Goal: Task Accomplishment & Management: Manage account settings

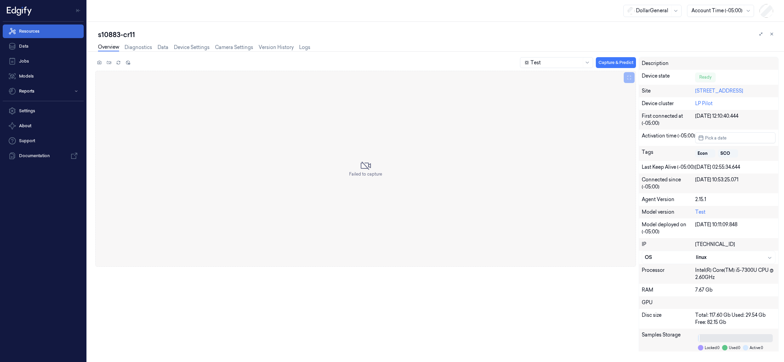
click at [26, 32] on link "Resources" at bounding box center [43, 32] width 81 height 14
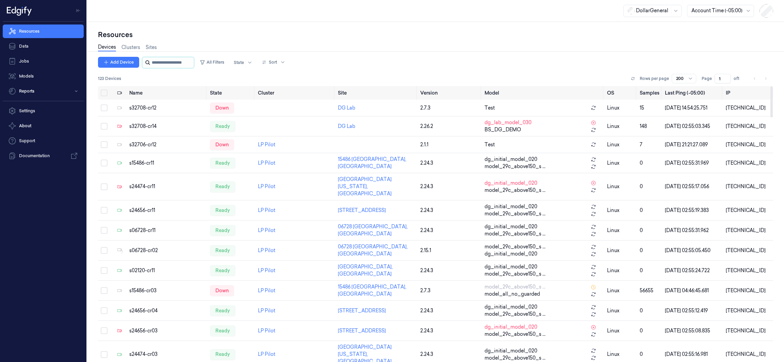
click at [163, 60] on input "string" at bounding box center [172, 62] width 41 height 11
paste input "**********"
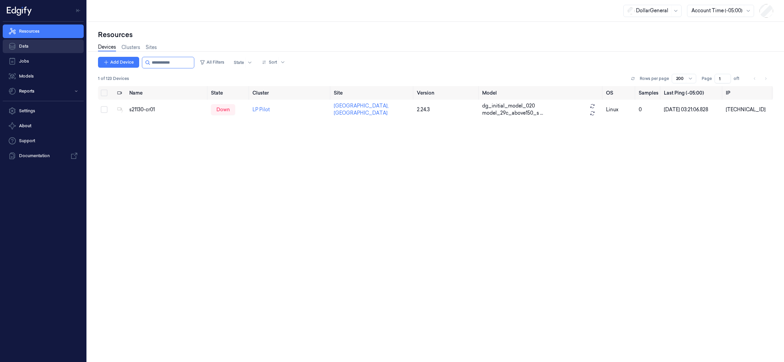
drag, startPoint x: 189, startPoint y: 64, endPoint x: 35, endPoint y: 46, distance: 155.2
click at [35, 46] on div "Resources Data Jobs Models Reports Settings About Support Documentation DollarG…" at bounding box center [392, 181] width 784 height 362
paste input "**********"
type input "**********"
click at [144, 109] on div "s21130-cr02" at bounding box center [166, 109] width 76 height 7
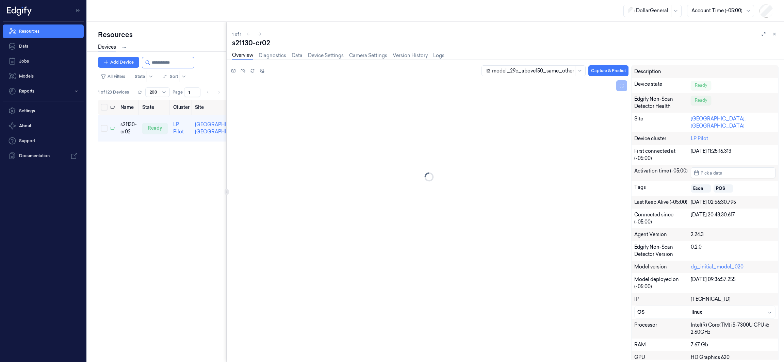
click at [164, 112] on div "Resources Devices Clusters Sites Add Device All Filters State Sort 1 of 123 Dev…" at bounding box center [435, 192] width 697 height 340
click at [364, 56] on link "Camera Settings" at bounding box center [368, 56] width 38 height 8
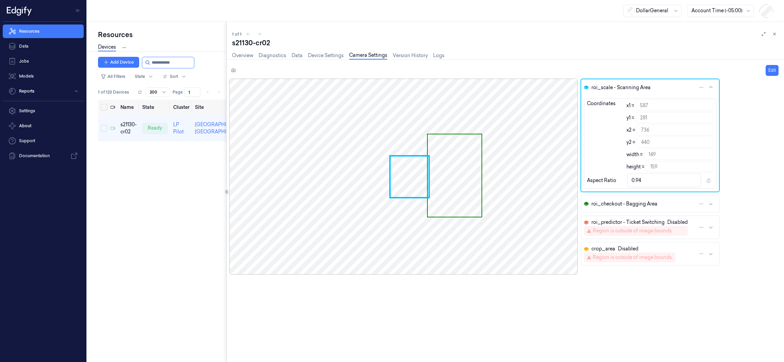
click at [470, 147] on div at bounding box center [403, 177] width 348 height 196
click at [693, 88] on html "Resources Data Jobs Models Reports Settings About Support Documentation DollarG…" at bounding box center [392, 181] width 784 height 362
click at [717, 88] on html "Resources Data Jobs Models Reports Settings About Support Documentation DollarG…" at bounding box center [392, 181] width 784 height 362
click at [766, 71] on button "Edit" at bounding box center [772, 70] width 13 height 11
type input "588"
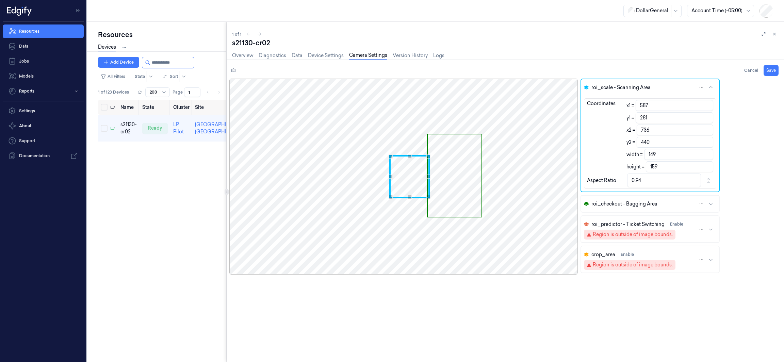
type input "148"
type input "0.93"
type input "589"
type input "147"
type input "0.92"
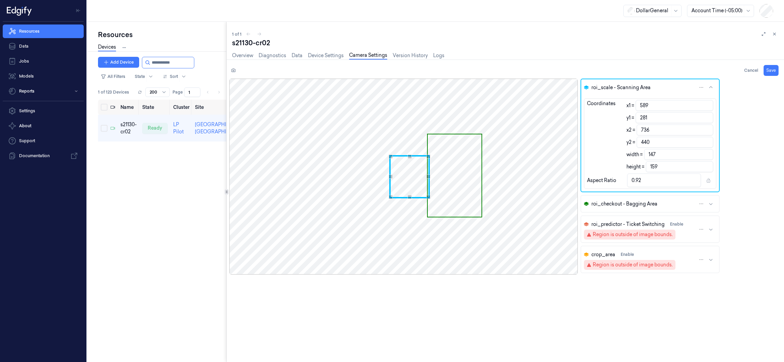
type input "282"
type input "158"
type input "0.93"
type input "590"
type input "146"
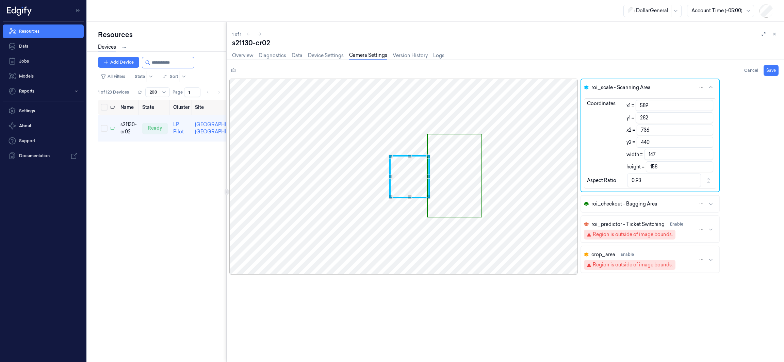
type input "0.92"
type input "283"
type input "157"
type input "0.93"
type input "591"
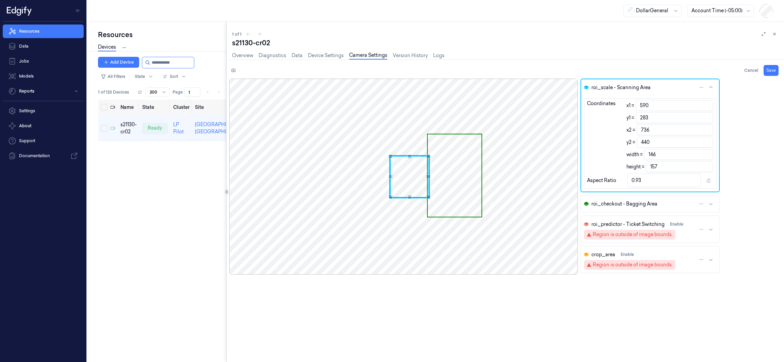
type input "145"
type input "0.92"
type input "592"
type input "144"
type input "284"
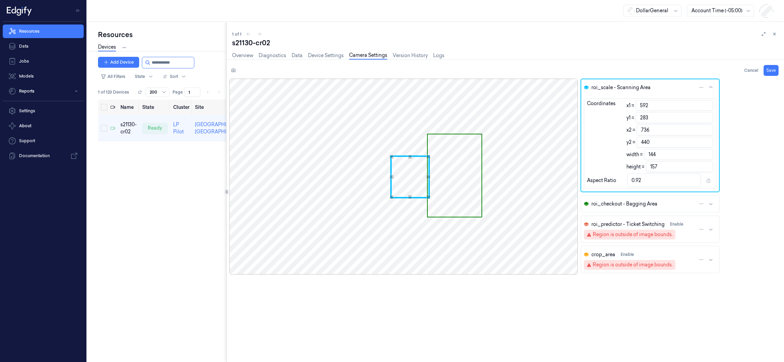
type input "156"
type input "593"
type input "143"
type input "285"
type input "155"
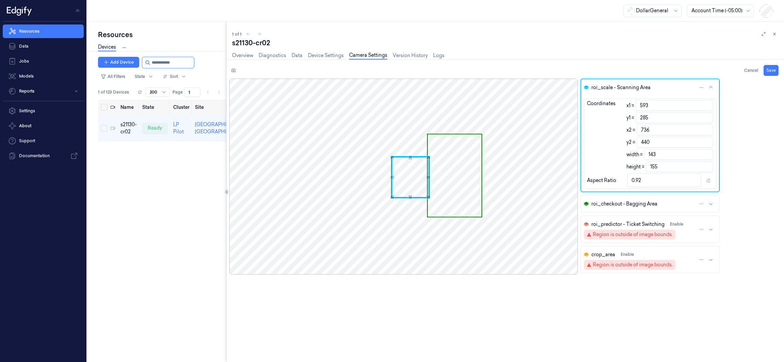
type input "286"
type input "154"
type input "0.93"
type input "287"
type input "153"
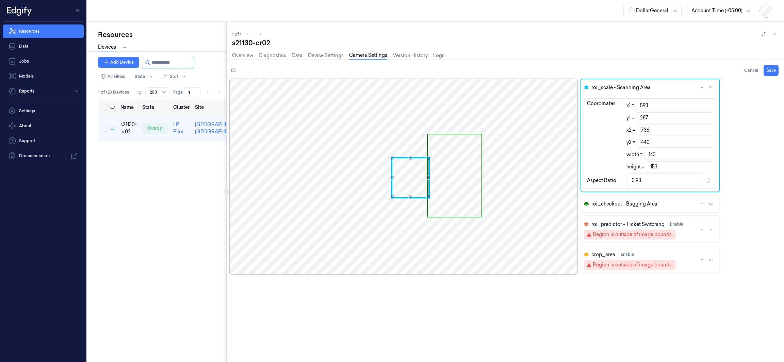
type input "288"
type input "152"
type input "0.94"
type input "594"
type input "142"
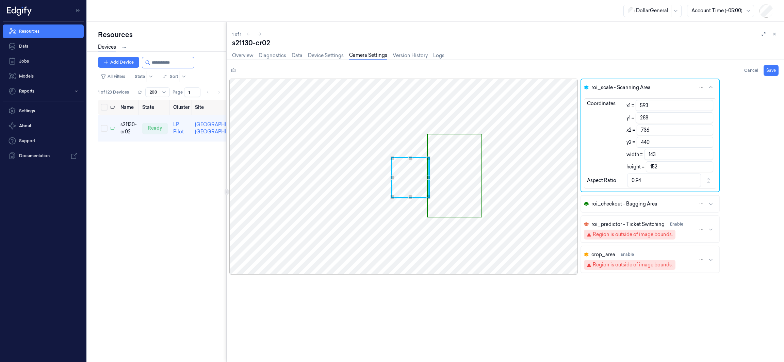
type input "0.93"
type input "289"
type input "151"
type input "0.94"
type input "290"
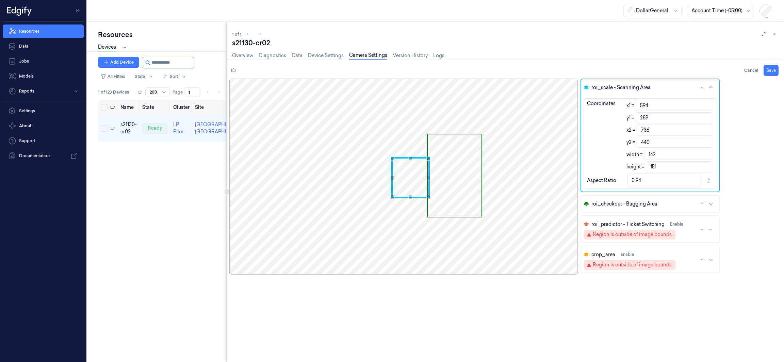
type input "150"
type input "0.95"
type input "291"
type input "149"
type input "290"
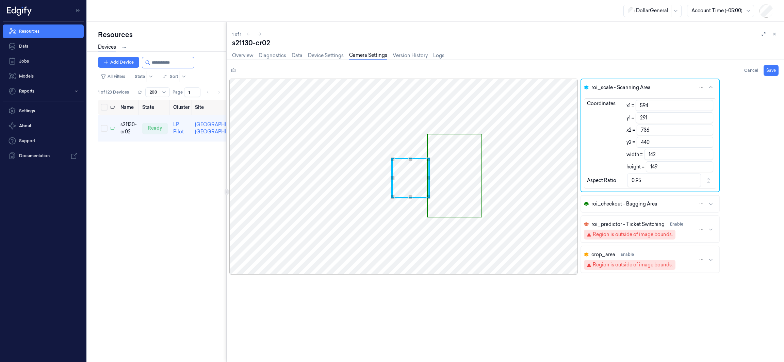
type input "150"
type input "593"
type input "143"
type input "289"
type input "151"
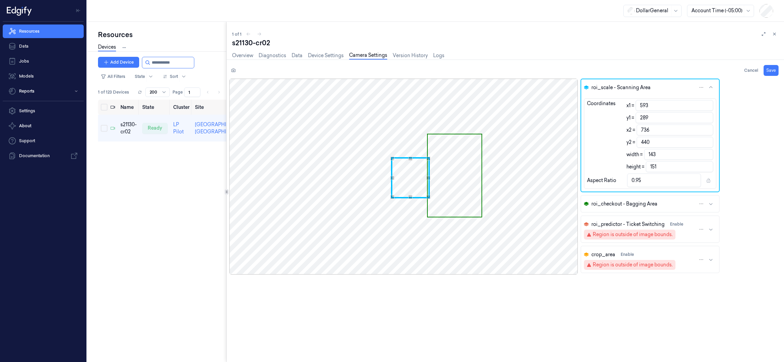
click at [392, 159] on div "Use the arrow keys to move the north west drag handle to change the crop select…" at bounding box center [392, 159] width 4 height 4
type input "594"
type input "142"
type input "0.94"
type input "595"
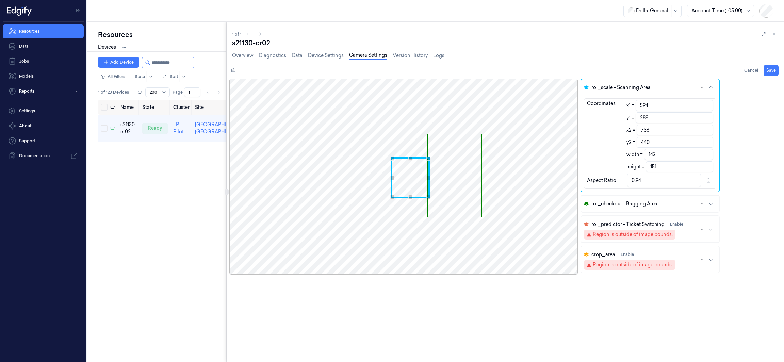
type input "141"
type input "0.93"
type input "596"
type input "140"
type input "599"
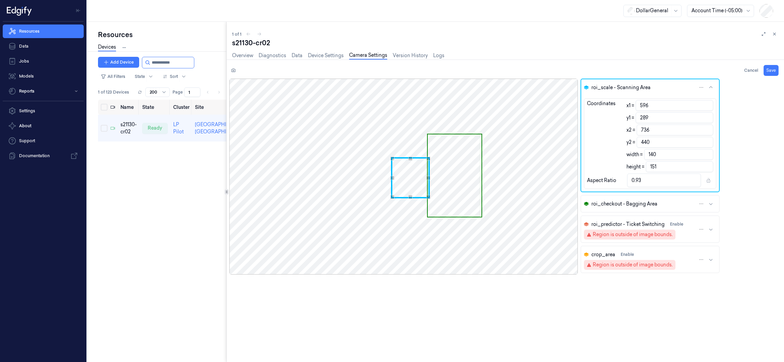
type input "137"
type input "0.91"
type input "601"
type input "135"
type input "0.89"
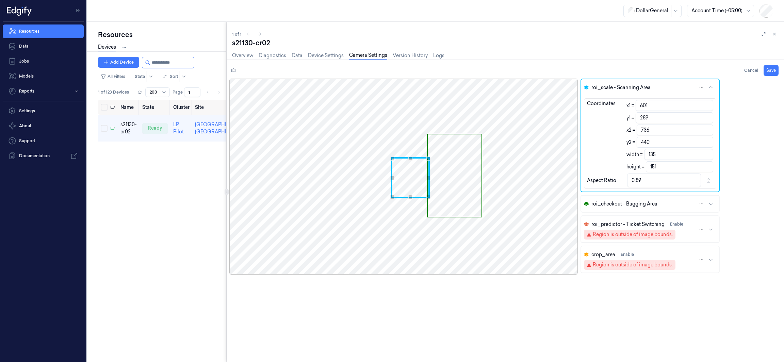
type input "603"
type input "133"
type input "0.88"
type input "604"
type input "132"
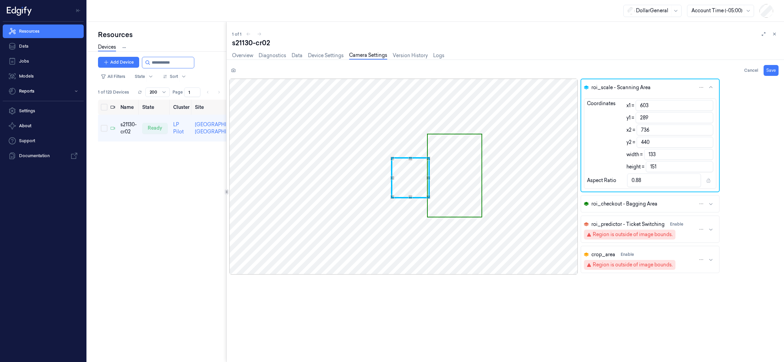
type input "0.87"
type input "605"
type input "131"
type input "606"
type input "130"
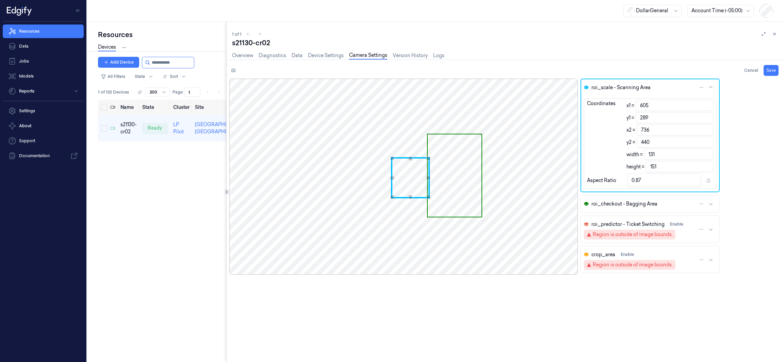
type input "0.86"
type input "607"
type input "129"
type input "0.85"
type input "606"
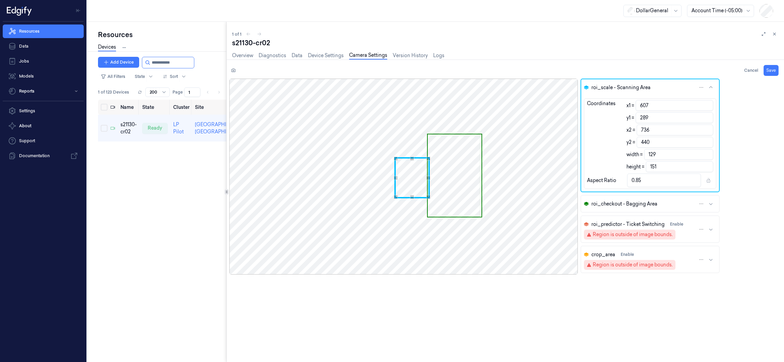
type input "130"
type input "0.86"
type input "439"
type input "150"
type input "0.87"
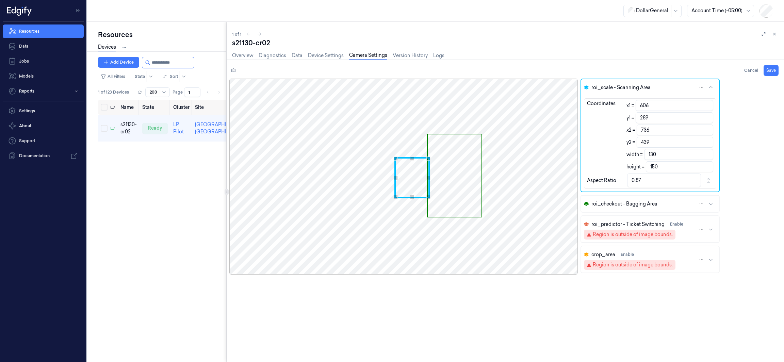
type input "605"
type input "131"
type input "604"
type input "438"
type input "132"
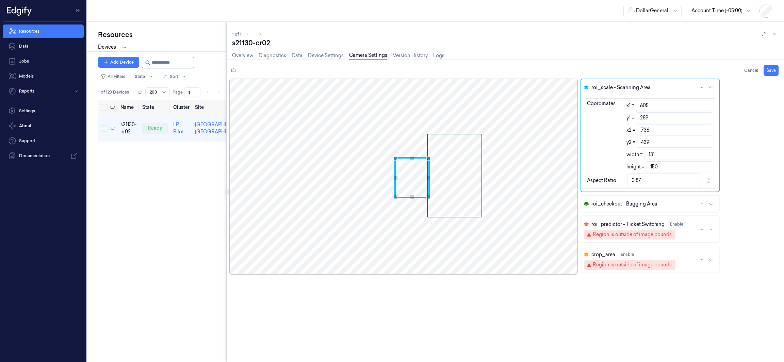
type input "149"
type input "0.89"
type input "603"
type input "133"
type input "437"
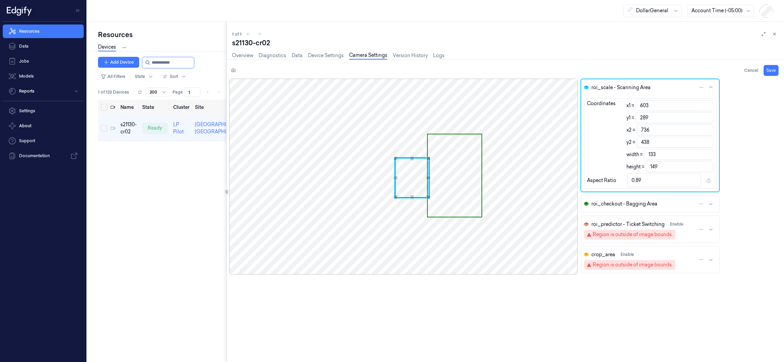
type input "148"
type input "0.9"
type input "602"
type input "134"
type input "0.91"
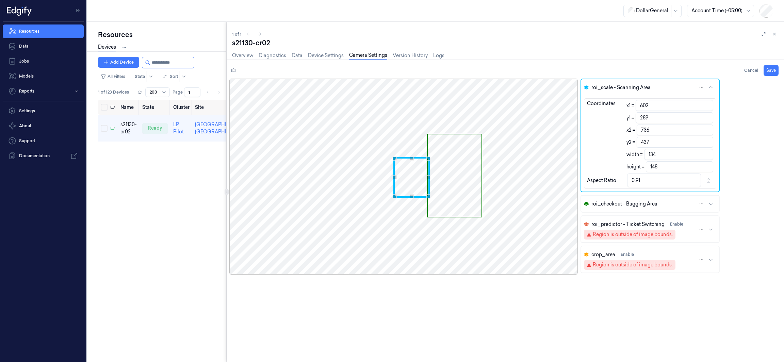
type input "600"
type input "436"
type input "136"
type input "147"
type input "0.93"
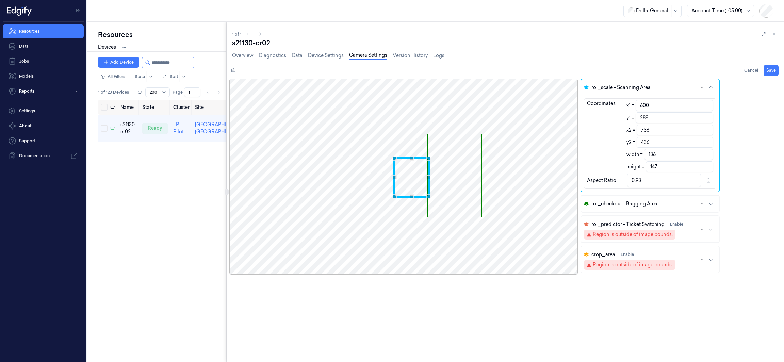
type input "599"
type input "435"
type input "137"
type input "146"
type input "0.94"
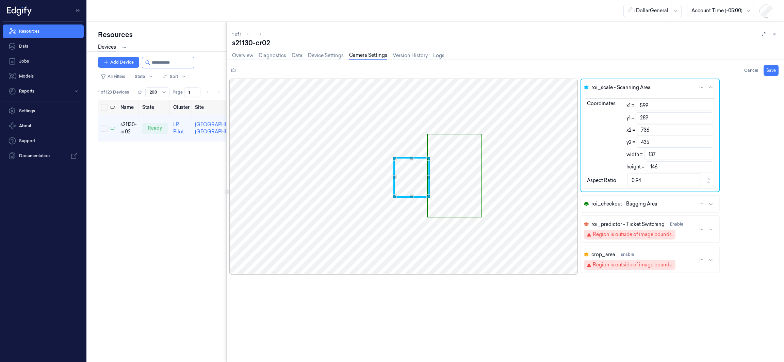
type input "598"
type input "138"
type input "0.95"
type input "597"
type input "139"
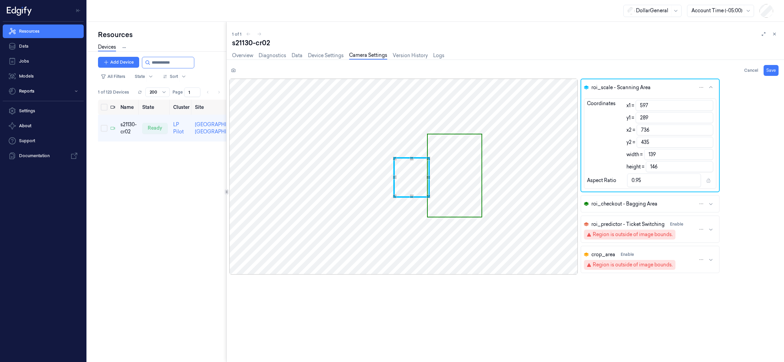
type input "594"
type input "434"
type input "142"
type input "145"
type input "0.98"
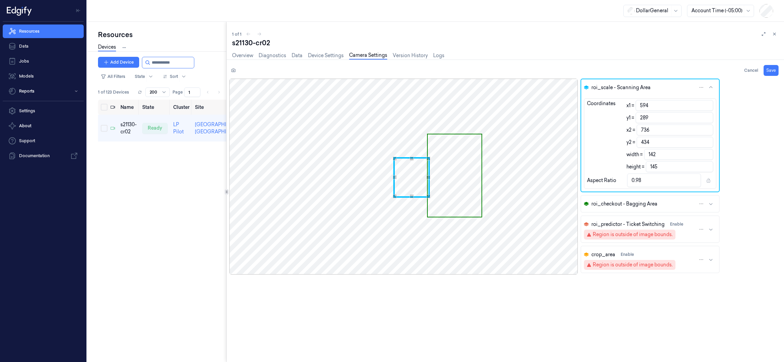
type input "592"
type input "144"
type input "0.99"
type input "433"
type input "144"
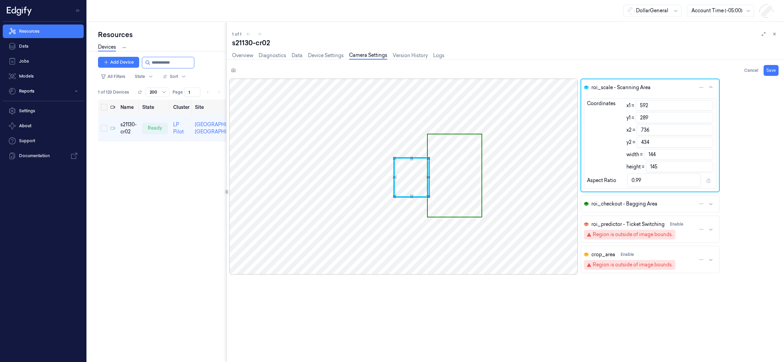
type input "1"
type input "590"
type input "146"
type input "1.01"
type input "588"
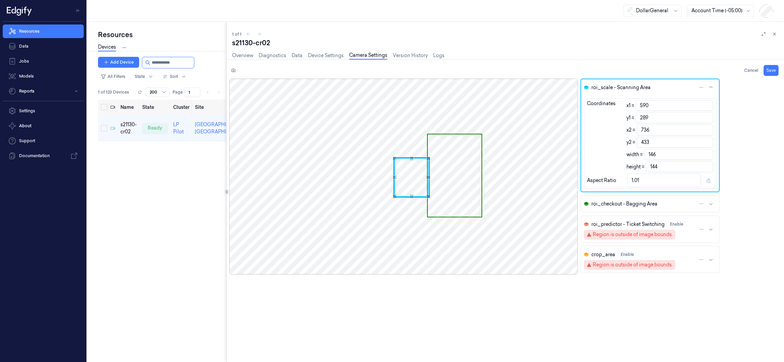
type input "148"
type input "1.03"
type input "587"
type input "149"
type input "588"
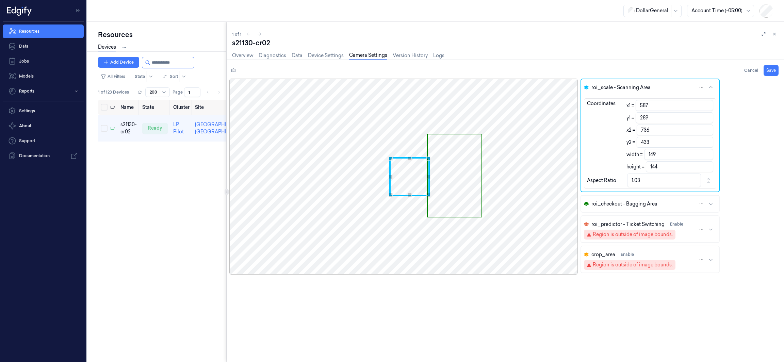
type input "148"
type input "589"
type input "147"
type input "1.02"
type input "434"
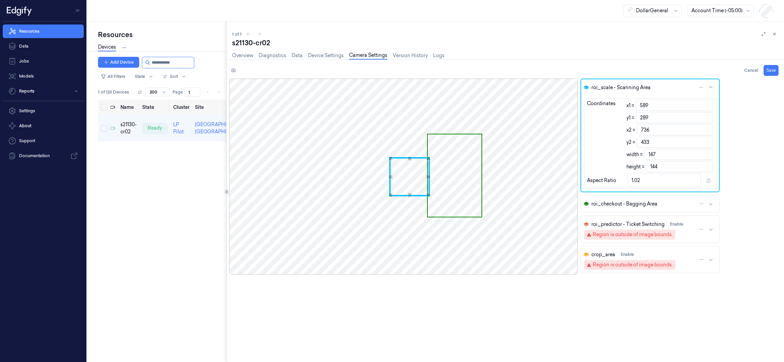
type input "145"
type input "1.01"
type input "590"
type input "146"
type input "591"
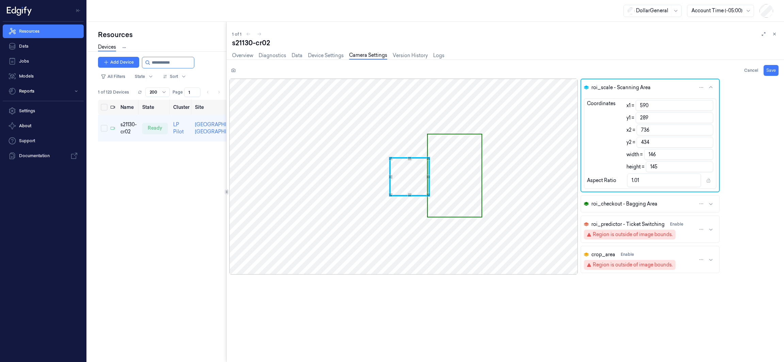
type input "145"
type input "1"
type input "435"
type input "146"
type input "0.99"
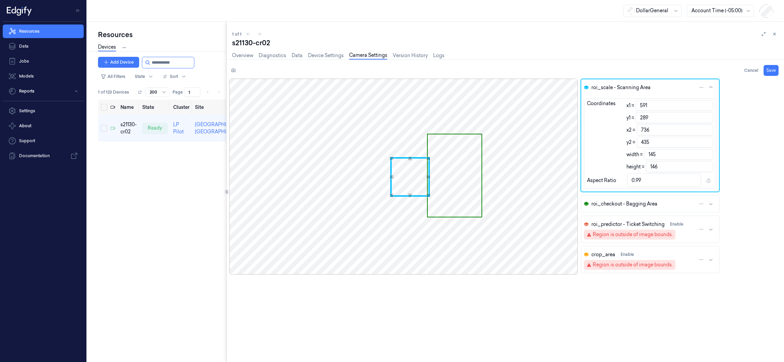
type input "592"
type input "144"
type input "436"
type input "147"
type input "0.98"
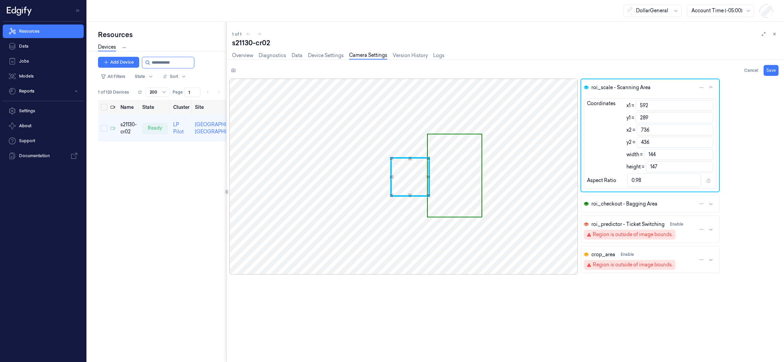
type input "593"
type input "143"
type input "0.97"
type input "594"
type input "142"
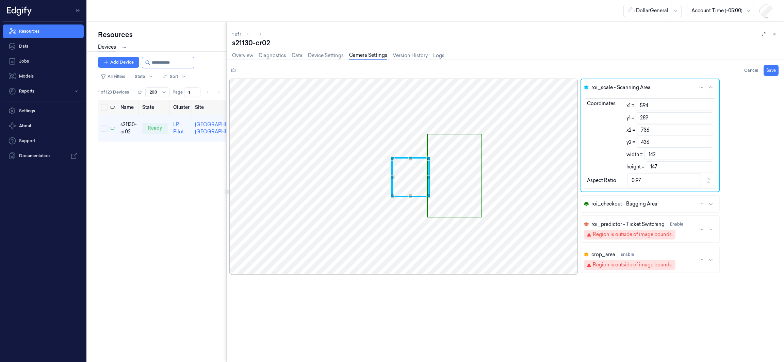
click at [393, 195] on div "Use the arrow keys to move the south west drag handle to change the crop select…" at bounding box center [393, 196] width 4 height 4
type input "735"
type input "141"
type input "0.96"
type input "734"
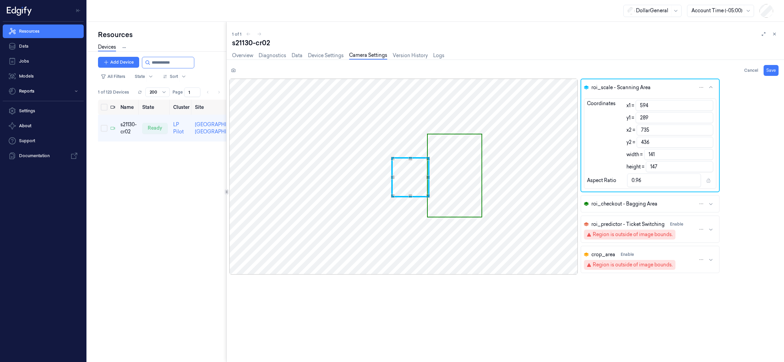
type input "140"
type input "0.95"
type input "435"
type input "146"
type input "0.96"
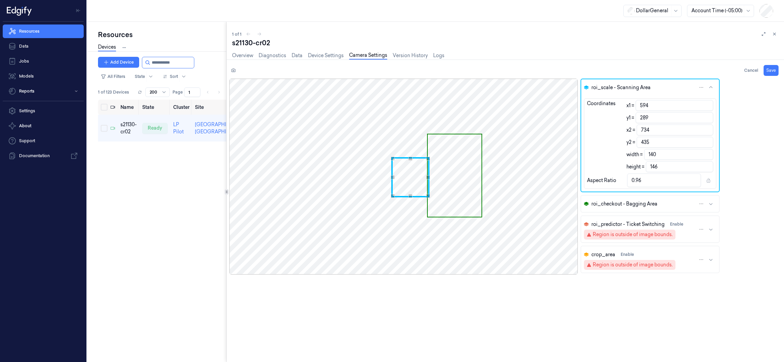
type input "733"
type input "139"
type input "0.95"
type input "434"
type input "145"
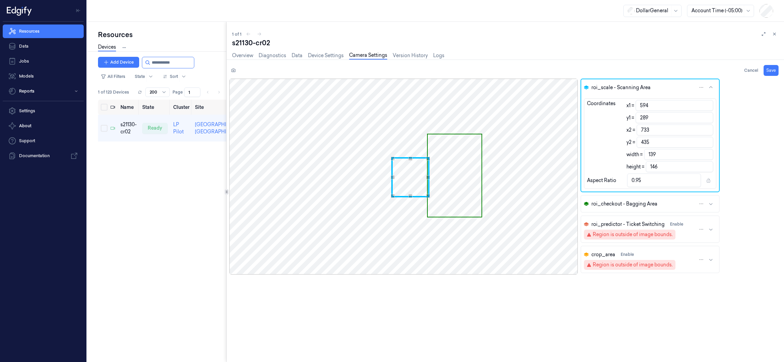
type input "0.96"
type input "732"
type input "138"
type input "0.95"
type input "433"
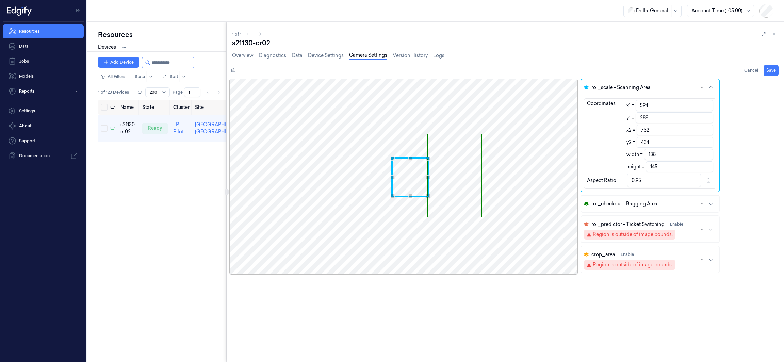
type input "144"
type input "0.96"
type input "432"
type input "143"
type input "0.97"
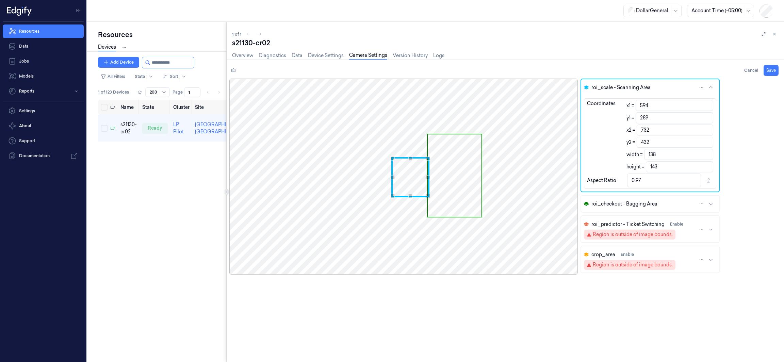
type input "431"
type input "142"
type input "430"
type input "141"
type input "0.98"
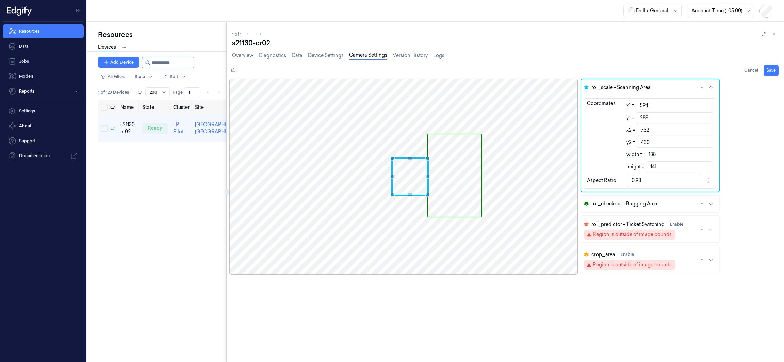
type input "429"
type input "140"
type input "0.99"
type input "428"
type input "139"
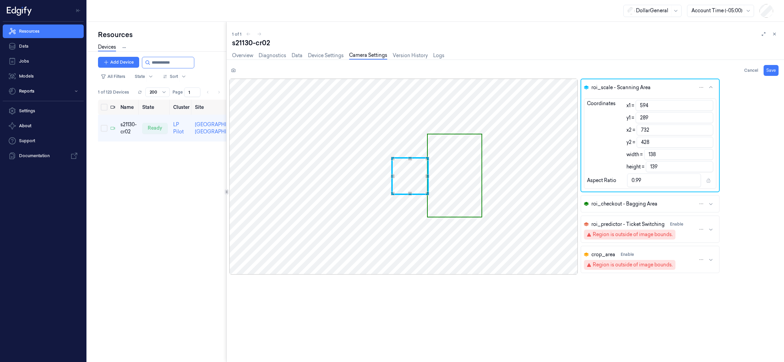
type input "429"
type input "140"
type input "430"
type input "141"
type input "0.98"
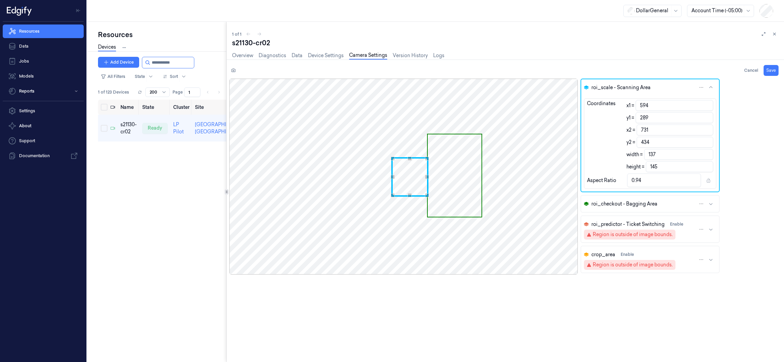
click at [428, 196] on div "Use the arrow keys to move the south east drag handle to change the crop select…" at bounding box center [427, 195] width 4 height 4
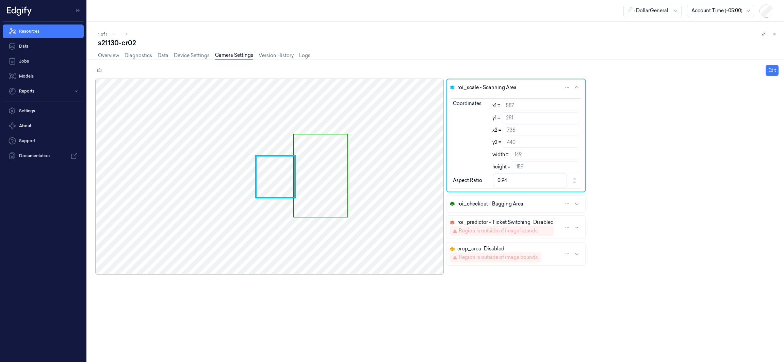
click at [280, 177] on div at bounding box center [269, 177] width 348 height 196
click at [770, 68] on button "Edit" at bounding box center [772, 70] width 13 height 11
type input "737"
type input "150"
type input "738"
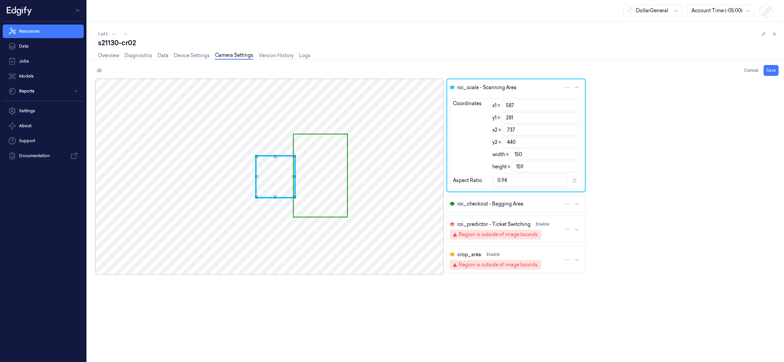
type input "151"
type input "0.95"
type input "739"
type input "152"
type input "0.96"
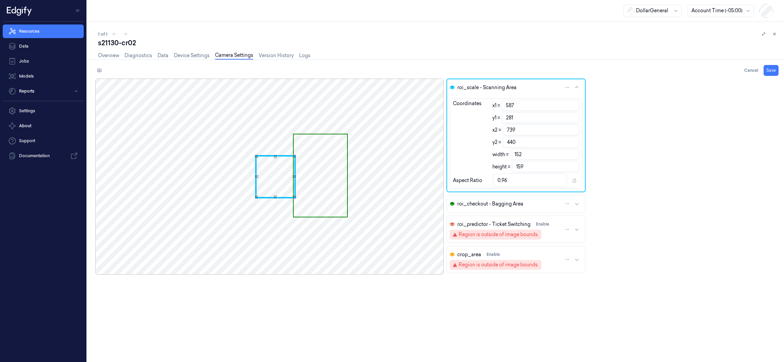
type input "740"
type input "153"
type input "741"
type input "154"
type input "0.97"
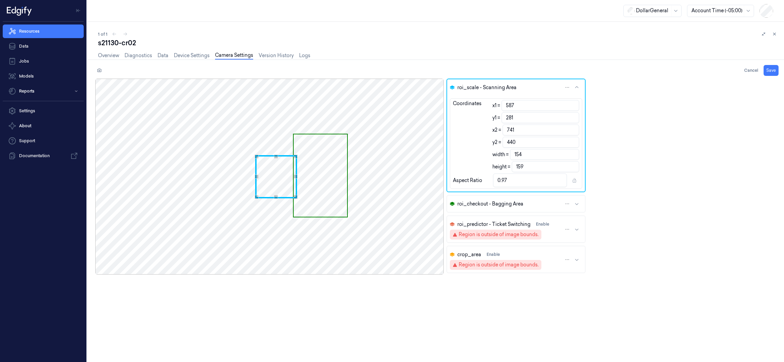
type input "742"
type input "155"
click at [297, 178] on div "Use the up and down arrow keys to move the east drag handle to change the crop …" at bounding box center [296, 177] width 4 height 4
click at [770, 72] on button "Save" at bounding box center [771, 70] width 15 height 11
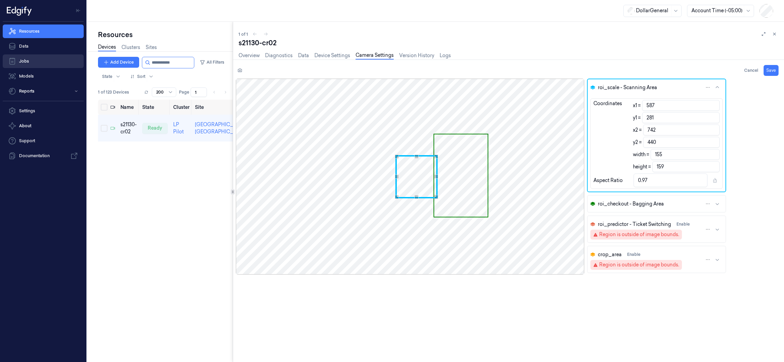
drag, startPoint x: 153, startPoint y: 64, endPoint x: 79, endPoint y: 58, distance: 74.8
click at [79, 58] on div "Resources Data Jobs Models Reports Settings About Support Documentation DollarG…" at bounding box center [392, 181] width 784 height 362
paste input "**********"
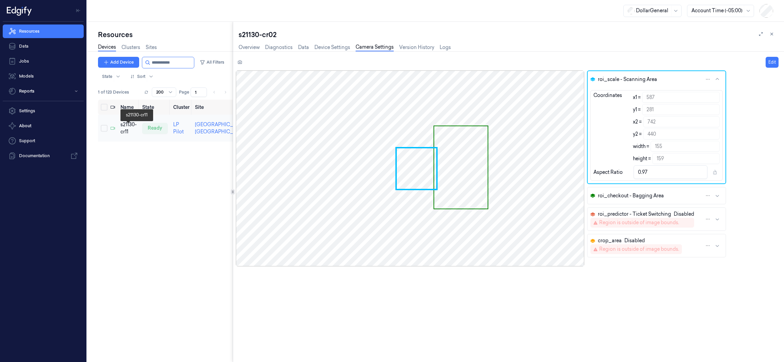
type input "**********"
click at [124, 133] on div "s21130-cr11" at bounding box center [128, 128] width 16 height 14
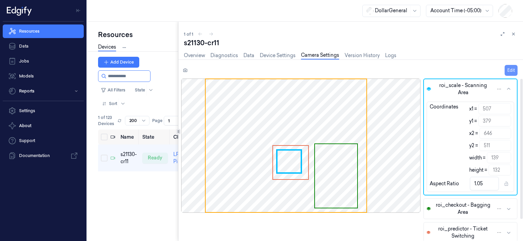
click at [509, 69] on button "Edit" at bounding box center [510, 70] width 13 height 11
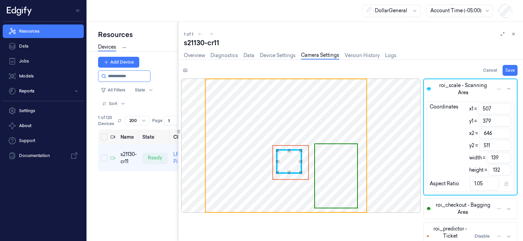
type input "645"
type input "138"
type input "644"
type input "137"
type input "1.04"
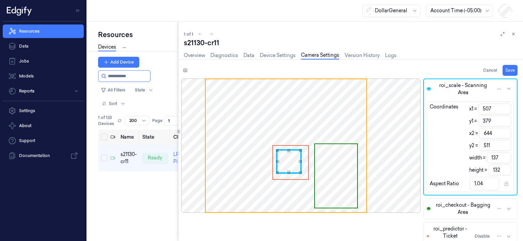
type input "643"
type input "136"
type input "1.03"
type input "642"
type input "135"
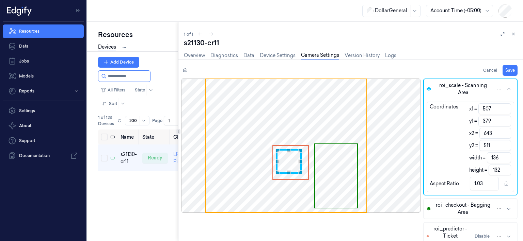
type input "1.02"
type input "641"
type input "134"
type input "640"
type input "133"
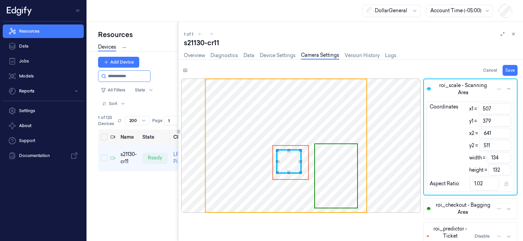
type input "1.01"
type input "639"
type input "132"
type input "1"
type input "638"
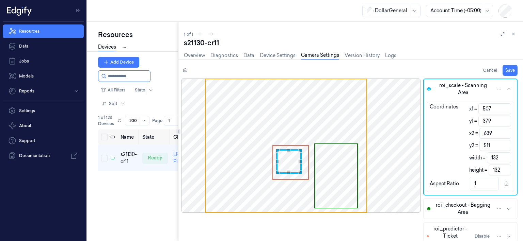
type input "131"
type input "0.99"
type input "637"
type input "130"
type input "0.98"
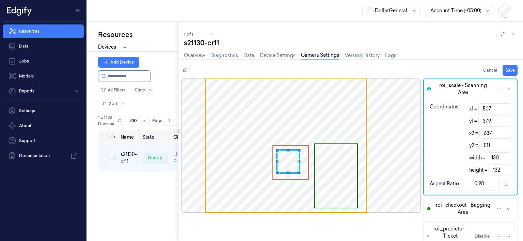
type input "636"
type input "129"
type input "635"
type input "128"
type input "0.97"
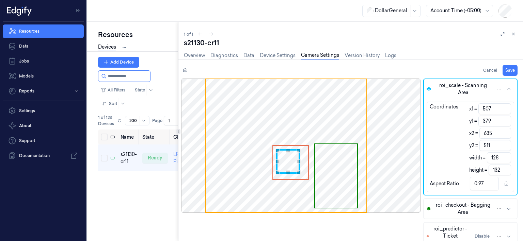
type input "634"
type input "127"
type input "0.96"
type input "635"
type input "128"
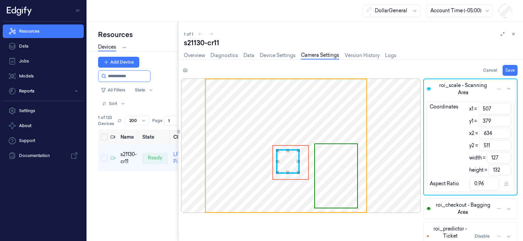
type input "0.97"
type input "636"
type input "129"
type input "0.98"
type input "637"
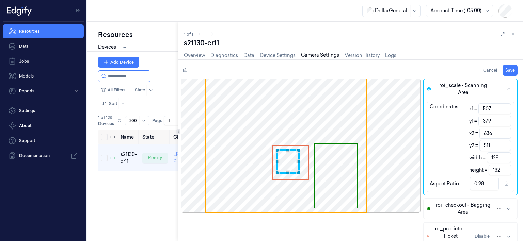
type input "130"
type input "638"
type input "131"
type input "0.99"
type input "640"
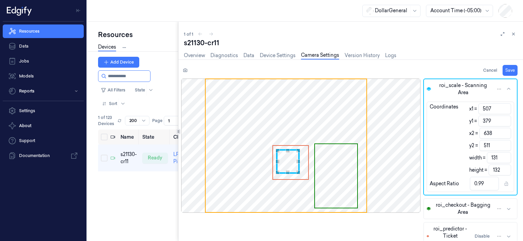
type input "133"
type input "1.01"
type input "641"
type input "134"
type input "1.02"
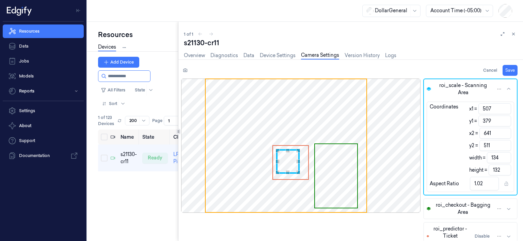
type input "643"
type input "136"
type input "1.03"
type input "645"
type input "138"
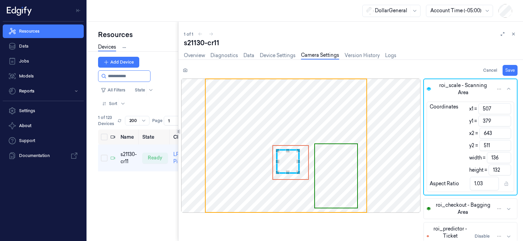
type input "1.05"
type input "647"
type input "140"
type input "1.06"
type input "648"
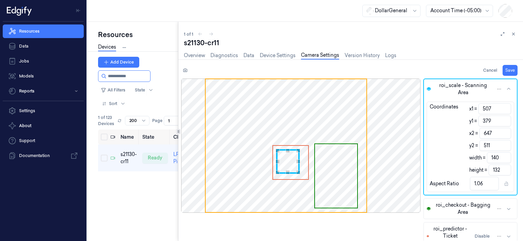
type input "141"
type input "1.07"
type input "650"
type input "143"
type input "1.08"
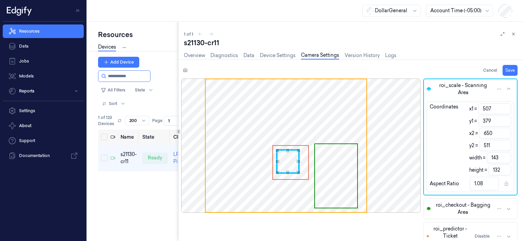
type input "651"
type input "144"
type input "1.09"
type input "652"
type input "145"
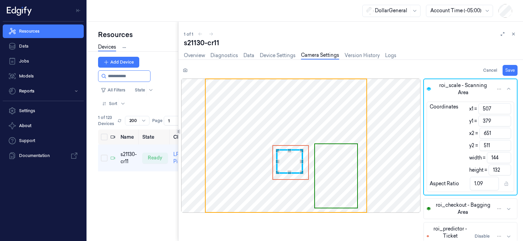
type input "1.1"
type input "653"
type input "146"
type input "1.11"
type input "652"
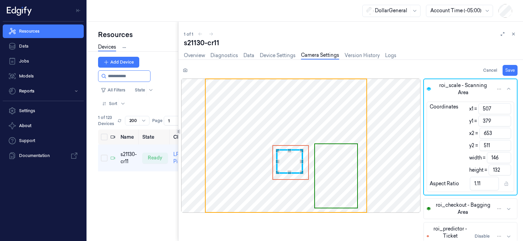
type input "145"
type input "1.1"
type input "651"
type input "144"
type input "1.09"
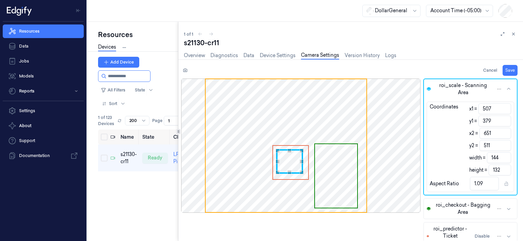
type input "650"
type input "143"
type input "1.08"
type input "649"
type input "142"
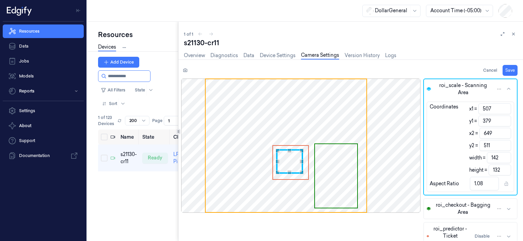
type input "648"
type input "141"
type input "1.07"
type input "647"
type input "140"
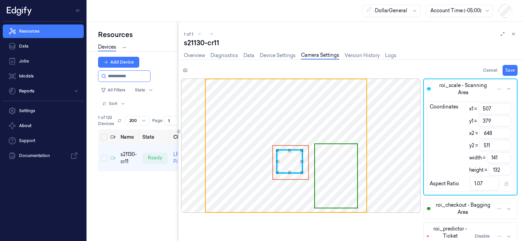
type input "1.06"
type input "646"
type input "139"
type input "1.05"
type input "644"
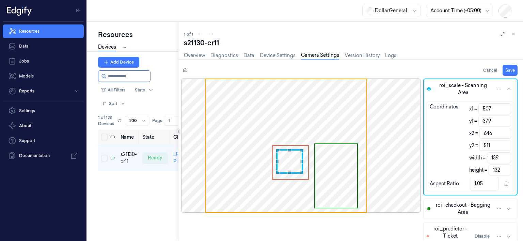
type input "137"
type input "1.04"
type input "643"
type input "136"
type input "1.03"
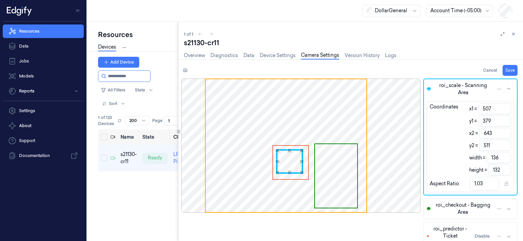
type input "642"
type input "135"
type input "1.02"
type input "641"
type input "134"
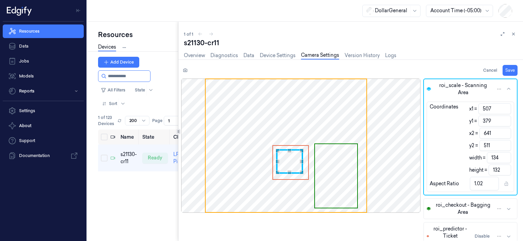
type input "640"
type input "133"
type input "1.01"
type input "639"
type input "132"
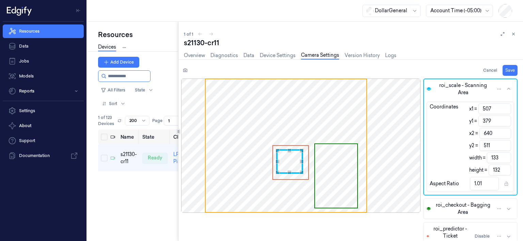
type input "1"
type input "638"
type input "131"
type input "0.99"
type input "637"
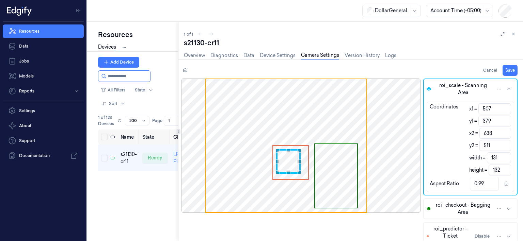
type input "130"
type input "0.98"
type input "636"
type input "129"
type input "635"
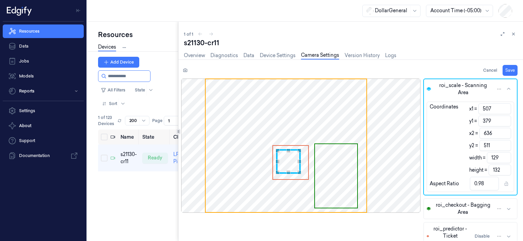
type input "128"
type input "0.97"
click at [298, 162] on div "Use the up and down arrow keys to move the east drag handle to change the crop …" at bounding box center [298, 162] width 4 height 4
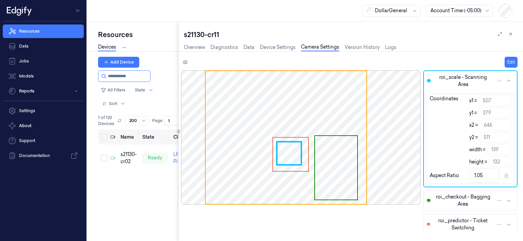
type input "**********"
drag, startPoint x: 136, startPoint y: 77, endPoint x: 3, endPoint y: 71, distance: 133.5
click at [2, 71] on div "Resources Data Jobs Models Reports Settings About Support Documentation DollarG…" at bounding box center [261, 120] width 523 height 241
paste input "**********"
type input "**********"
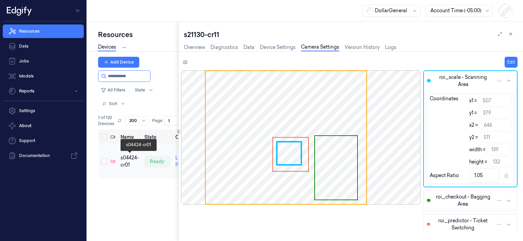
click at [127, 163] on div "s04424-cr01" at bounding box center [129, 162] width 18 height 14
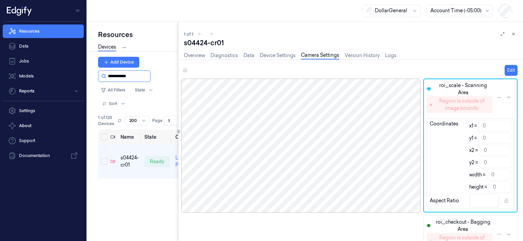
click at [42, 69] on div "Resources Data Jobs Models Reports Settings About Support Documentation DollarG…" at bounding box center [261, 120] width 523 height 241
paste input "**********"
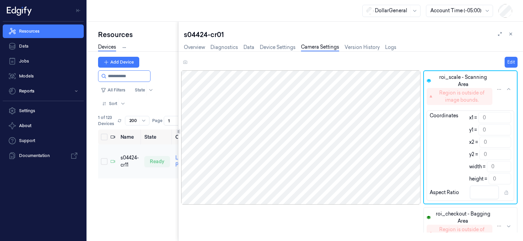
type input "**********"
click at [130, 158] on div "s04424-cr11" at bounding box center [129, 162] width 18 height 14
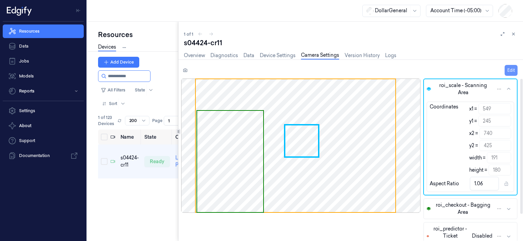
click at [511, 70] on button "Edit" at bounding box center [510, 70] width 13 height 11
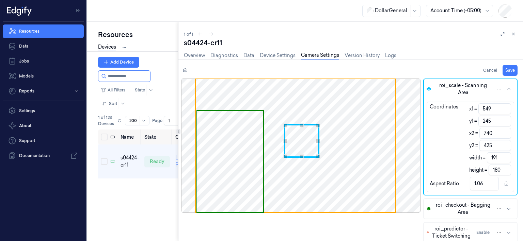
click at [223, 146] on span "Use the arrow keys to move the crop selection area" at bounding box center [230, 161] width 66 height 101
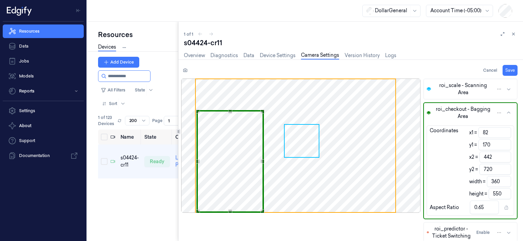
type input "173"
type input "547"
type input "0.66"
type input "176"
type input "544"
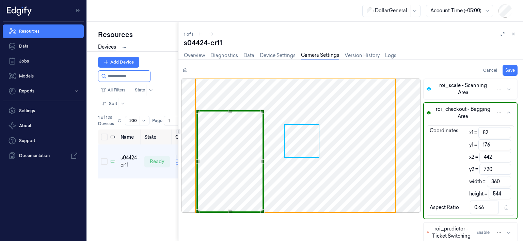
type input "179"
type input "541"
type input "0.67"
type input "180"
type input "540"
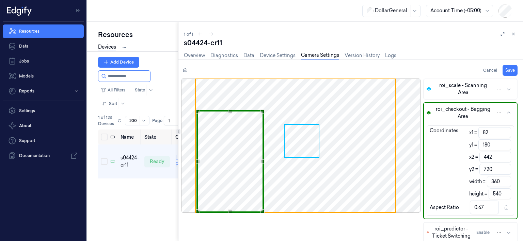
type input "184"
type input "536"
type input "187"
type input "533"
type input "0.68"
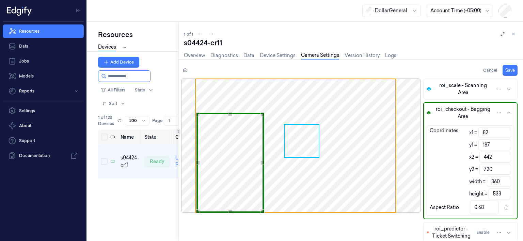
type input "192"
type input "528"
type input "193"
type input "527"
type input "198"
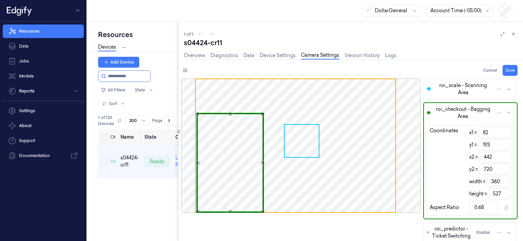
type input "522"
type input "0.69"
type input "199"
type input "521"
type input "203"
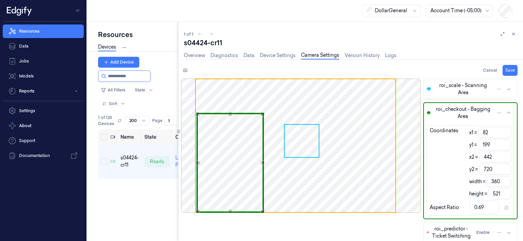
type input "517"
type input "0.7"
type input "205"
type input "515"
type input "207"
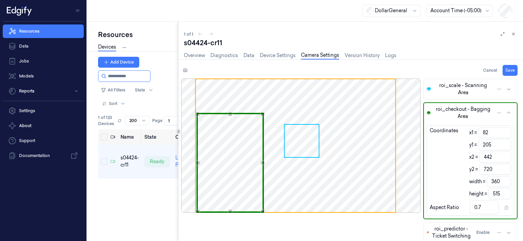
type input "513"
type input "208"
type input "512"
type input "211"
type input "509"
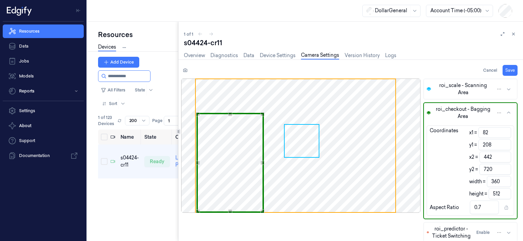
type input "0.71"
type input "212"
type input "508"
type input "213"
type input "507"
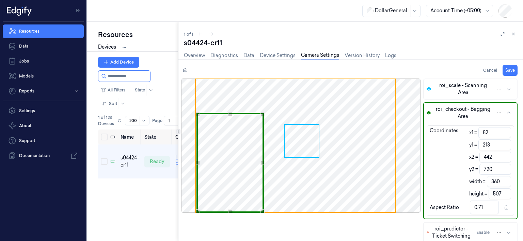
type input "215"
type input "505"
type input "216"
type input "504"
type input "218"
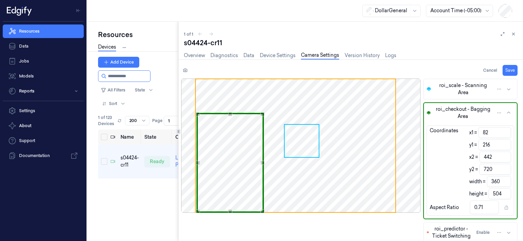
type input "502"
type input "0.72"
type input "220"
type input "500"
type input "222"
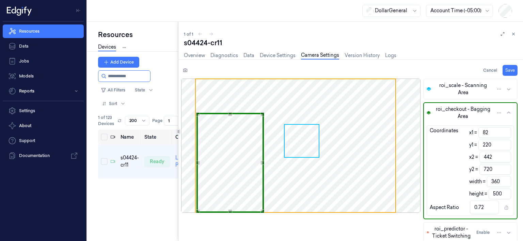
type input "498"
type input "223"
type input "497"
type input "224"
type input "496"
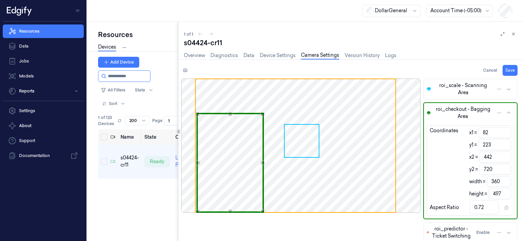
type input "0.73"
type input "225"
type input "495"
type input "226"
click at [230, 122] on div "Use the up and down arrow keys to move the north drag handle to change the crop…" at bounding box center [230, 122] width 4 height 4
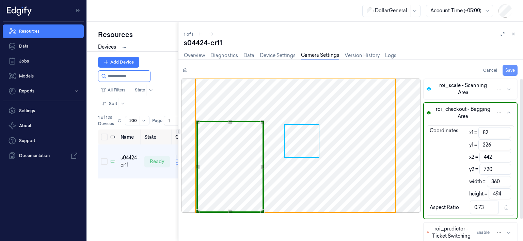
click at [513, 66] on button "Save" at bounding box center [509, 70] width 15 height 11
click at [462, 59] on div "Overview Diagnostics Data Device Settings Camera Settings Version History Logs" at bounding box center [351, 56] width 334 height 17
drag, startPoint x: 137, startPoint y: 78, endPoint x: 86, endPoint y: 75, distance: 51.2
click at [86, 75] on div "Resources Data Jobs Models Reports Settings About Support Documentation DollarG…" at bounding box center [261, 120] width 523 height 241
click at [267, 56] on link "Device Settings" at bounding box center [278, 56] width 36 height 8
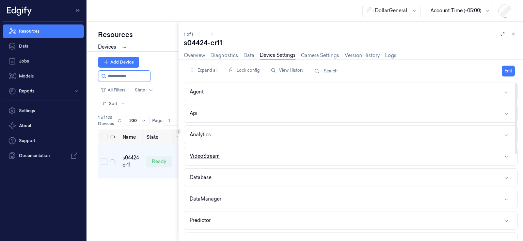
click at [226, 155] on button "VideoStream" at bounding box center [350, 156] width 333 height 18
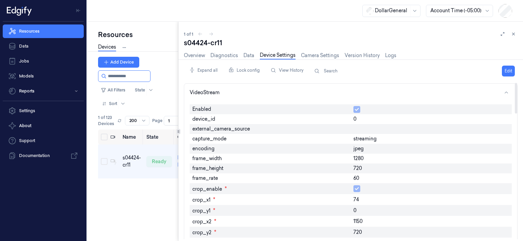
scroll to position [154, 0]
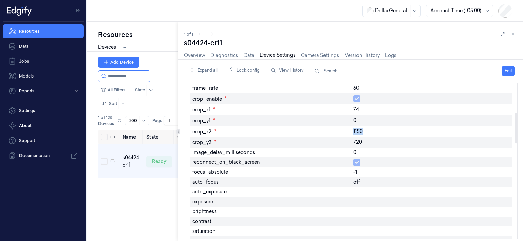
drag, startPoint x: 353, startPoint y: 132, endPoint x: 369, endPoint y: 131, distance: 15.3
click at [369, 131] on div "1150" at bounding box center [431, 131] width 161 height 11
click at [357, 132] on span "1150" at bounding box center [357, 131] width 9 height 7
drag, startPoint x: 353, startPoint y: 131, endPoint x: 364, endPoint y: 131, distance: 11.2
click at [364, 131] on div "1150" at bounding box center [431, 131] width 161 height 11
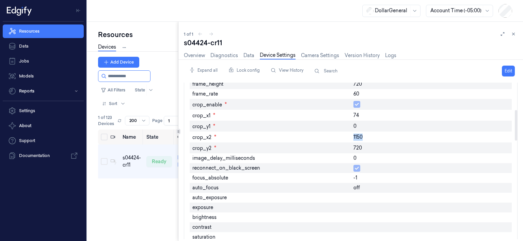
scroll to position [136, 0]
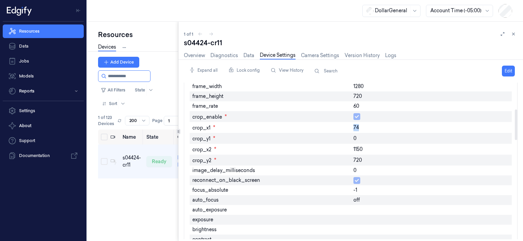
drag, startPoint x: 352, startPoint y: 128, endPoint x: 362, endPoint y: 128, distance: 10.2
click at [362, 128] on div "74" at bounding box center [431, 127] width 161 height 11
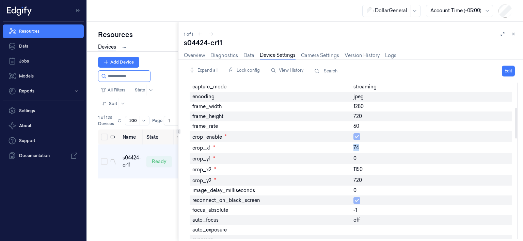
scroll to position [107, 0]
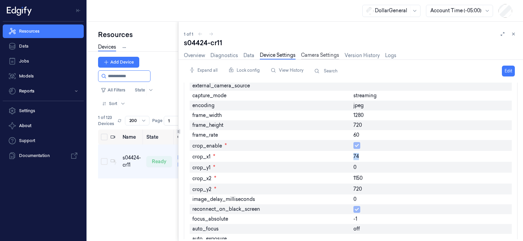
click at [310, 54] on link "Camera Settings" at bounding box center [320, 56] width 38 height 8
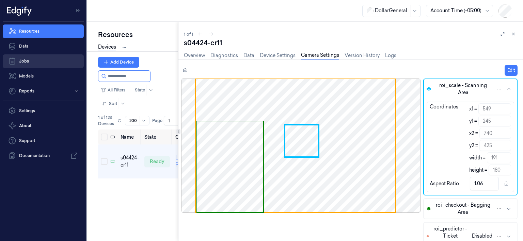
drag, startPoint x: 136, startPoint y: 77, endPoint x: 14, endPoint y: 61, distance: 122.9
click at [13, 61] on div "Resources Data Jobs Models Reports Settings About Support Documentation DollarG…" at bounding box center [261, 120] width 523 height 241
paste input "**********"
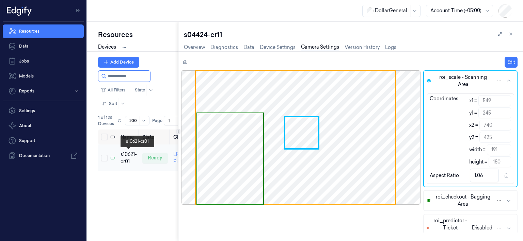
click at [129, 160] on div "s10621-cr01" at bounding box center [128, 158] width 16 height 14
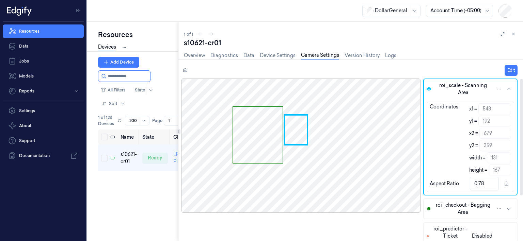
drag, startPoint x: 508, startPoint y: 71, endPoint x: 443, endPoint y: 112, distance: 76.8
click at [508, 71] on button "Edit" at bounding box center [510, 70] width 13 height 11
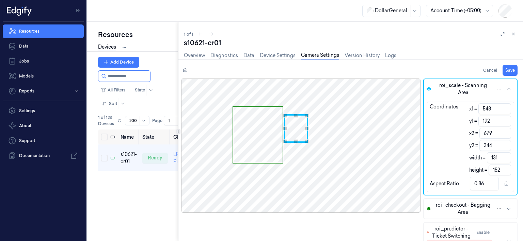
click at [297, 142] on div "Use the up and down arrow keys to move the south drag handle to change the crop…" at bounding box center [296, 142] width 4 height 4
click at [510, 206] on icon "button" at bounding box center [508, 208] width 5 height 5
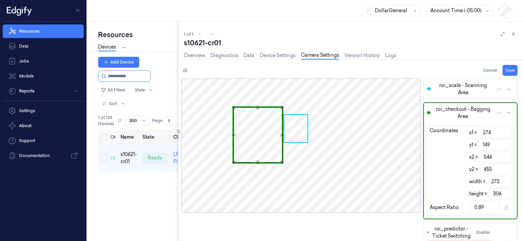
click at [297, 131] on span "Use the arrow keys to move the crop selection area" at bounding box center [295, 128] width 23 height 27
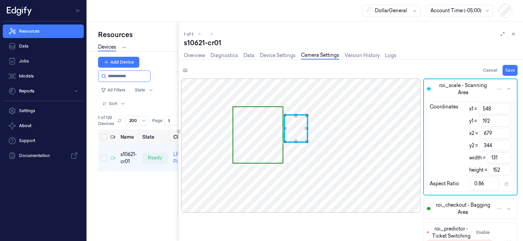
click at [244, 136] on span "Use the arrow keys to move the crop selection area" at bounding box center [257, 135] width 49 height 56
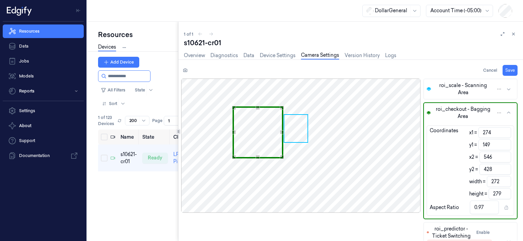
click at [262, 108] on div "Use the arrow keys to move the crop selection area" at bounding box center [258, 108] width 48 height 0
click at [286, 158] on div "Use the arrow keys to move the south east drag handle to change the crop select…" at bounding box center [284, 158] width 4 height 4
click at [260, 105] on div "Use the up and down arrow keys to move the north drag handle to change the crop…" at bounding box center [259, 105] width 4 height 4
click at [236, 131] on div "Use the up and down arrow keys to move the west drag handle to change the crop …" at bounding box center [235, 131] width 4 height 4
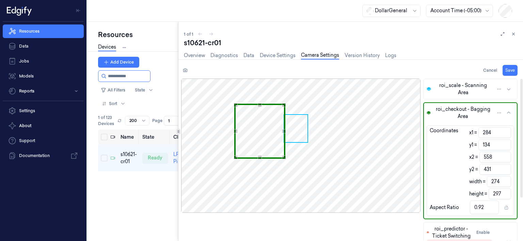
click at [509, 86] on icon "button" at bounding box center [508, 88] width 5 height 5
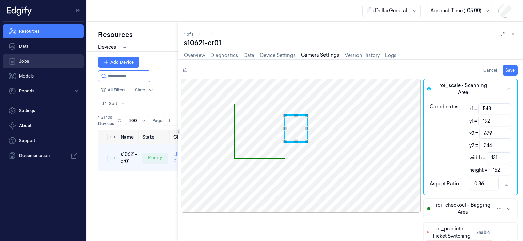
drag, startPoint x: 132, startPoint y: 77, endPoint x: 197, endPoint y: 43, distance: 72.9
click at [34, 65] on div "Resources Data Jobs Models Reports Settings About Support Documentation DollarG…" at bounding box center [261, 120] width 523 height 241
paste input "**********"
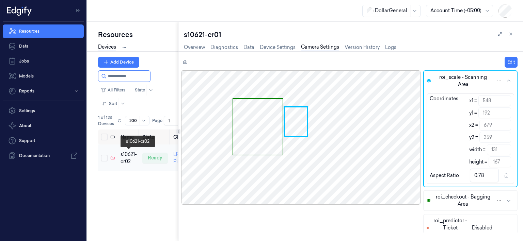
click at [126, 157] on div "s10621-cr02" at bounding box center [128, 158] width 16 height 14
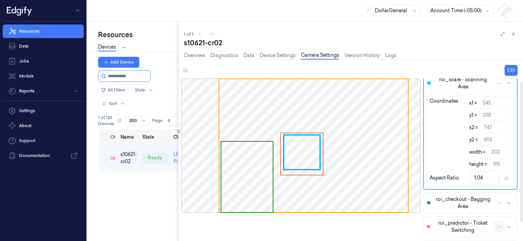
scroll to position [25, 0]
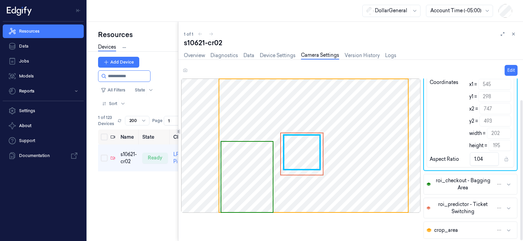
click at [508, 206] on icon "button" at bounding box center [508, 208] width 5 height 5
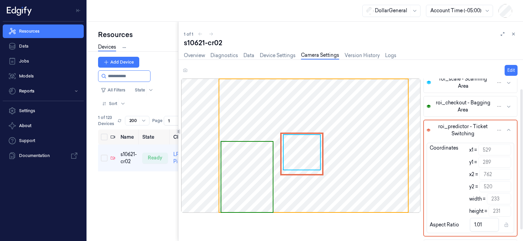
scroll to position [0, 0]
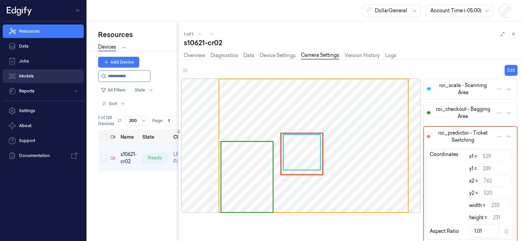
drag, startPoint x: 139, startPoint y: 77, endPoint x: 18, endPoint y: 69, distance: 120.4
click at [17, 70] on div "Resources Data Jobs Models Reports Settings About Support Documentation DollarG…" at bounding box center [261, 120] width 523 height 241
paste input "**********"
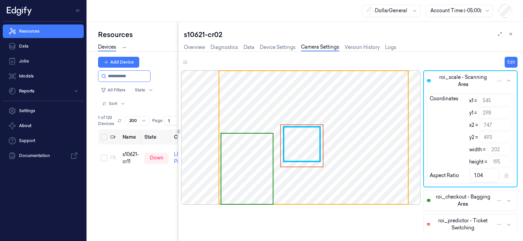
drag, startPoint x: 136, startPoint y: 78, endPoint x: 192, endPoint y: 68, distance: 57.3
click at [0, 62] on div "Resources Data Jobs Models Reports Settings About Support Documentation DollarG…" at bounding box center [261, 120] width 523 height 241
paste input "**********"
click at [129, 157] on div "s10621-cr02" at bounding box center [128, 158] width 16 height 14
click at [128, 155] on div "s10621-cr02" at bounding box center [128, 158] width 16 height 14
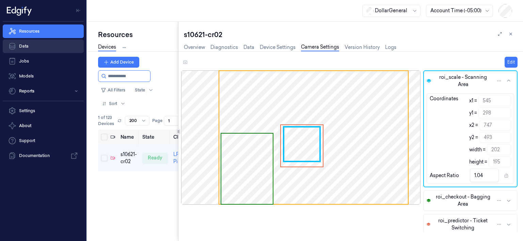
click at [32, 44] on link "Data" at bounding box center [43, 46] width 81 height 14
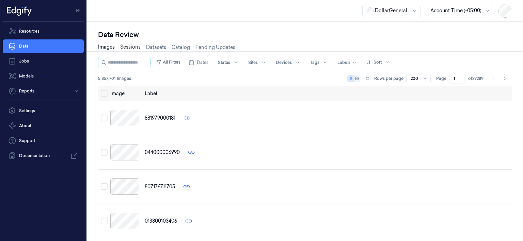
click at [132, 47] on link "Sessions" at bounding box center [130, 48] width 20 height 8
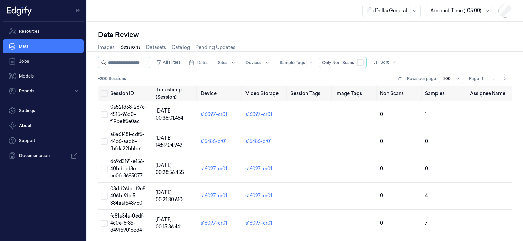
click at [121, 61] on input "string" at bounding box center [128, 62] width 41 height 11
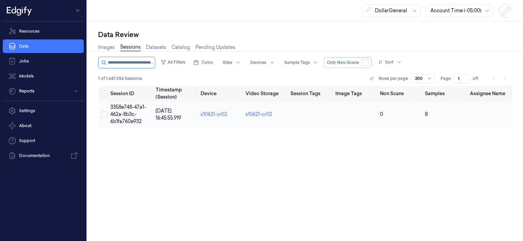
click at [124, 113] on span "3358e748-47a1-462a-8b3c-6b1fa760e932" at bounding box center [128, 114] width 36 height 20
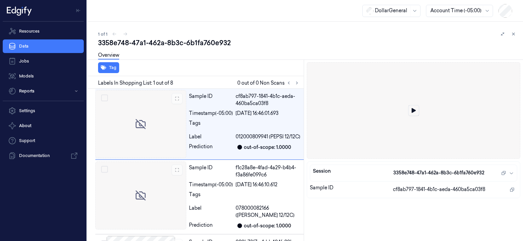
click at [415, 109] on icon at bounding box center [413, 110] width 5 height 5
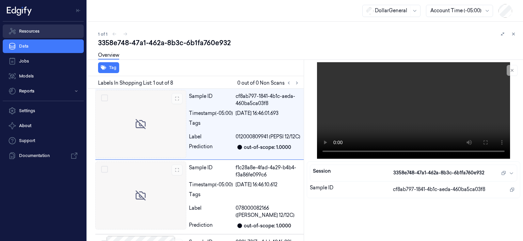
click at [28, 31] on link "Resources" at bounding box center [43, 32] width 81 height 14
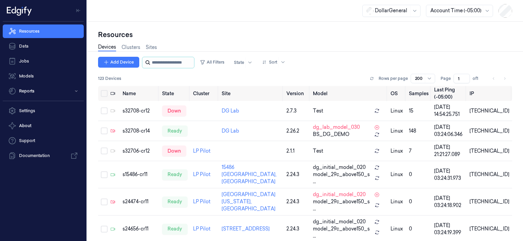
click at [164, 63] on input "string" at bounding box center [172, 62] width 41 height 11
paste input "**********"
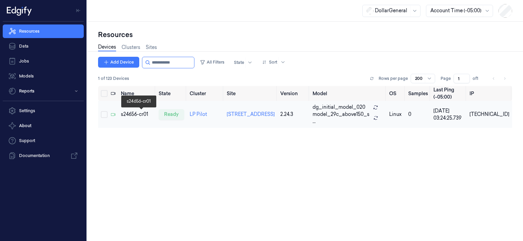
click at [139, 114] on div "s24656-cr01" at bounding box center [137, 114] width 32 height 7
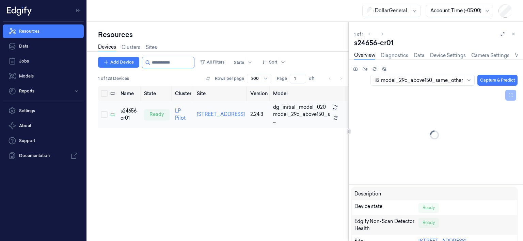
drag, startPoint x: 350, startPoint y: 130, endPoint x: 221, endPoint y: 124, distance: 128.8
click at [221, 124] on div "Resources Devices Clusters Sites Add Device All Filters State Sort 1 of 123 Dev…" at bounding box center [305, 132] width 436 height 220
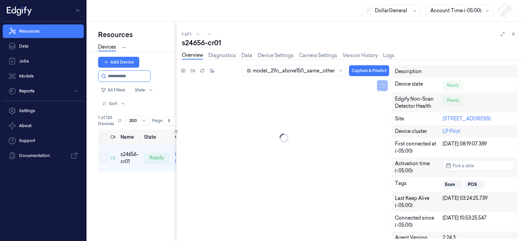
click at [176, 124] on div at bounding box center [176, 132] width 0 height 220
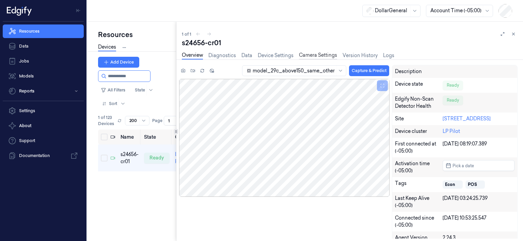
click at [316, 56] on link "Camera Settings" at bounding box center [318, 56] width 38 height 8
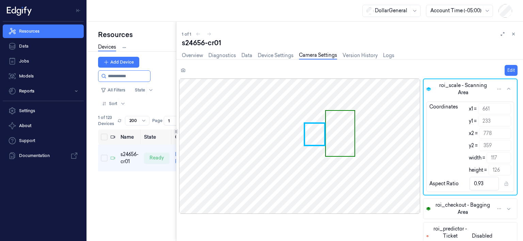
click at [313, 132] on div at bounding box center [299, 146] width 241 height 135
click at [511, 74] on button "Edit" at bounding box center [510, 70] width 13 height 11
click at [314, 125] on div "Use the up and down arrow keys to move the north drag handle to change the crop…" at bounding box center [314, 125] width 4 height 4
click at [313, 143] on div "Use the up and down arrow keys to move the south drag handle to change the crop…" at bounding box center [314, 144] width 4 height 4
click at [343, 131] on span "Use the arrow keys to move the crop selection area" at bounding box center [340, 133] width 29 height 45
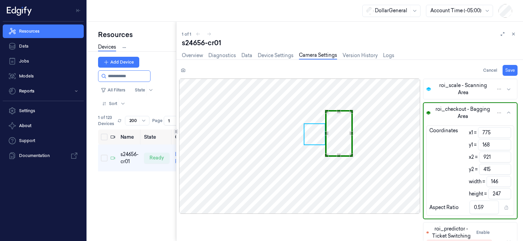
click at [351, 133] on div "Use the up and down arrow keys to move the east drag handle to change the crop …" at bounding box center [351, 133] width 4 height 4
click at [314, 134] on span "Use the arrow keys to move the crop selection area" at bounding box center [314, 134] width 21 height 20
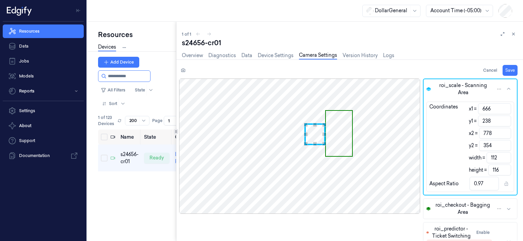
click at [306, 134] on div "Use the up and down arrow keys to move the west drag handle to change the crop …" at bounding box center [306, 134] width 4 height 4
drag, startPoint x: 213, startPoint y: 44, endPoint x: 184, endPoint y: 43, distance: 29.6
click at [184, 43] on div "s24656-cr01" at bounding box center [350, 43] width 336 height 10
click at [232, 42] on div "s24656-cr01" at bounding box center [350, 43] width 336 height 10
drag, startPoint x: 198, startPoint y: 43, endPoint x: 180, endPoint y: 43, distance: 18.0
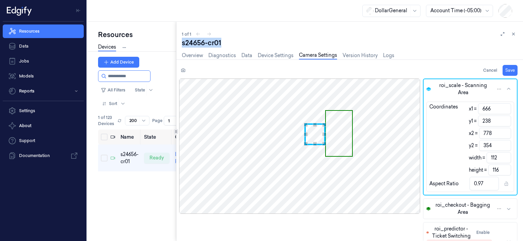
click at [180, 43] on div "1 of 1 s24656-cr01 Overview Diagnostics Data Device Settings Camera Settings Ve…" at bounding box center [349, 132] width 346 height 220
copy div "s24656-cr01"
click at [223, 46] on div "s24656-cr01" at bounding box center [350, 43] width 336 height 10
drag, startPoint x: 185, startPoint y: 44, endPoint x: 179, endPoint y: 45, distance: 5.9
click at [179, 45] on div "1 of 1 s24656-cr01 Overview Diagnostics Data Device Settings Camera Settings Ve…" at bounding box center [349, 132] width 346 height 220
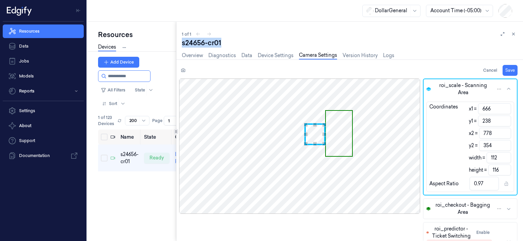
copy div "s24656-cr01"
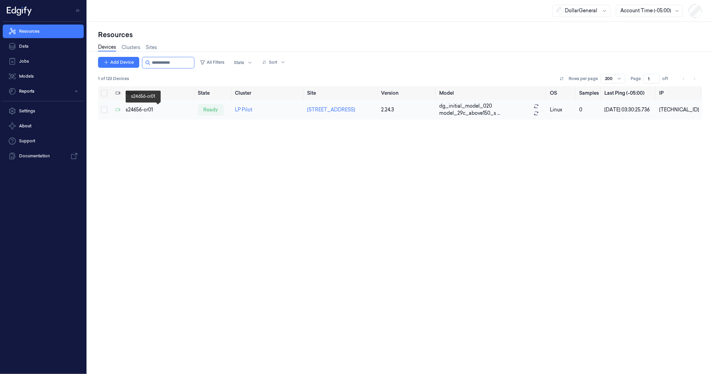
click at [137, 109] on div "s24656-cr01" at bounding box center [159, 109] width 67 height 7
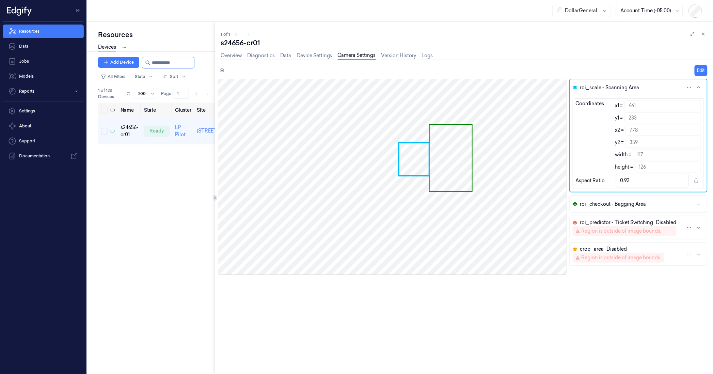
click at [364, 56] on link "Camera Settings" at bounding box center [357, 56] width 38 height 8
click at [698, 72] on button "Edit" at bounding box center [700, 70] width 13 height 11
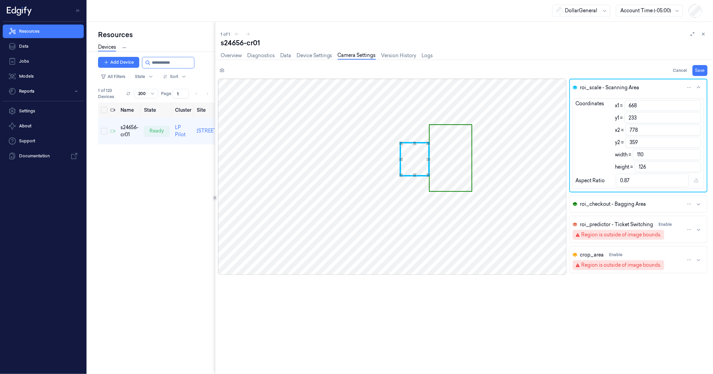
click at [401, 160] on div "Use the up and down arrow keys to move the west drag handle to change the crop …" at bounding box center [401, 159] width 4 height 4
click at [414, 146] on div "Use the up and down arrow keys to move the north drag handle to change the crop…" at bounding box center [414, 146] width 4 height 4
click at [413, 172] on div "Use the up and down arrow keys to move the south drag handle to change the crop…" at bounding box center [414, 173] width 4 height 4
click at [458, 159] on span "Use the arrow keys to move the crop selection area" at bounding box center [450, 158] width 42 height 66
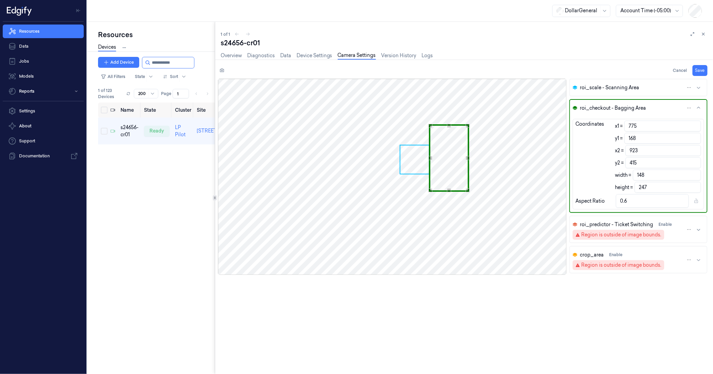
click at [468, 157] on div "Use the up and down arrow keys to move the east drag handle to change the crop …" at bounding box center [468, 158] width 4 height 4
click at [675, 90] on button "roi_scale - Scanning Area" at bounding box center [638, 87] width 137 height 16
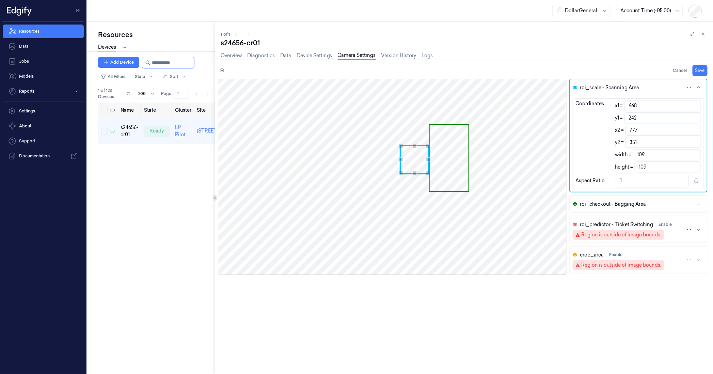
click at [427, 160] on div "Use the up and down arrow keys to move the east drag handle to change the crop …" at bounding box center [428, 159] width 4 height 4
click at [698, 72] on button "Save" at bounding box center [699, 70] width 15 height 11
click at [661, 203] on button "roi_checkout - Bagging Area" at bounding box center [638, 204] width 137 height 16
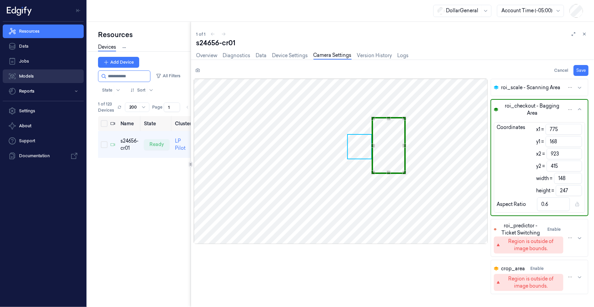
drag, startPoint x: 136, startPoint y: 77, endPoint x: 53, endPoint y: 72, distance: 83.9
click at [51, 73] on div "Resources Data Jobs Models Reports Settings About Support Documentation DollarG…" at bounding box center [297, 153] width 594 height 307
paste input "**********"
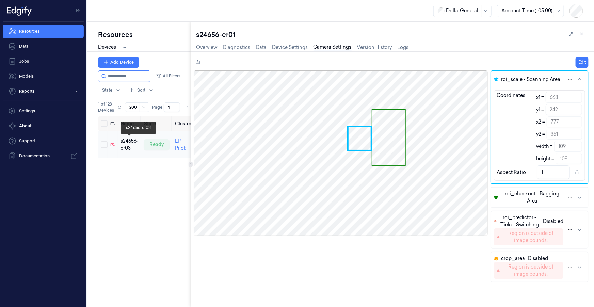
click at [128, 143] on div "s24656-cr03" at bounding box center [129, 144] width 18 height 14
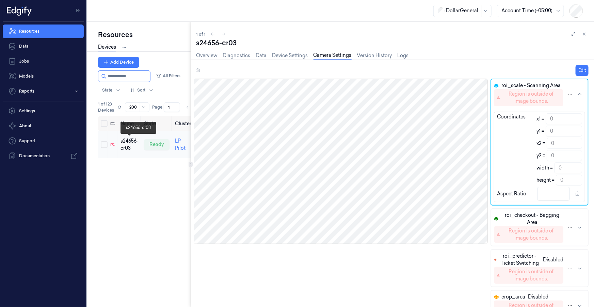
click at [130, 142] on div "s24656-cr03" at bounding box center [129, 144] width 18 height 14
click at [126, 142] on div "s24656-cr03" at bounding box center [129, 144] width 18 height 14
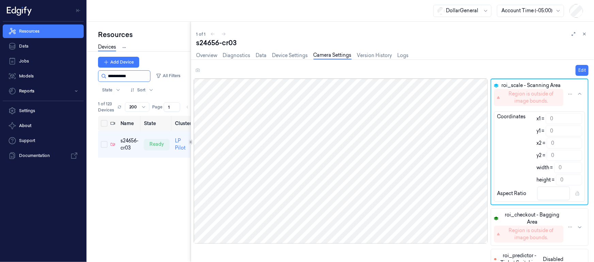
click at [0, 72] on div "Resources Data Jobs Models Reports Settings About Support Documentation DollarG…" at bounding box center [297, 131] width 594 height 262
paste input "**********"
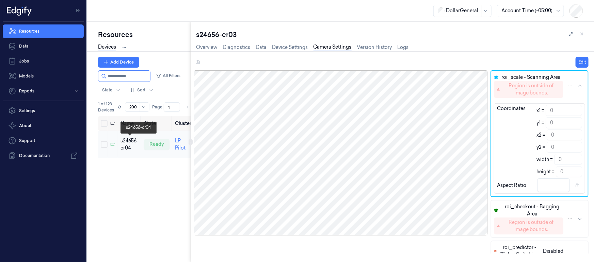
click at [129, 142] on div "s24656-cr04" at bounding box center [129, 144] width 18 height 14
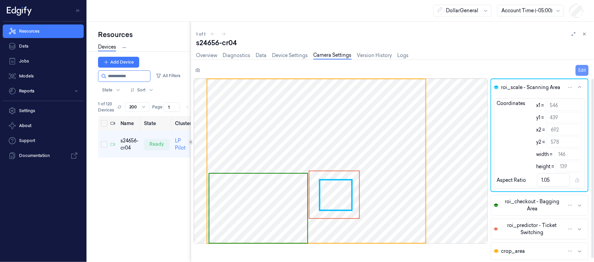
click at [581, 71] on button "Edit" at bounding box center [581, 70] width 13 height 11
click at [322, 208] on div "Use the arrow keys to move the south west drag handle to change the crop select…" at bounding box center [322, 209] width 4 height 4
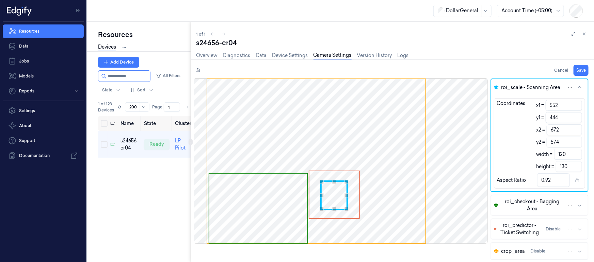
click at [345, 182] on div "Use the arrow keys to move the north east drag handle to change the crop select…" at bounding box center [346, 182] width 4 height 4
click at [218, 214] on span "Use the arrow keys to move the crop selection area" at bounding box center [258, 208] width 98 height 69
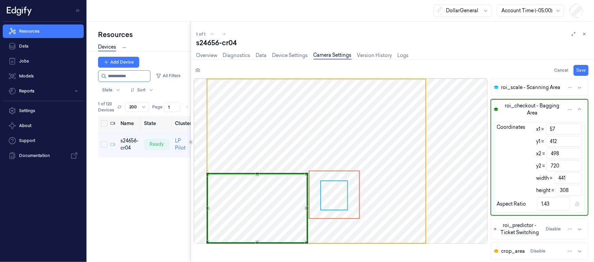
click at [208, 175] on div "Use the arrow keys to move the crop selection area" at bounding box center [257, 175] width 99 height 0
click at [391, 131] on span "Use the arrow keys to move the crop selection area" at bounding box center [316, 161] width 218 height 164
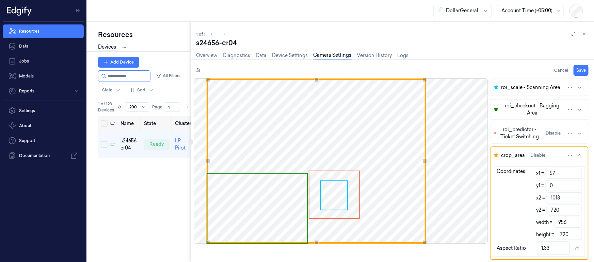
click at [336, 195] on span "Use the arrow keys to move the crop selection area" at bounding box center [333, 195] width 49 height 47
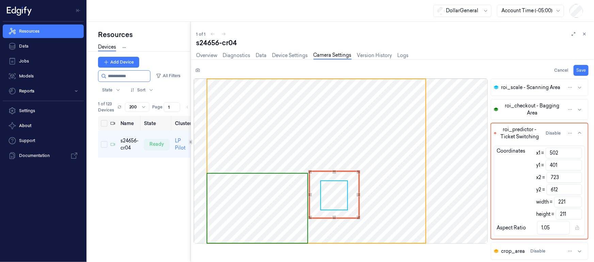
click at [335, 197] on div "Use the arrow keys to move the crop selection area" at bounding box center [334, 195] width 51 height 48
click at [334, 195] on div "Use the arrow keys to move the crop selection area" at bounding box center [334, 195] width 51 height 48
click at [539, 88] on span "roi_scale - Scanning Area" at bounding box center [530, 87] width 59 height 7
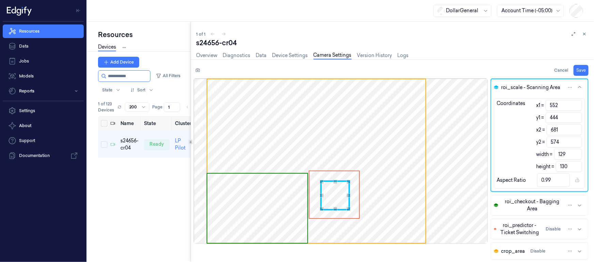
click at [350, 194] on div "Use the up and down arrow keys to move the east drag handle to change the crop …" at bounding box center [348, 196] width 4 height 4
click at [344, 140] on span "Use the arrow keys to move the crop selection area" at bounding box center [316, 161] width 218 height 164
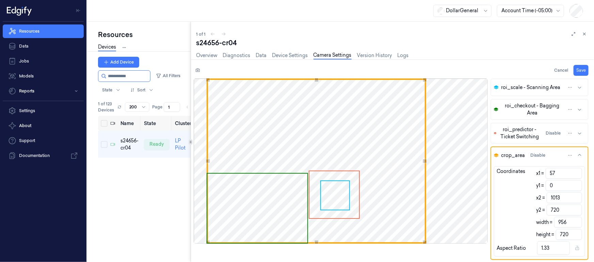
click at [332, 192] on span "Use the arrow keys to move the crop selection area" at bounding box center [333, 195] width 49 height 47
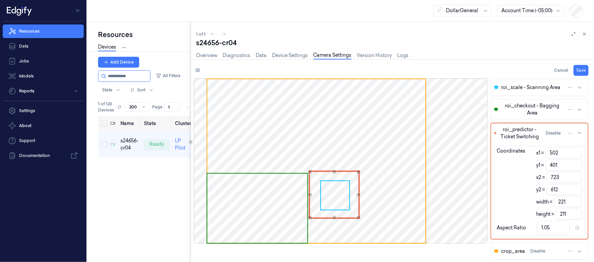
click at [342, 190] on div "Use the arrow keys to move the crop selection area" at bounding box center [334, 195] width 51 height 48
click at [529, 86] on span "roi_scale - Scanning Area" at bounding box center [530, 87] width 59 height 7
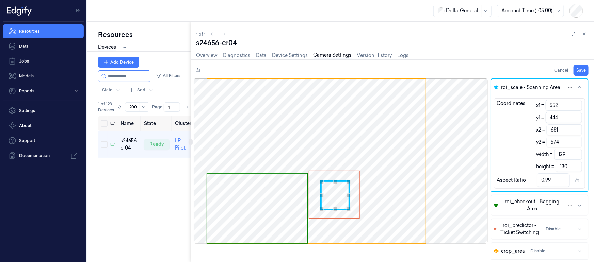
click at [333, 180] on div "Use the up and down arrow keys to move the north drag handle to change the crop…" at bounding box center [335, 182] width 4 height 4
click at [335, 181] on div "Use the up and down arrow keys to move the north drag handle to change the crop…" at bounding box center [335, 182] width 4 height 4
click at [341, 154] on span "Use the arrow keys to move the crop selection area" at bounding box center [316, 161] width 218 height 164
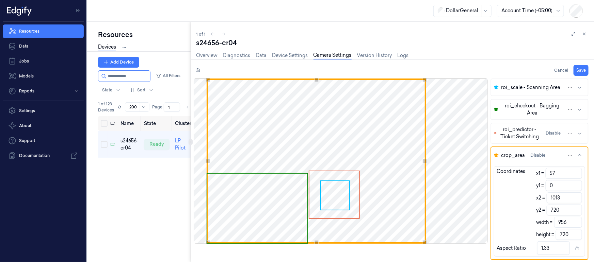
click at [286, 200] on span "Use the arrow keys to move the crop selection area" at bounding box center [257, 208] width 100 height 69
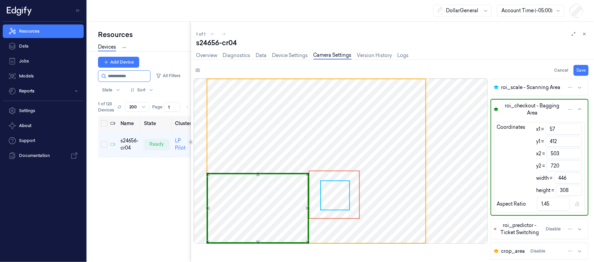
click at [307, 208] on div "Use the up and down arrow keys to move the east drag handle to change the crop …" at bounding box center [308, 209] width 4 height 4
click at [286, 131] on span "Use the arrow keys to move the crop selection area" at bounding box center [316, 161] width 218 height 164
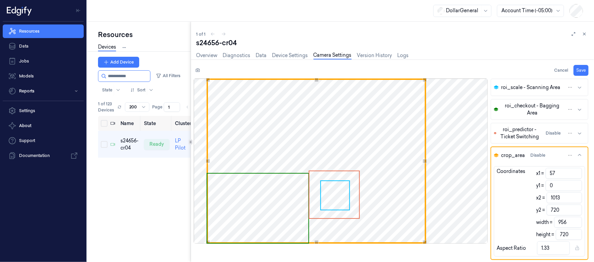
click at [244, 200] on span "Use the arrow keys to move the crop selection area" at bounding box center [257, 208] width 101 height 69
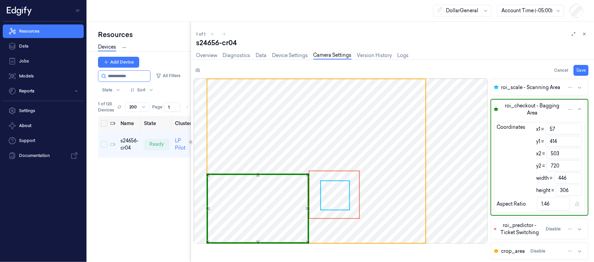
click at [257, 176] on div "Use the up and down arrow keys to move the north drag handle to change the crop…" at bounding box center [258, 175] width 4 height 4
click at [270, 138] on span "Use the arrow keys to move the crop selection area" at bounding box center [316, 161] width 218 height 164
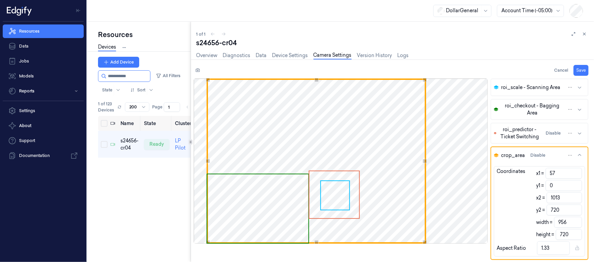
click at [282, 119] on div "Use the arrow keys to move the crop selection area" at bounding box center [317, 161] width 220 height 165
click at [262, 206] on span "Use the arrow keys to move the crop selection area" at bounding box center [257, 209] width 101 height 69
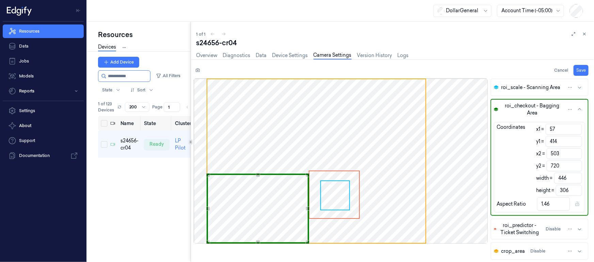
click at [332, 196] on span "Use the arrow keys to move the crop selection area" at bounding box center [333, 195] width 49 height 47
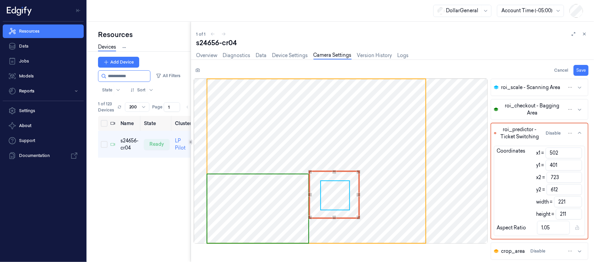
click at [334, 198] on div "Use the arrow keys to move the crop selection area" at bounding box center [334, 195] width 51 height 48
click at [261, 198] on span "Use the arrow keys to move the crop selection area" at bounding box center [257, 209] width 101 height 69
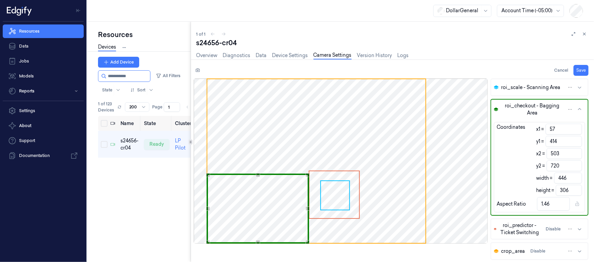
click at [298, 133] on span "Use the arrow keys to move the crop selection area" at bounding box center [316, 161] width 218 height 164
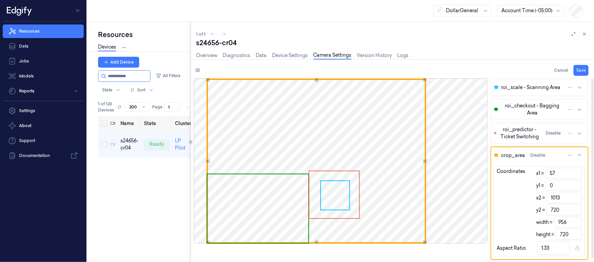
click at [521, 127] on span "roi_predictor - Ticket Switching" at bounding box center [519, 133] width 41 height 14
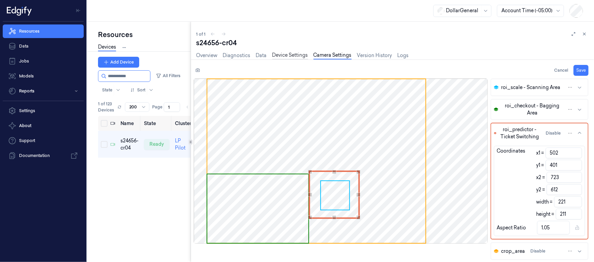
click at [277, 54] on link "Device Settings" at bounding box center [290, 56] width 36 height 8
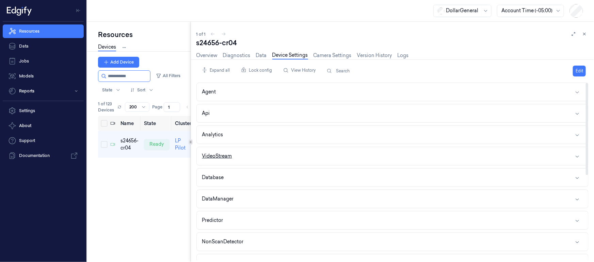
click at [225, 153] on div "VideoStream" at bounding box center [217, 156] width 30 height 7
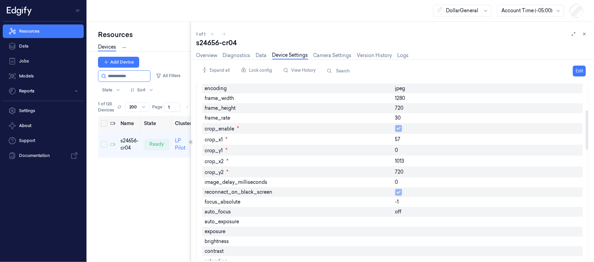
scroll to position [70, 0]
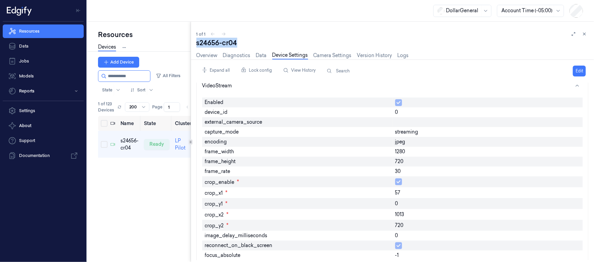
drag, startPoint x: 241, startPoint y: 46, endPoint x: 196, endPoint y: 46, distance: 44.6
click at [196, 46] on div "s24656-cr04" at bounding box center [392, 43] width 392 height 10
copy div "s24656-cr04"
click at [331, 56] on link "Camera Settings" at bounding box center [332, 56] width 38 height 8
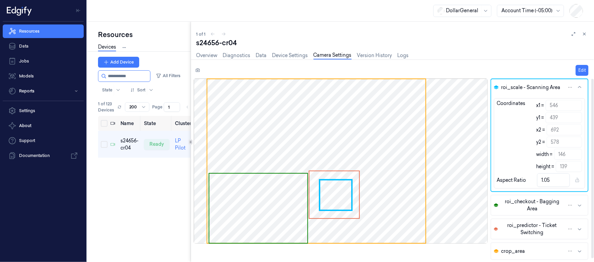
click at [339, 196] on div at bounding box center [341, 161] width 294 height 165
drag, startPoint x: 582, startPoint y: 65, endPoint x: 541, endPoint y: 93, distance: 49.3
click at [581, 66] on div "Edit roi_scale - Scanning Area Coordinates x1 = 546 y1 = 439 x2 = 692 y2 = 578 …" at bounding box center [388, 161] width 411 height 203
click at [581, 69] on button "Edit" at bounding box center [581, 70] width 13 height 11
click at [334, 181] on div "Use the up and down arrow keys to move the north drag handle to change the crop…" at bounding box center [336, 182] width 4 height 4
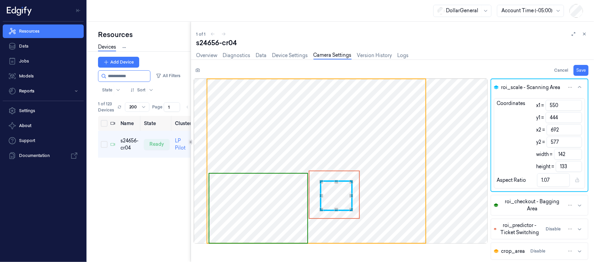
click at [321, 209] on div "Use the arrow keys to move the south west drag handle to change the crop select…" at bounding box center [321, 210] width 4 height 4
click at [348, 197] on div "Use the up and down arrow keys to move the east drag handle to change the crop …" at bounding box center [348, 196] width 4 height 4
click at [336, 147] on span "Use the arrow keys to move the crop selection area" at bounding box center [316, 161] width 218 height 164
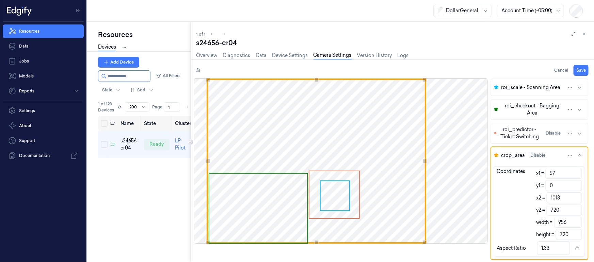
click at [342, 211] on span "Use the arrow keys to move the crop selection area" at bounding box center [333, 195] width 49 height 47
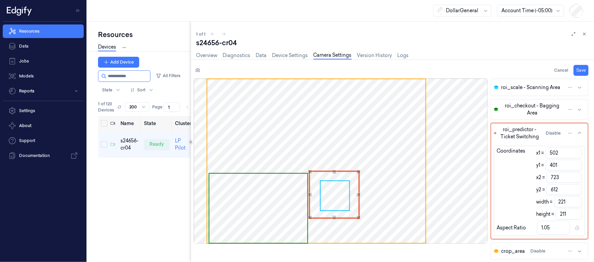
click at [338, 196] on div "Use the arrow keys to move the crop selection area" at bounding box center [334, 195] width 51 height 48
click at [344, 193] on div "Use the arrow keys to move the crop selection area" at bounding box center [334, 195] width 51 height 48
click at [339, 195] on div "Use the arrow keys to move the crop selection area" at bounding box center [334, 195] width 51 height 48
click at [526, 87] on span "roi_scale - Scanning Area" at bounding box center [530, 87] width 59 height 7
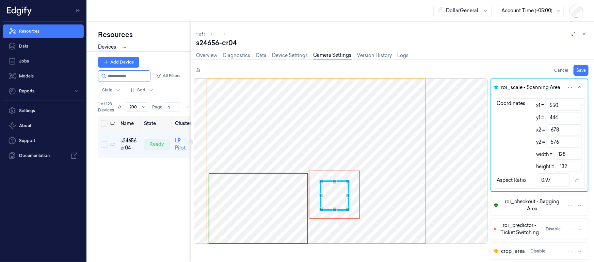
click at [348, 209] on div "Use the arrow keys to move the south east drag handle to change the crop select…" at bounding box center [348, 210] width 4 height 4
click at [352, 144] on span "Use the arrow keys to move the crop selection area" at bounding box center [316, 161] width 218 height 164
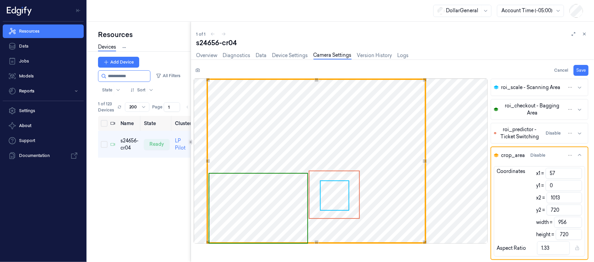
click at [337, 195] on span "Use the arrow keys to move the crop selection area" at bounding box center [333, 195] width 49 height 47
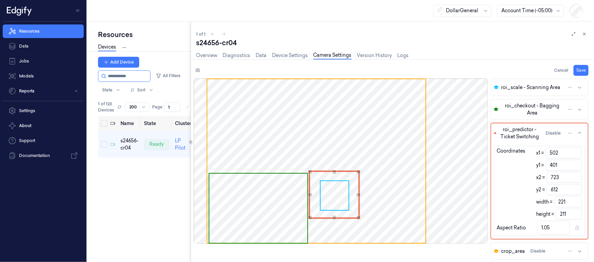
click at [328, 192] on div "Use the arrow keys to move the crop selection area" at bounding box center [334, 195] width 51 height 48
click at [526, 86] on span "roi_scale - Scanning Area" at bounding box center [530, 87] width 59 height 7
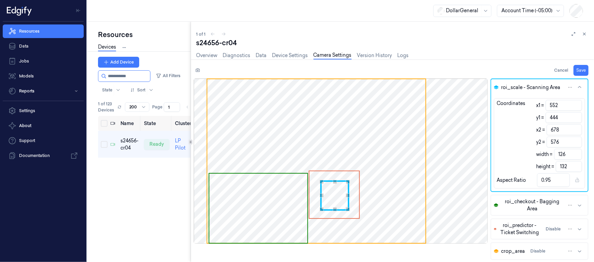
click at [323, 196] on div "Use the up and down arrow keys to move the west drag handle to change the crop …" at bounding box center [322, 196] width 4 height 4
click at [370, 181] on span "Use the arrow keys to move the crop selection area" at bounding box center [316, 161] width 218 height 164
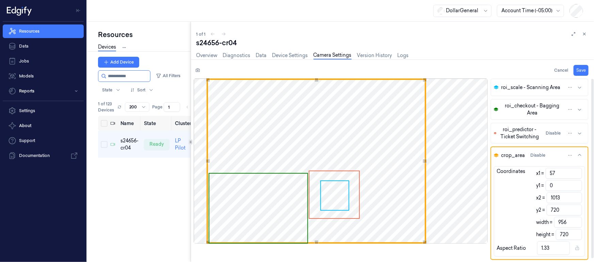
click at [524, 86] on span "roi_scale - Scanning Area" at bounding box center [530, 87] width 59 height 7
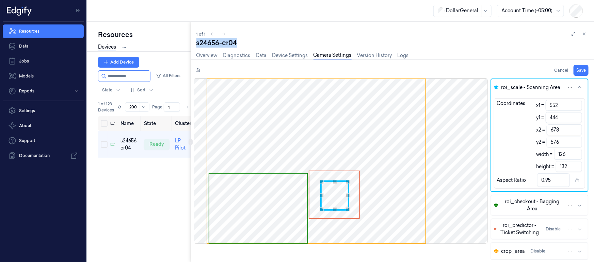
drag, startPoint x: 224, startPoint y: 39, endPoint x: 192, endPoint y: 38, distance: 31.7
click at [192, 38] on div "1 of 1 s24656-cr04 Overview Diagnostics Data Device Settings Camera Settings Ve…" at bounding box center [392, 142] width 403 height 241
copy div "s24656-cr04"
click at [527, 202] on span "roi_checkout - Bagging Area" at bounding box center [532, 205] width 62 height 14
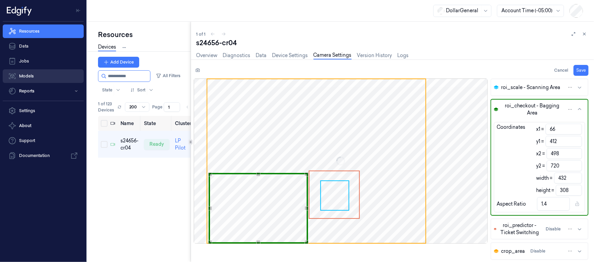
drag, startPoint x: 143, startPoint y: 78, endPoint x: 49, endPoint y: 74, distance: 93.7
click at [49, 74] on div "Resources Data Jobs Models Reports Settings About Support Documentation DollarG…" at bounding box center [297, 131] width 594 height 262
paste input "**********"
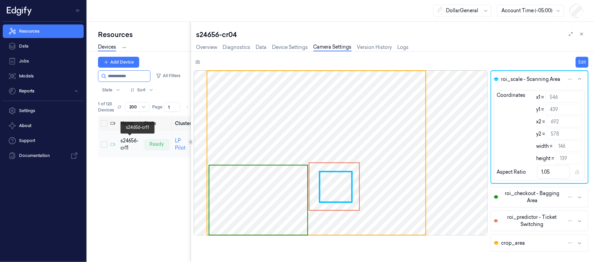
click at [128, 140] on div "s24656-cr11" at bounding box center [129, 144] width 18 height 14
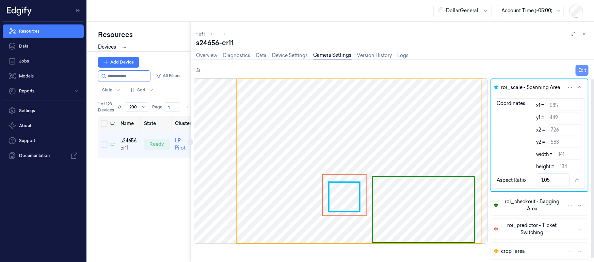
click at [581, 68] on button "Edit" at bounding box center [581, 70] width 13 height 11
click at [345, 209] on div "Use the up and down arrow keys to move the south drag handle to change the crop…" at bounding box center [344, 209] width 4 height 4
click at [331, 196] on div "Use the up and down arrow keys to move the west drag handle to change the crop …" at bounding box center [331, 196] width 4 height 4
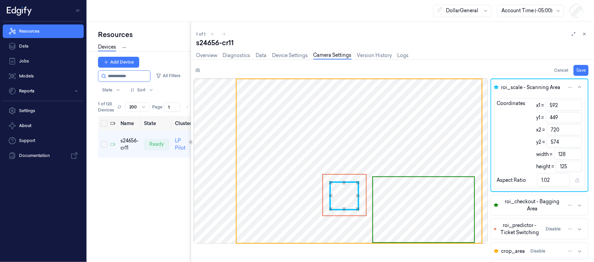
click at [357, 195] on div "Use the up and down arrow keys to move the east drag handle to change the crop …" at bounding box center [358, 196] width 4 height 4
click at [354, 164] on span "Use the arrow keys to move the crop selection area" at bounding box center [359, 161] width 245 height 164
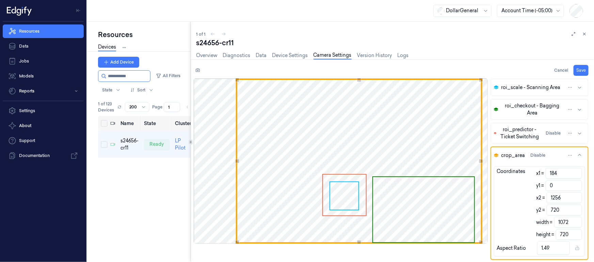
click at [344, 201] on span "Use the arrow keys to move the crop selection area" at bounding box center [344, 195] width 43 height 41
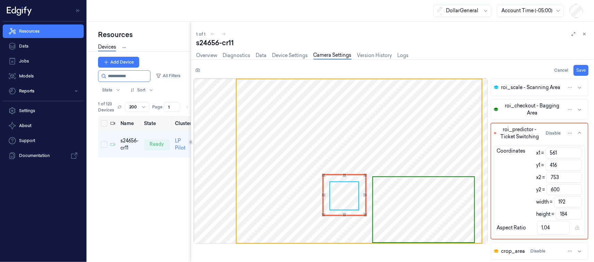
click at [345, 197] on div "Use the arrow keys to move the crop selection area" at bounding box center [344, 195] width 44 height 42
click at [543, 90] on span "roi_scale - Scanning Area" at bounding box center [530, 87] width 59 height 7
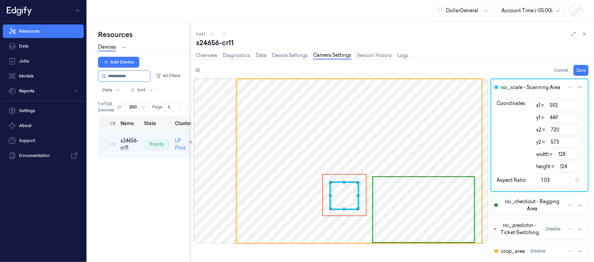
click at [344, 209] on div "Use the up and down arrow keys to move the south drag handle to change the crop…" at bounding box center [344, 209] width 4 height 4
click at [364, 195] on span "Use the arrow keys to move the crop selection area" at bounding box center [344, 195] width 43 height 41
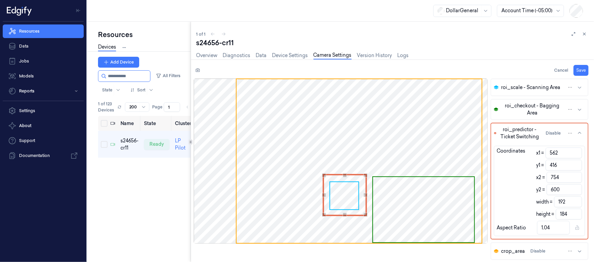
click at [344, 192] on div "Use the arrow keys to move the crop selection area" at bounding box center [345, 195] width 44 height 42
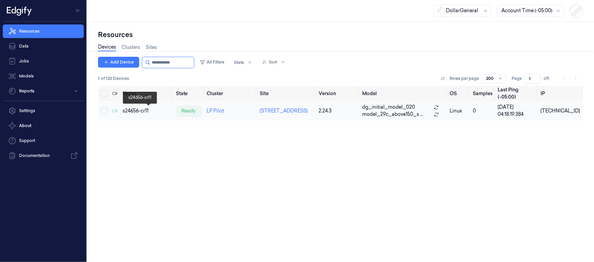
click at [141, 110] on div "s24656-cr11" at bounding box center [147, 111] width 48 height 7
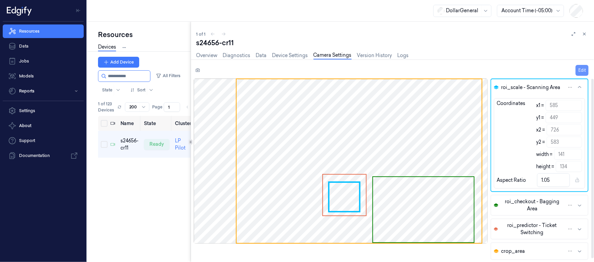
click at [578, 71] on button "Edit" at bounding box center [581, 70] width 13 height 11
click at [345, 208] on div "Use the up and down arrow keys to move the south drag handle to change the crop…" at bounding box center [344, 209] width 4 height 4
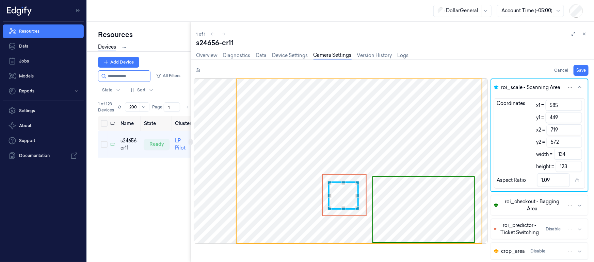
click at [357, 195] on div "Use the up and down arrow keys to move the east drag handle to change the crop …" at bounding box center [357, 196] width 4 height 4
click at [332, 196] on div "Use the up and down arrow keys to move the west drag handle to change the crop …" at bounding box center [331, 196] width 4 height 4
click at [418, 193] on span "Use the arrow keys to move the crop selection area" at bounding box center [423, 209] width 101 height 65
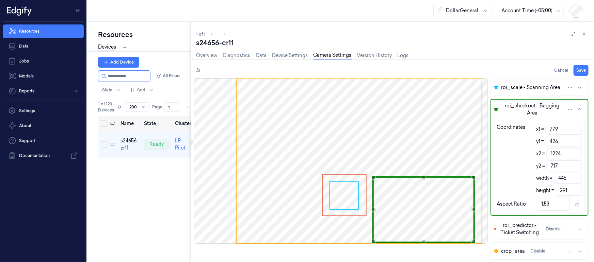
click at [427, 132] on span "Use the arrow keys to move the crop selection area" at bounding box center [359, 161] width 245 height 164
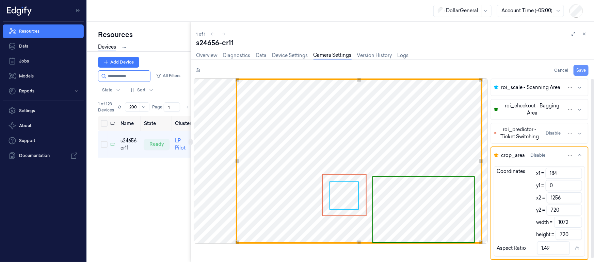
click at [580, 69] on button "Save" at bounding box center [580, 70] width 15 height 11
drag, startPoint x: 235, startPoint y: 43, endPoint x: 193, endPoint y: 45, distance: 42.6
click at [193, 45] on div "1 of 1 s24656-cr11 Overview Diagnostics Data Device Settings Camera Settings Ve…" at bounding box center [392, 142] width 403 height 241
copy div "s24656-cr11"
click at [533, 87] on span "roi_scale - Scanning Area" at bounding box center [530, 87] width 59 height 7
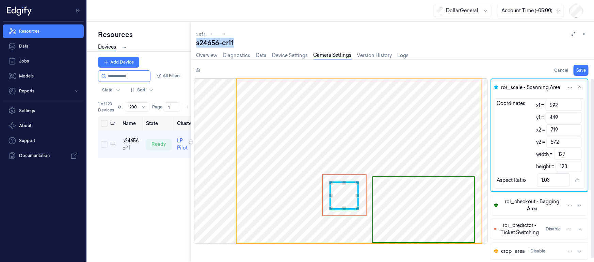
click at [534, 205] on span "roi_checkout - Bagging Area" at bounding box center [532, 205] width 62 height 14
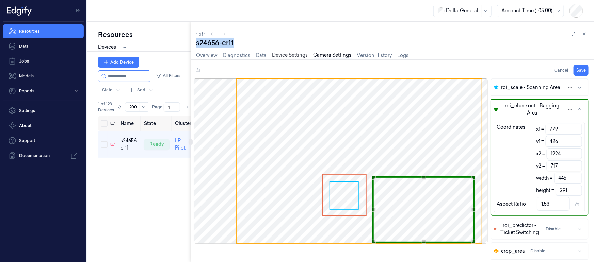
click at [286, 54] on link "Device Settings" at bounding box center [290, 56] width 36 height 8
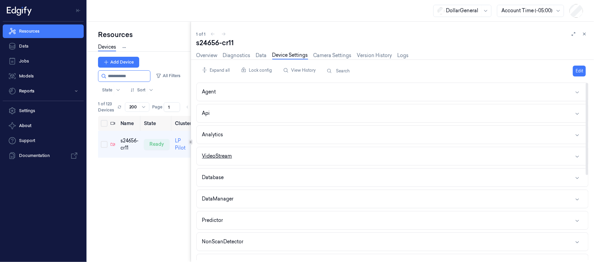
click at [214, 153] on div "VideoStream" at bounding box center [217, 156] width 30 height 7
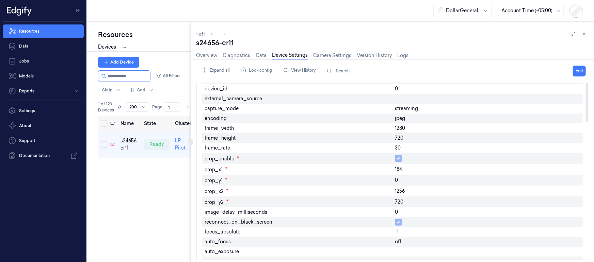
scroll to position [105, 0]
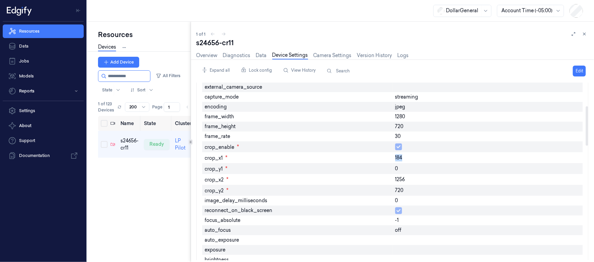
drag, startPoint x: 397, startPoint y: 156, endPoint x: 421, endPoint y: 158, distance: 24.3
click at [421, 158] on div "184" at bounding box center [487, 157] width 190 height 11
copy span "184"
drag, startPoint x: 122, startPoint y: 77, endPoint x: 0, endPoint y: 59, distance: 123.5
click at [0, 59] on div "Resources Data Jobs Models Reports Settings About Support Documentation DollarG…" at bounding box center [297, 131] width 594 height 262
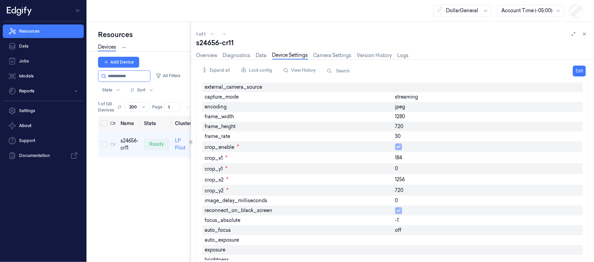
paste input "**********"
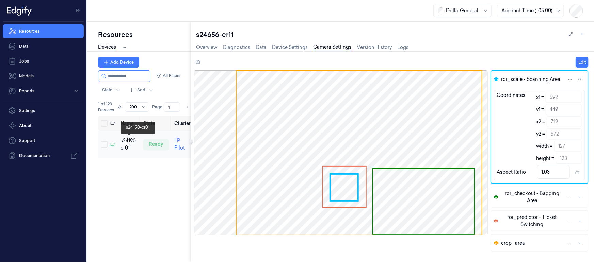
click at [124, 143] on div "s24190-cr01" at bounding box center [128, 144] width 17 height 14
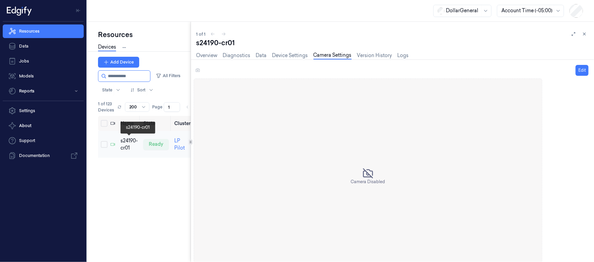
click at [129, 141] on div "s24190-cr01" at bounding box center [128, 144] width 17 height 14
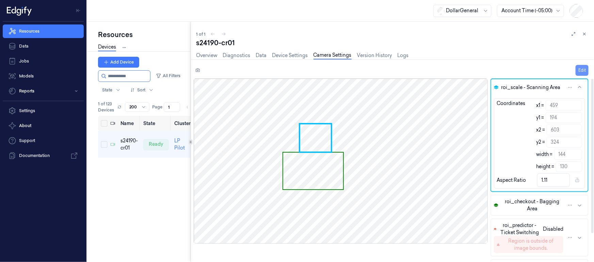
click at [580, 69] on button "Edit" at bounding box center [581, 70] width 13 height 11
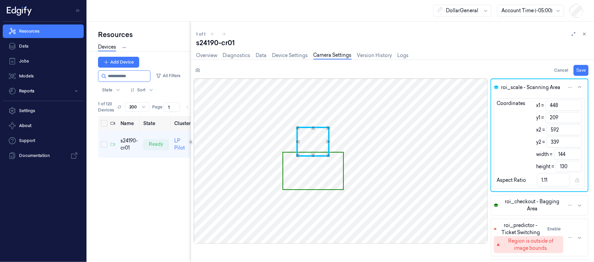
click at [313, 145] on div "Use the arrow keys to move the crop selection area" at bounding box center [312, 142] width 33 height 30
click at [325, 152] on div "Use the arrow keys to move the south east drag handle to change the crop select…" at bounding box center [326, 152] width 4 height 4
click at [325, 181] on span "Use the arrow keys to move the crop selection area" at bounding box center [313, 171] width 60 height 37
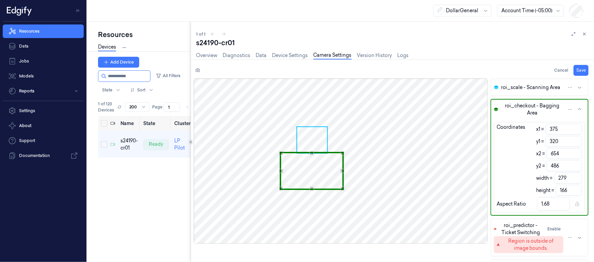
click at [280, 171] on div "Use the up and down arrow keys to move the west drag handle to change the crop …" at bounding box center [281, 171] width 4 height 4
click at [310, 185] on div "Use the up and down arrow keys to move the south drag handle to change the crop…" at bounding box center [312, 186] width 4 height 4
click at [340, 168] on div "Use the up and down arrow keys to move the east drag handle to change the crop …" at bounding box center [340, 169] width 4 height 4
click at [280, 170] on div "Use the up and down arrow keys to move the west drag handle to change the crop …" at bounding box center [280, 169] width 4 height 4
click at [302, 138] on span "Use the arrow keys to move the crop selection area" at bounding box center [312, 140] width 30 height 26
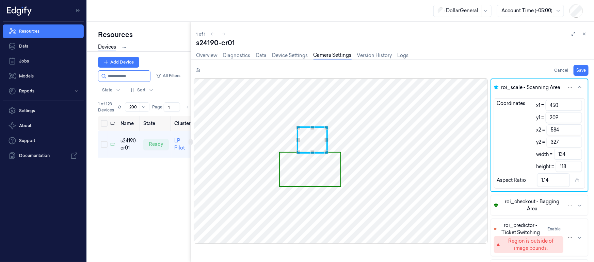
click at [298, 140] on div "Use the up and down arrow keys to move the west drag handle to change the crop …" at bounding box center [298, 140] width 4 height 4
click at [307, 171] on span "Use the arrow keys to move the crop selection area" at bounding box center [310, 170] width 61 height 34
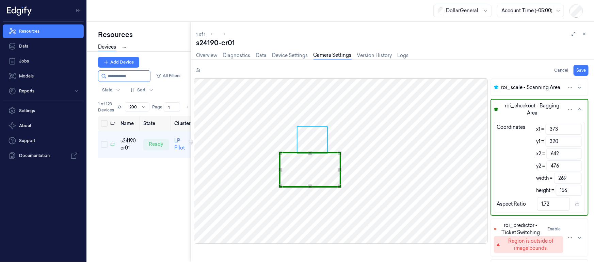
click at [310, 185] on div "Use the up and down arrow keys to move the south drag handle to change the crop…" at bounding box center [310, 186] width 4 height 4
click at [529, 88] on span "roi_scale - Scanning Area" at bounding box center [530, 87] width 59 height 7
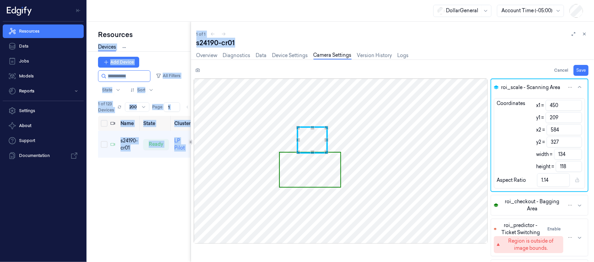
drag, startPoint x: 223, startPoint y: 43, endPoint x: 188, endPoint y: 42, distance: 35.1
click at [188, 42] on div "Resources Devices Clusters Sites Add Device All Filters State Sort 1 of 123 Dev…" at bounding box center [340, 142] width 507 height 241
click at [260, 42] on div "s24190-cr01" at bounding box center [392, 43] width 392 height 10
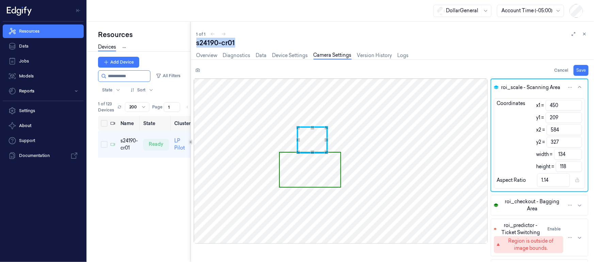
drag, startPoint x: 212, startPoint y: 44, endPoint x: 195, endPoint y: 43, distance: 17.0
click at [195, 43] on div "1 of 1 s24190-cr01 Overview Diagnostics Data Device Settings Camera Settings Ve…" at bounding box center [392, 142] width 403 height 241
copy div "s24190-cr01"
click at [547, 205] on span "roi_checkout - Bagging Area" at bounding box center [532, 205] width 62 height 14
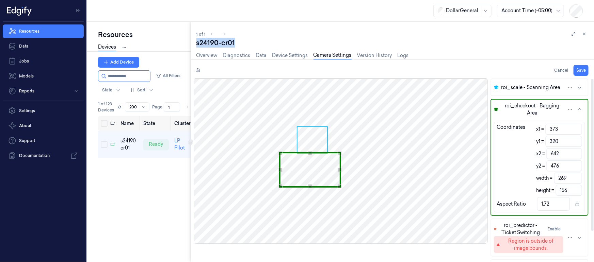
click at [539, 91] on button "roi_scale - Scanning Area" at bounding box center [539, 87] width 97 height 16
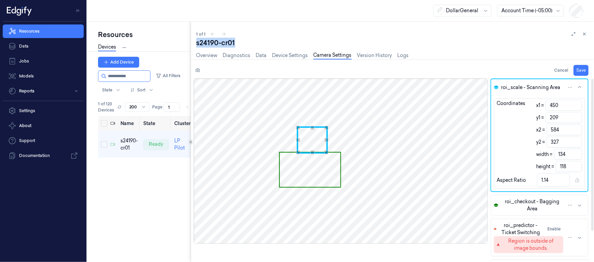
click at [517, 201] on span "roi_checkout - Bagging Area" at bounding box center [532, 205] width 62 height 14
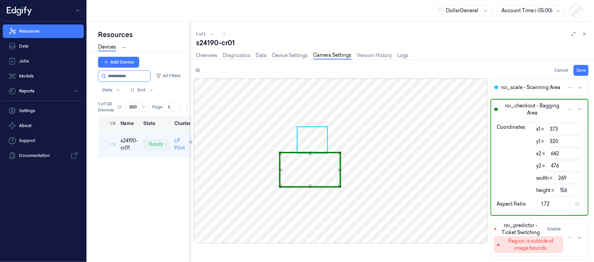
drag, startPoint x: 137, startPoint y: 74, endPoint x: 0, endPoint y: 71, distance: 137.5
click at [0, 72] on div "Resources Data Jobs Models Reports Settings About Support Documentation DollarG…" at bounding box center [297, 131] width 594 height 262
paste input "**********"
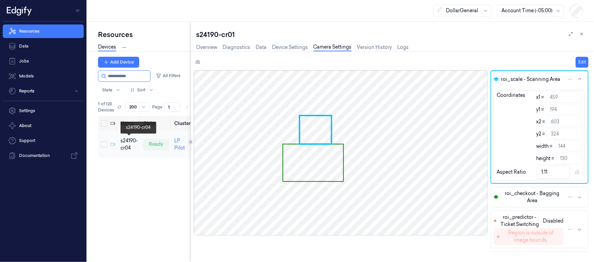
click at [126, 146] on div "s24190-cr04" at bounding box center [128, 144] width 17 height 14
click at [583, 61] on button "Edit" at bounding box center [581, 62] width 13 height 11
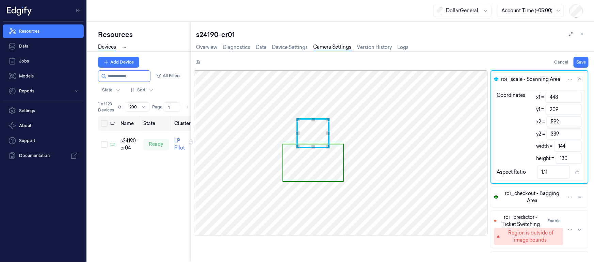
click at [312, 136] on div "Use the arrow keys to move the crop selection area" at bounding box center [312, 133] width 33 height 30
click at [325, 145] on div "Use the arrow keys to move the south east drag handle to change the crop select…" at bounding box center [326, 145] width 4 height 4
click at [322, 163] on span "Use the arrow keys to move the crop selection area" at bounding box center [313, 163] width 60 height 37
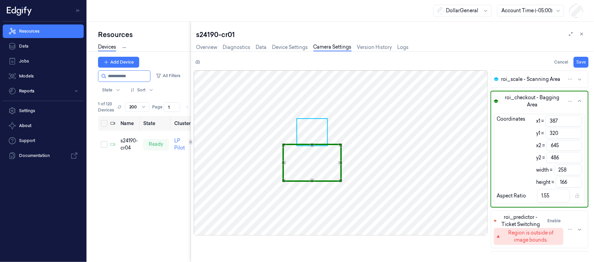
click at [339, 162] on div "Use the up and down arrow keys to move the east drag handle to change the crop …" at bounding box center [340, 163] width 4 height 4
click at [282, 161] on div "Use the up and down arrow keys to move the west drag handle to change the crop …" at bounding box center [281, 163] width 4 height 4
click at [306, 133] on span "Use the arrow keys to move the crop selection area" at bounding box center [312, 132] width 30 height 27
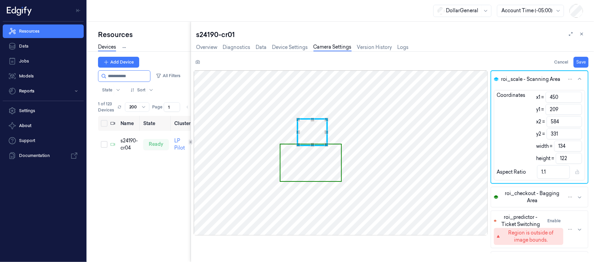
click at [298, 132] on div "Use the up and down arrow keys to move the west drag handle to change the crop …" at bounding box center [298, 132] width 4 height 4
click at [325, 133] on div "Use the up and down arrow keys to move the east drag handle to change the crop …" at bounding box center [326, 132] width 4 height 4
click at [311, 145] on div "Use the up and down arrow keys to move the south drag handle to change the crop…" at bounding box center [312, 145] width 4 height 4
click at [585, 60] on button "Save" at bounding box center [580, 62] width 15 height 11
drag, startPoint x: 135, startPoint y: 76, endPoint x: 0, endPoint y: 62, distance: 136.2
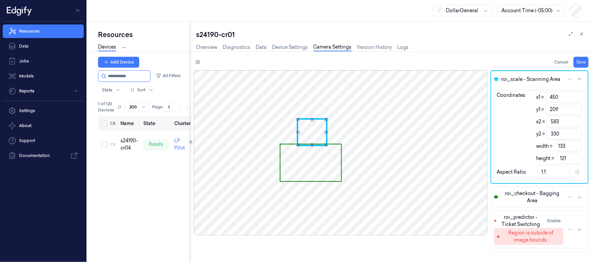
click at [0, 62] on div "Resources Data Jobs Models Reports Settings About Support Documentation DollarG…" at bounding box center [297, 131] width 594 height 262
drag, startPoint x: 68, startPoint y: 79, endPoint x: 31, endPoint y: 75, distance: 37.6
click at [0, 73] on div "Resources Data Jobs Models Reports Settings About Support Documentation DollarG…" at bounding box center [297, 131] width 594 height 262
click at [125, 144] on div "s24190-cr04" at bounding box center [128, 144] width 17 height 14
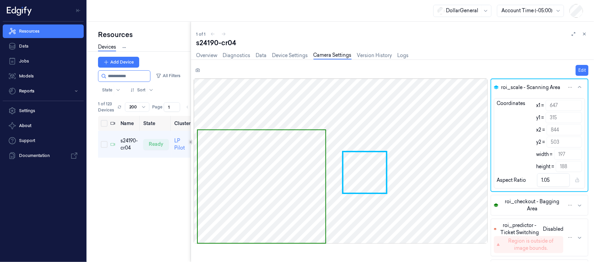
click at [280, 179] on div at bounding box center [341, 161] width 294 height 165
click at [361, 173] on div at bounding box center [341, 161] width 294 height 165
click at [584, 70] on button "Edit" at bounding box center [581, 70] width 13 height 11
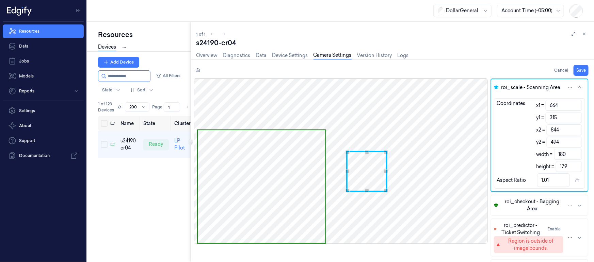
click at [347, 192] on div "Use the arrow keys to move the south west drag handle to change the crop select…" at bounding box center [347, 191] width 4 height 4
click at [384, 153] on div "Use the arrow keys to move the north east drag handle to change the crop select…" at bounding box center [385, 152] width 4 height 4
click at [386, 172] on div "Use the up and down arrow keys to move the east drag handle to change the crop …" at bounding box center [385, 171] width 4 height 4
click at [292, 199] on span "Use the arrow keys to move the crop selection area" at bounding box center [262, 186] width 128 height 113
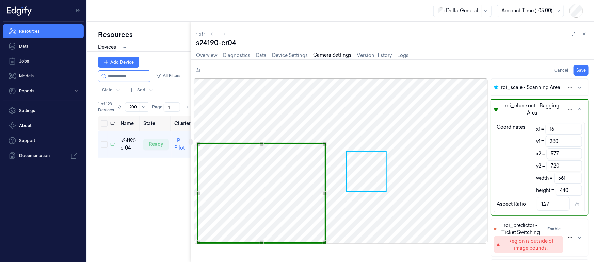
click at [261, 144] on div "Use the up and down arrow keys to move the north drag handle to change the crop…" at bounding box center [262, 144] width 4 height 4
click at [201, 144] on div "Use the arrow keys to move the crop selection area" at bounding box center [263, 144] width 124 height 0
click at [520, 92] on button "roi_scale - Scanning Area" at bounding box center [539, 87] width 97 height 16
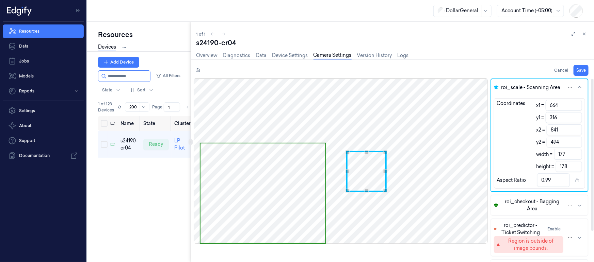
click at [513, 201] on span "roi_checkout - Bagging Area" at bounding box center [532, 205] width 62 height 14
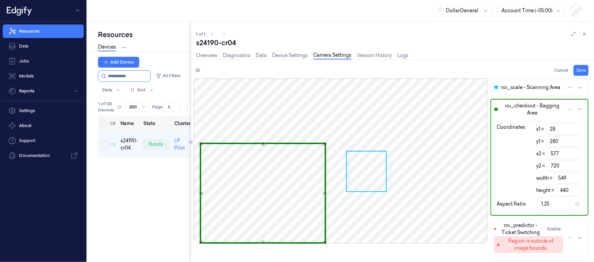
drag, startPoint x: 132, startPoint y: 76, endPoint x: 0, endPoint y: 60, distance: 132.3
click at [0, 60] on div "Resources Data Jobs Models Reports Settings About Support Documentation DollarG…" at bounding box center [297, 131] width 594 height 262
paste input "**********"
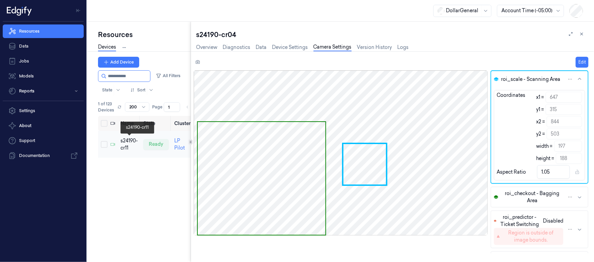
click at [129, 142] on div "s24190-cr11" at bounding box center [128, 144] width 17 height 14
click at [584, 59] on button "Edit" at bounding box center [581, 62] width 13 height 11
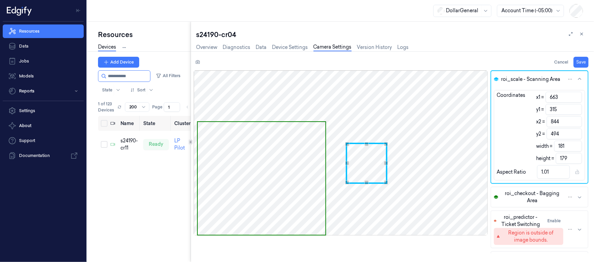
click at [347, 183] on div "Use the arrow keys to move the south west drag handle to change the crop select…" at bounding box center [347, 183] width 4 height 4
click at [384, 145] on div "Use the arrow keys to move the north east drag handle to change the crop select…" at bounding box center [385, 145] width 4 height 4
click at [273, 146] on span "Use the arrow keys to move the crop selection area" at bounding box center [262, 178] width 128 height 113
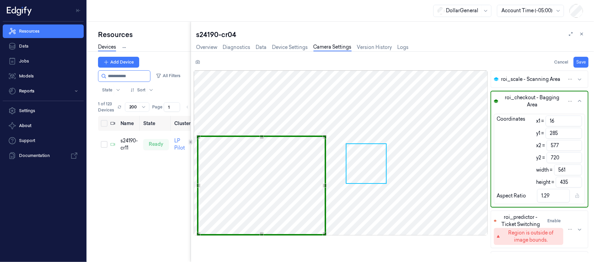
click at [262, 137] on div "Use the up and down arrow keys to move the north drag handle to change the crop…" at bounding box center [262, 137] width 4 height 4
click at [201, 186] on div "Use the up and down arrow keys to move the west drag handle to change the crop …" at bounding box center [201, 186] width 4 height 4
click at [587, 61] on button "Save" at bounding box center [580, 62] width 15 height 11
drag, startPoint x: 140, startPoint y: 76, endPoint x: 0, endPoint y: 58, distance: 141.3
click at [0, 58] on div "Resources Data Jobs Models Reports Settings About Support Documentation DollarG…" at bounding box center [297, 131] width 594 height 262
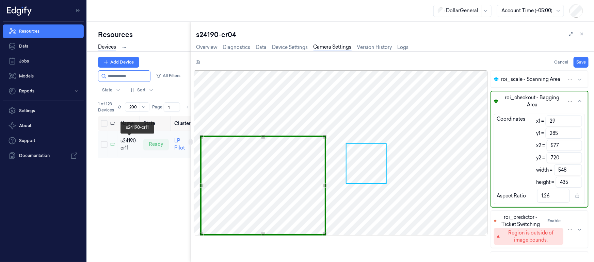
click at [127, 141] on div "s24190-cr11" at bounding box center [128, 144] width 17 height 14
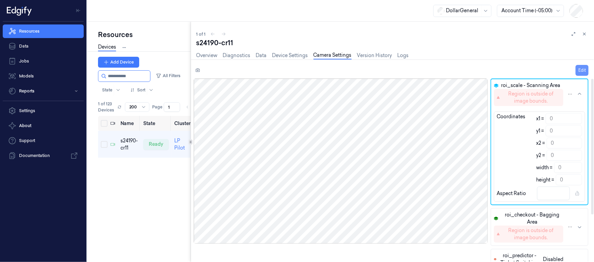
click at [581, 68] on button "Edit" at bounding box center [581, 70] width 13 height 11
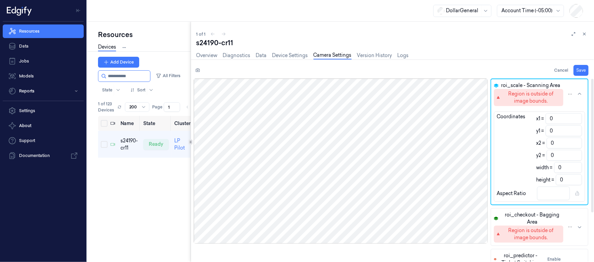
click at [532, 94] on div "Region is outside of image bounds." at bounding box center [530, 98] width 59 height 14
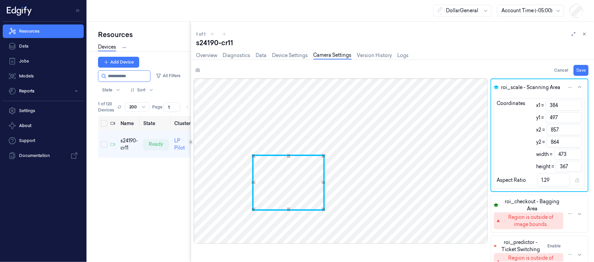
click at [324, 153] on div at bounding box center [341, 161] width 294 height 165
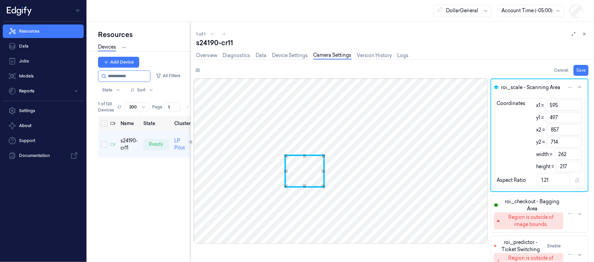
click at [287, 186] on div "Use the arrow keys to move the south west drag handle to change the crop select…" at bounding box center [286, 186] width 4 height 4
click at [535, 201] on span "roi_checkout - Bagging Area" at bounding box center [532, 205] width 62 height 14
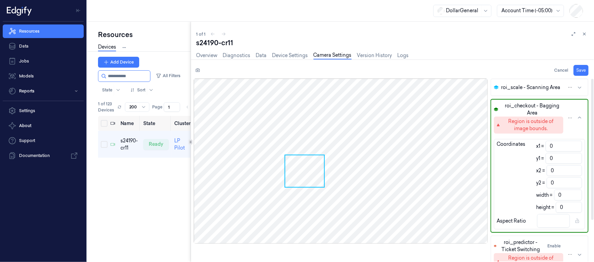
click at [521, 121] on div "Region is outside of image bounds." at bounding box center [530, 125] width 59 height 14
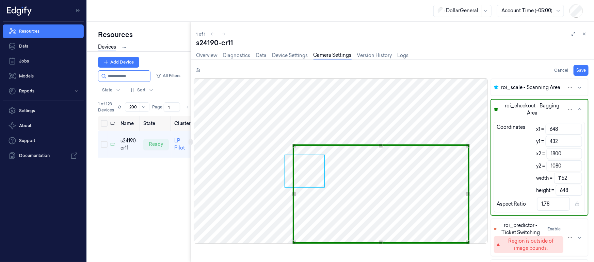
click at [397, 193] on div "Use the arrow keys to move the crop selection area" at bounding box center [381, 194] width 177 height 99
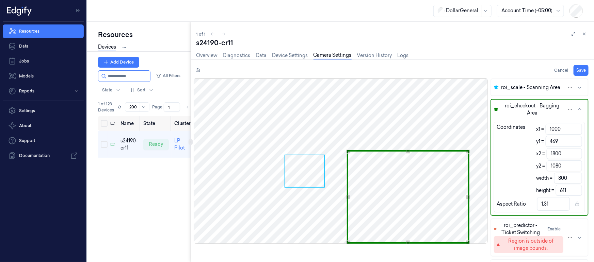
click at [347, 152] on div "Use the arrow keys to move the north west drag handle to change the crop select…" at bounding box center [348, 152] width 4 height 4
click at [313, 170] on span "Use the arrow keys to move the crop selection area" at bounding box center [304, 172] width 39 height 32
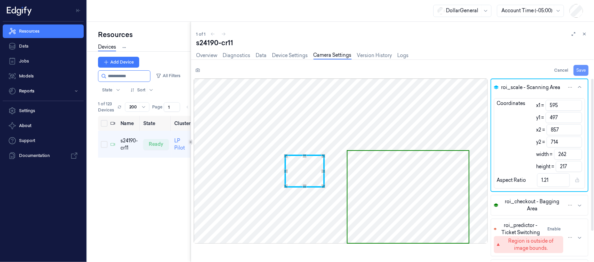
click at [581, 71] on button "Save" at bounding box center [580, 70] width 15 height 11
drag, startPoint x: 199, startPoint y: 42, endPoint x: 193, endPoint y: 45, distance: 6.9
click at [193, 45] on div "1 of 1 s24190-cr11 Overview Diagnostics Data Device Settings Camera Settings Ve…" at bounding box center [392, 142] width 403 height 241
copy div "s24190-cr11"
click at [521, 207] on span "roi_checkout - Bagging Area" at bounding box center [532, 205] width 62 height 14
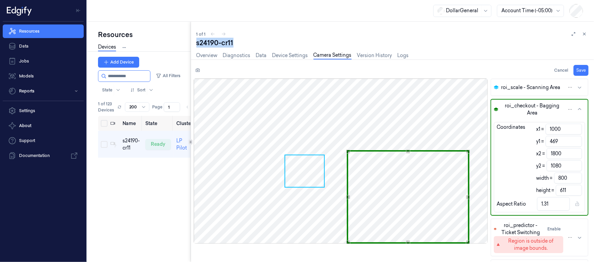
click at [375, 174] on div "Use the arrow keys to move the crop selection area" at bounding box center [408, 197] width 123 height 94
click at [386, 177] on div "Use the arrow keys to move the crop selection area" at bounding box center [407, 197] width 123 height 94
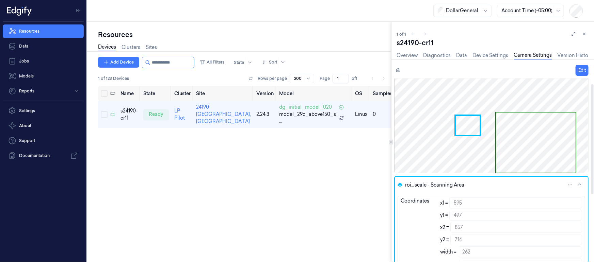
scroll to position [15, 0]
click at [126, 114] on div "s24190-cr11" at bounding box center [128, 115] width 17 height 14
click at [128, 110] on div "s24190-cr11" at bounding box center [128, 115] width 17 height 14
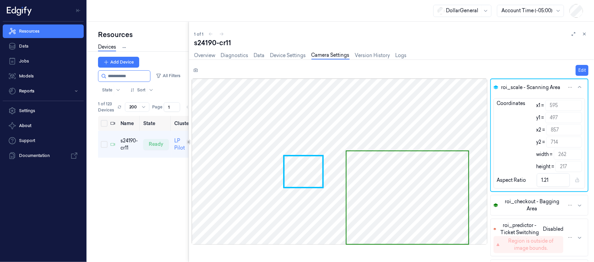
click at [151, 114] on div "Resources Devices Clusters Sites Add Device All Filters State Sort 1 of 123 Dev…" at bounding box center [340, 142] width 507 height 241
click at [534, 86] on span "roi_scale - Scanning Area" at bounding box center [530, 87] width 59 height 7
click at [579, 68] on button "Edit" at bounding box center [581, 70] width 13 height 11
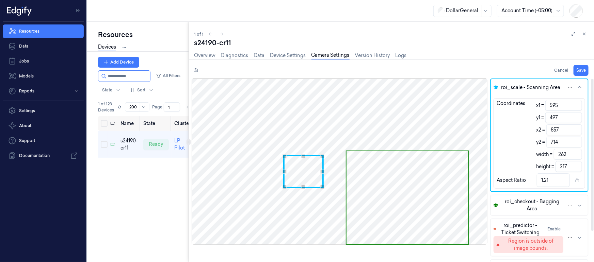
click at [534, 205] on span "roi_checkout - Bagging Area" at bounding box center [532, 205] width 62 height 14
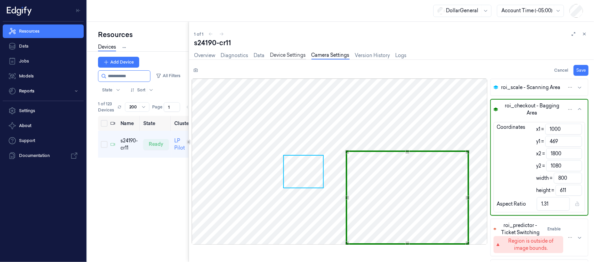
click at [282, 54] on link "Device Settings" at bounding box center [288, 56] width 36 height 8
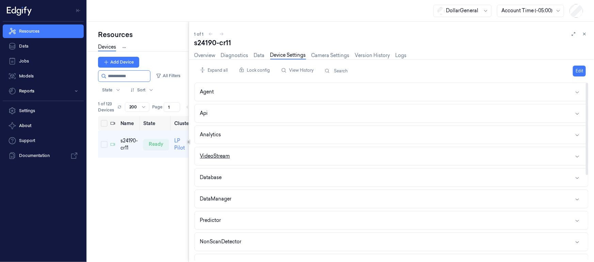
click at [239, 152] on button "VideoStream" at bounding box center [391, 156] width 393 height 18
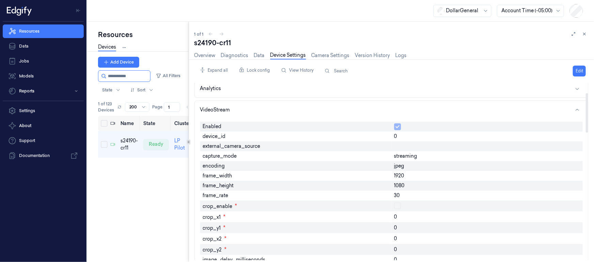
scroll to position [45, 0]
drag, startPoint x: 232, startPoint y: 43, endPoint x: 193, endPoint y: 43, distance: 38.5
click at [193, 43] on div "1 of 1 s24190-cr11 Overview Diagnostics Data Device Settings Camera Settings Ve…" at bounding box center [391, 142] width 405 height 241
copy div "s24190-cr11"
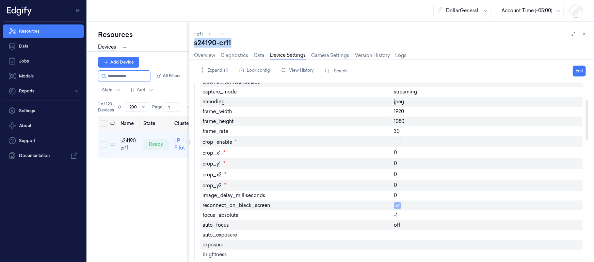
scroll to position [41, 0]
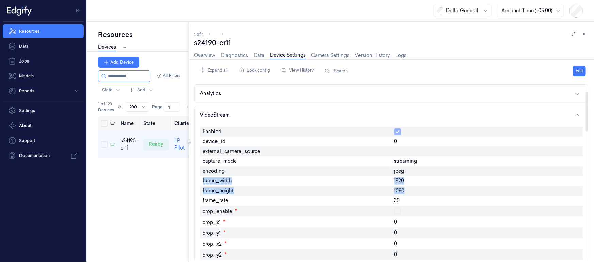
drag, startPoint x: 409, startPoint y: 191, endPoint x: 200, endPoint y: 179, distance: 209.3
click at [321, 94] on button "Analytics" at bounding box center [391, 94] width 393 height 18
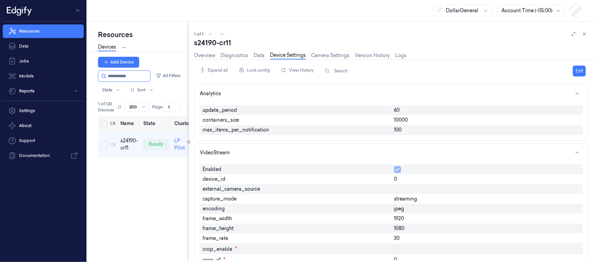
click at [153, 181] on div "Name State Cluster Site Version Model OS Samples Last Ping (-05:00) IP s24190-c…" at bounding box center [143, 186] width 91 height 141
drag, startPoint x: 232, startPoint y: 43, endPoint x: 195, endPoint y: 45, distance: 37.8
click at [195, 45] on div "s24190-cr11" at bounding box center [391, 43] width 394 height 10
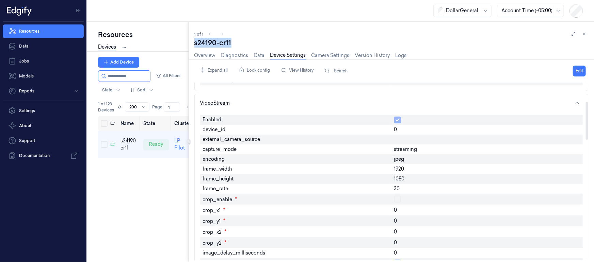
scroll to position [90, 0]
copy div "s24190-cr11"
click at [330, 58] on link "Camera Settings" at bounding box center [330, 56] width 38 height 8
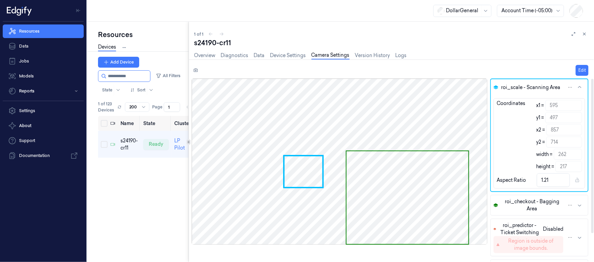
click at [536, 207] on span "roi_checkout - Bagging Area" at bounding box center [532, 205] width 62 height 14
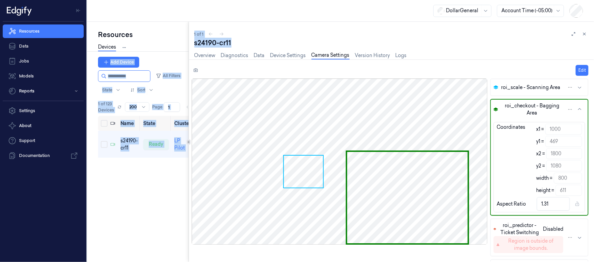
drag, startPoint x: 231, startPoint y: 43, endPoint x: 187, endPoint y: 44, distance: 44.3
click at [187, 44] on div "Resources Devices Clusters Sites Add Device All Filters State Sort 1 of 123 Dev…" at bounding box center [340, 142] width 507 height 241
click at [271, 37] on div "1 of 1" at bounding box center [391, 34] width 394 height 8
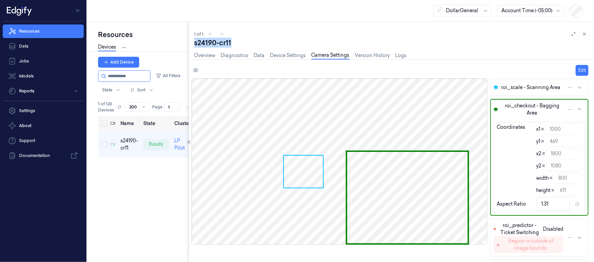
drag, startPoint x: 238, startPoint y: 45, endPoint x: 193, endPoint y: 45, distance: 44.9
click at [193, 45] on div "1 of 1 s24190-cr11 Overview Diagnostics Data Device Settings Camera Settings Ve…" at bounding box center [391, 142] width 405 height 241
copy div "s24190-cr11"
click at [534, 86] on span "roi_scale - Scanning Area" at bounding box center [530, 87] width 59 height 7
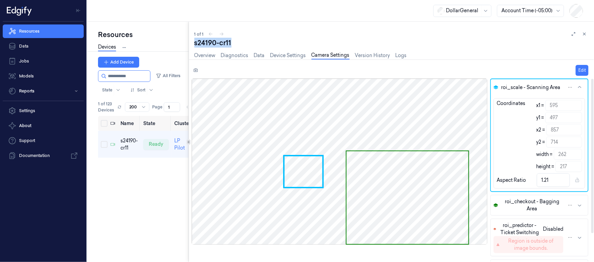
click at [532, 201] on span "roi_checkout - Bagging Area" at bounding box center [532, 205] width 62 height 14
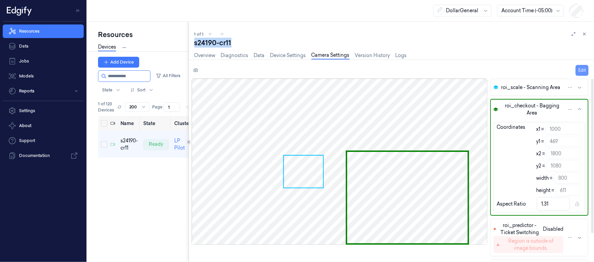
click at [583, 70] on button "Edit" at bounding box center [581, 70] width 13 height 11
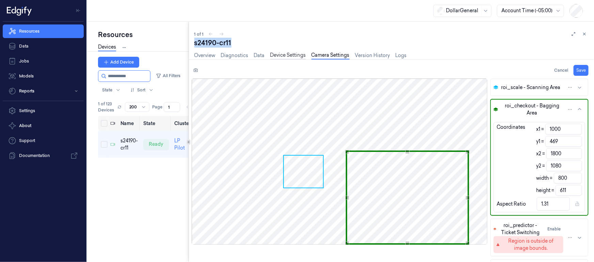
click at [276, 58] on link "Device Settings" at bounding box center [288, 56] width 36 height 8
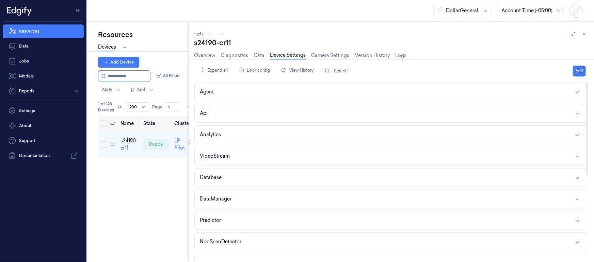
click at [242, 156] on button "VideoStream" at bounding box center [391, 156] width 393 height 18
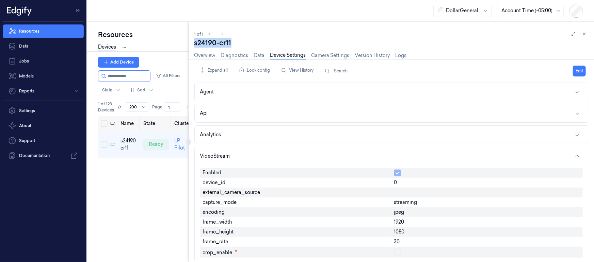
drag, startPoint x: 232, startPoint y: 41, endPoint x: 191, endPoint y: 40, distance: 40.8
click at [191, 40] on div "1 of 1 s24190-cr11 Overview Diagnostics Data Device Settings Camera Settings Ve…" at bounding box center [391, 142] width 405 height 241
copy div "s24190-cr11"
click at [329, 55] on link "Camera Settings" at bounding box center [330, 56] width 38 height 8
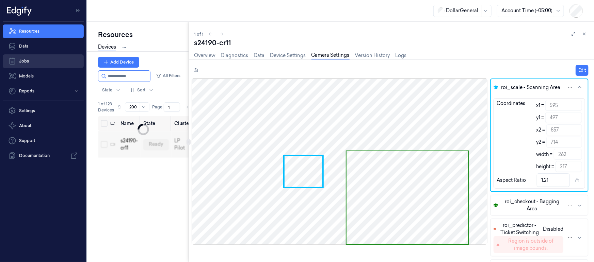
drag, startPoint x: 136, startPoint y: 76, endPoint x: 6, endPoint y: 65, distance: 130.1
click at [3, 64] on div "Resources Data Jobs Models Reports Settings About Support Documentation DollarG…" at bounding box center [297, 131] width 594 height 262
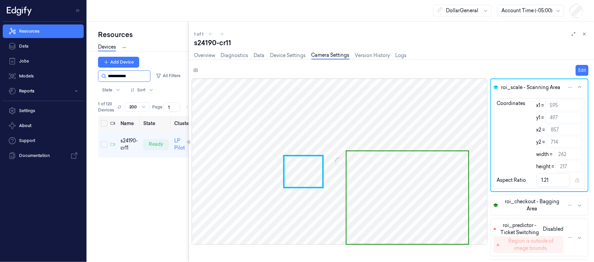
click at [134, 77] on input "string" at bounding box center [128, 76] width 41 height 11
drag, startPoint x: 137, startPoint y: 76, endPoint x: 0, endPoint y: 70, distance: 136.6
click at [0, 70] on div "Resources Data Jobs Models Reports Settings About Support Documentation DollarG…" at bounding box center [297, 131] width 594 height 262
paste input "**********"
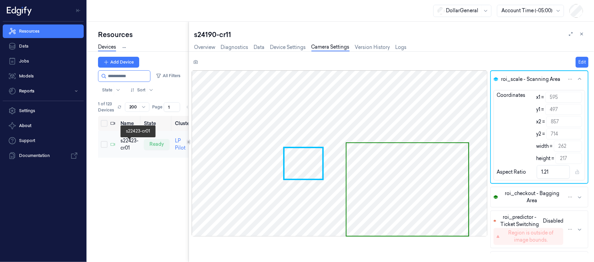
type input "**********"
click at [128, 144] on div "s22423-cr01" at bounding box center [129, 144] width 18 height 14
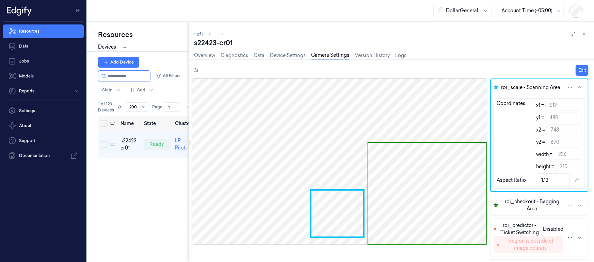
click at [322, 211] on div at bounding box center [340, 162] width 296 height 166
click at [579, 65] on button "Edit" at bounding box center [581, 70] width 13 height 11
type input "513"
type input "235"
type input "514"
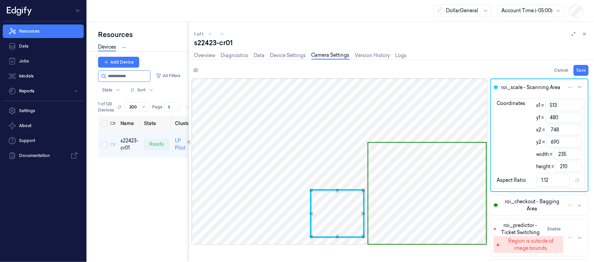
type input "234"
type input "1.11"
type input "515"
type input "481"
type input "233"
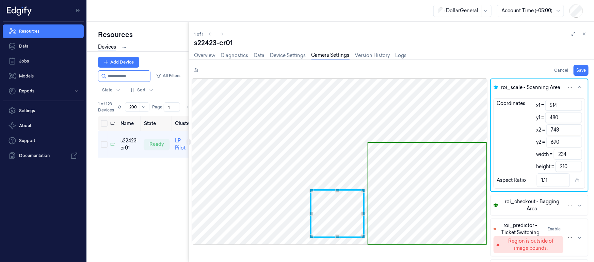
type input "209"
type input "516"
type input "232"
type input "517"
type input "482"
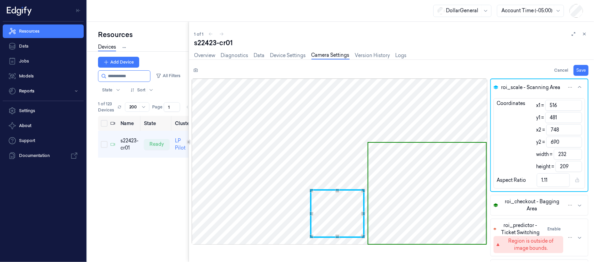
type input "231"
type input "208"
type input "518"
type input "483"
type input "230"
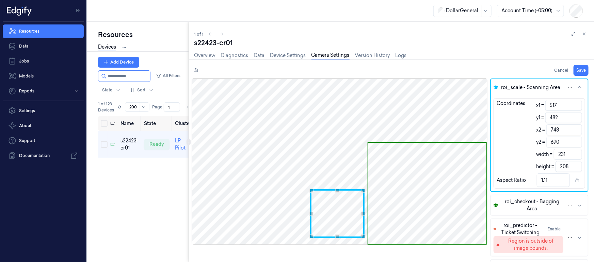
type input "207"
type input "520"
type input "228"
type input "1.1"
type input "521"
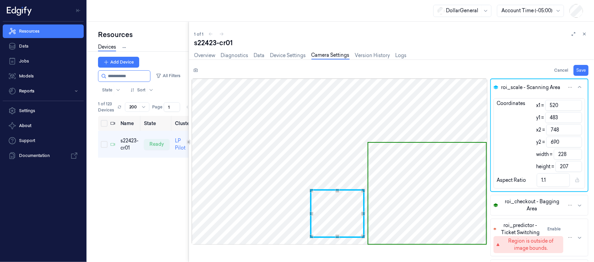
type input "484"
type input "227"
type input "206"
type input "485"
type input "205"
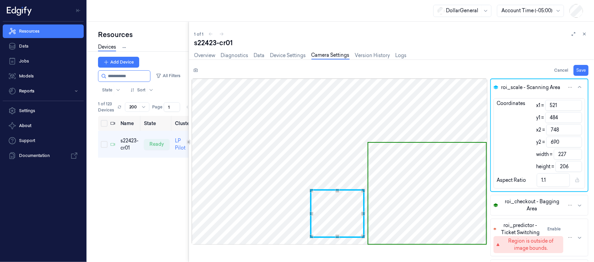
type input "1.11"
type input "522"
type input "486"
type input "226"
type input "204"
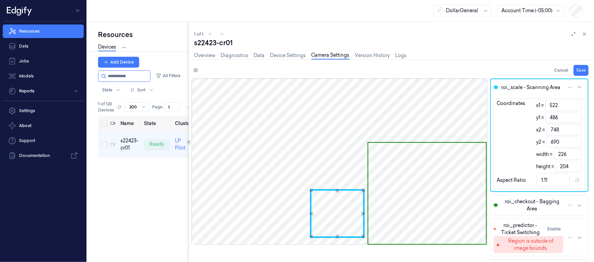
type input "523"
type input "487"
type input "225"
type input "203"
type input "488"
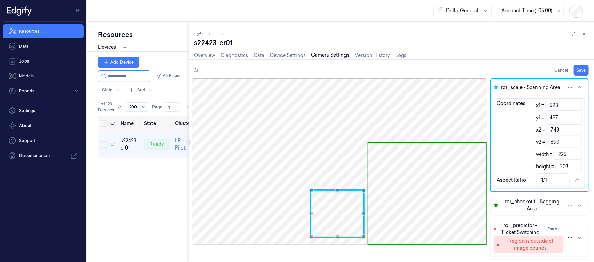
type input "202"
type input "524"
type input "489"
type input "224"
type input "201"
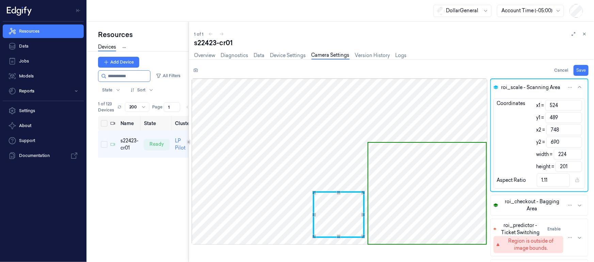
type input "525"
type input "223"
type input "490"
type input "200"
type input "526"
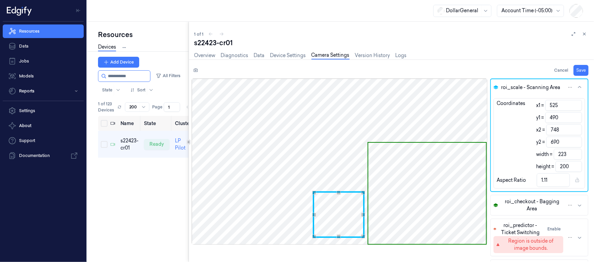
type input "491"
type input "222"
type input "199"
type input "1.12"
type input "492"
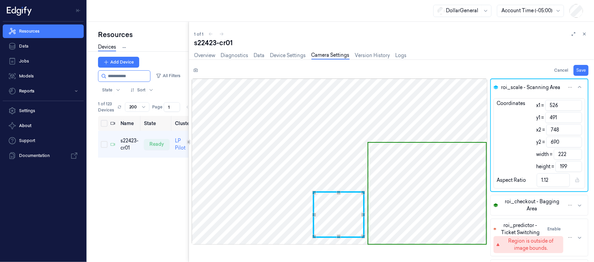
type input "198"
type input "527"
type input "493"
type input "221"
type input "197"
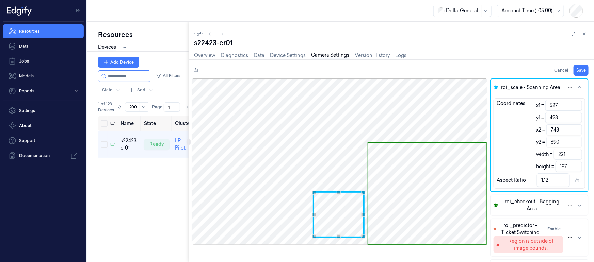
type input "494"
type input "196"
type input "1.13"
type input "528"
type input "495"
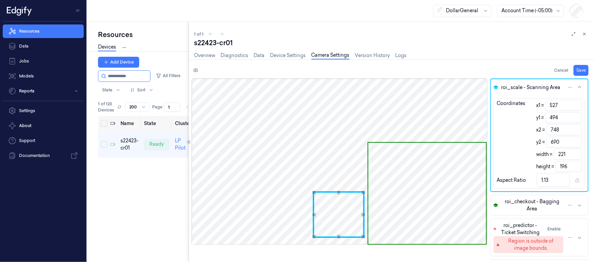
type input "220"
type input "195"
type input "529"
type input "219"
type input "1.12"
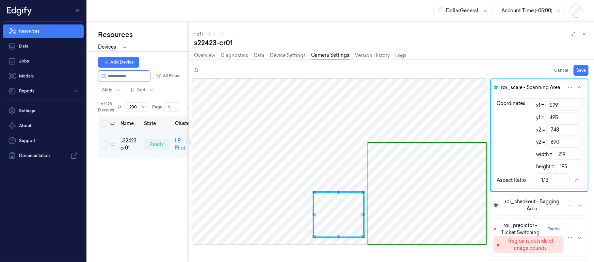
type input "496"
type input "194"
type input "1.13"
type input "530"
type input "218"
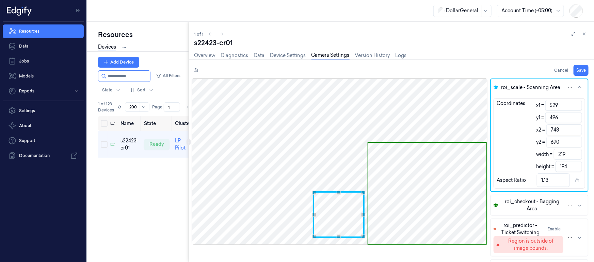
type input "1.12"
type input "497"
type input "193"
type input "1.13"
type input "498"
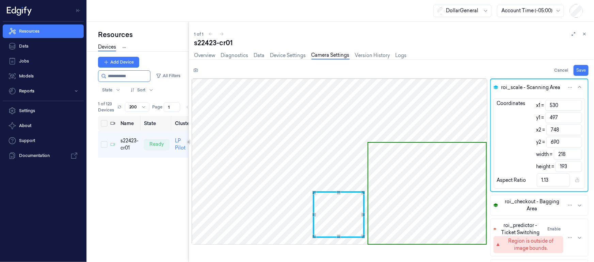
type input "192"
type input "1.14"
type input "531"
type input "217"
type input "1.13"
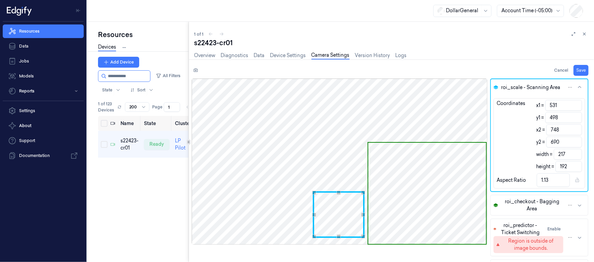
type input "499"
type input "191"
type input "1.14"
type input "532"
type input "500"
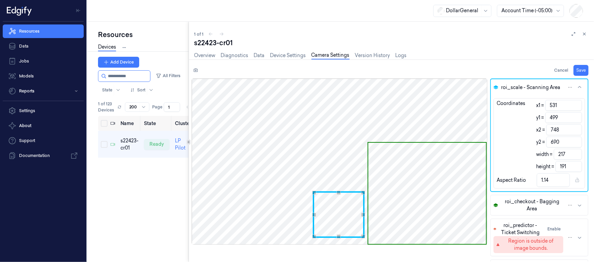
type input "216"
type input "190"
type input "501"
type input "189"
type input "533"
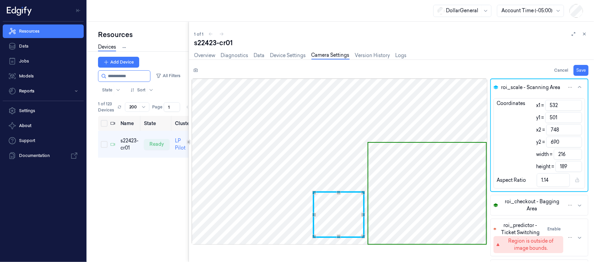
type input "215"
type input "502"
type input "188"
type input "534"
type input "214"
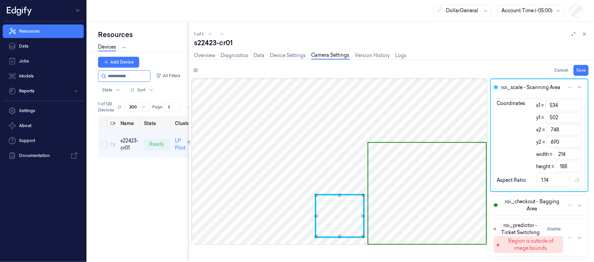
type input "535"
type input "213"
type input "1.13"
type input "536"
type input "212"
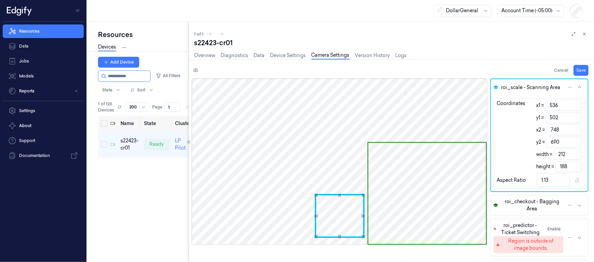
type input "537"
type input "211"
type input "1.12"
type input "501"
type input "189"
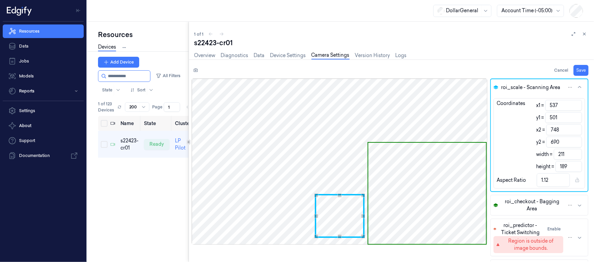
type input "538"
type input "210"
type input "1.11"
type input "539"
type input "209"
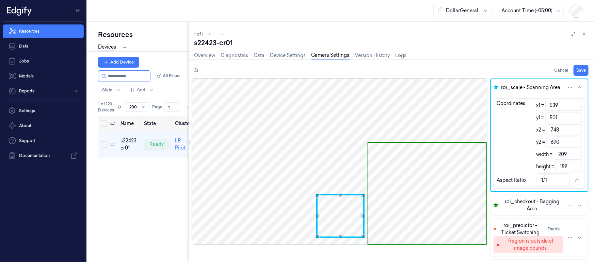
type input "502"
type input "188"
type input "538"
type input "210"
type input "1.12"
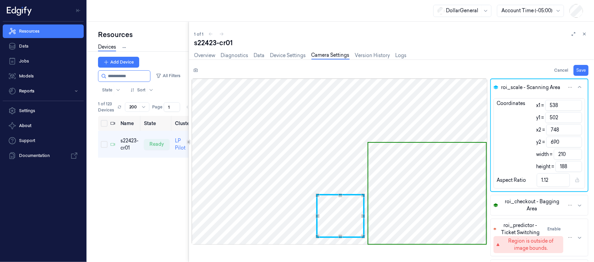
type input "537"
type input "503"
type input "211"
type input "187"
type input "1.13"
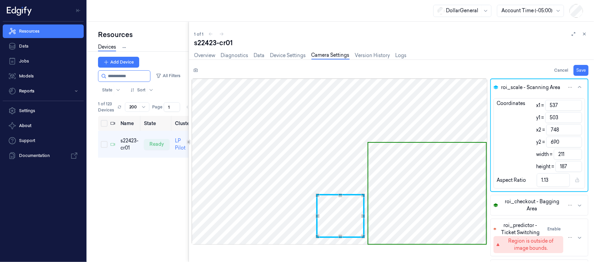
type input "536"
type input "212"
type input "504"
type input "186"
type input "1.14"
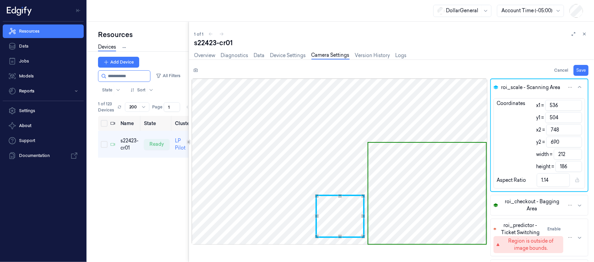
type input "535"
type input "213"
type input "1.15"
type input "534"
type input "214"
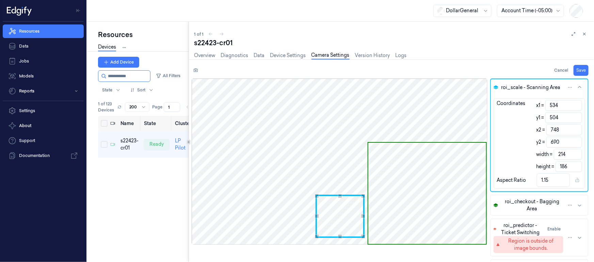
type input "505"
type input "185"
type input "1.16"
type input "506"
type input "184"
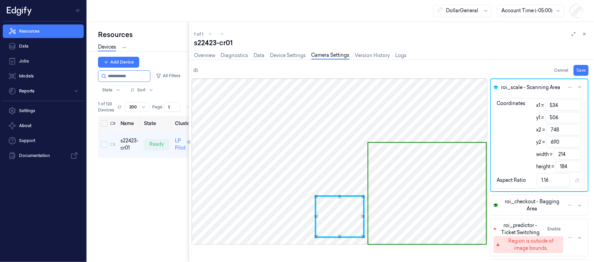
type input "505"
type input "185"
type input "504"
type input "186"
type input "1.15"
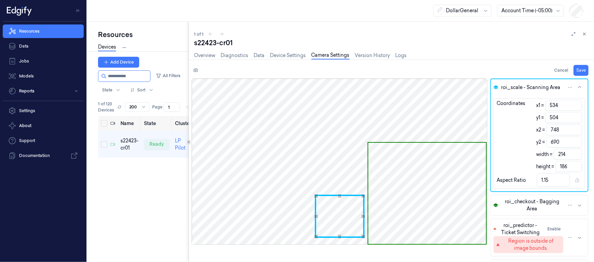
click at [315, 197] on div "Use the arrow keys to move the north west drag handle to change the crop select…" at bounding box center [316, 196] width 4 height 4
type input "747"
type input "213"
type input "746"
type input "212"
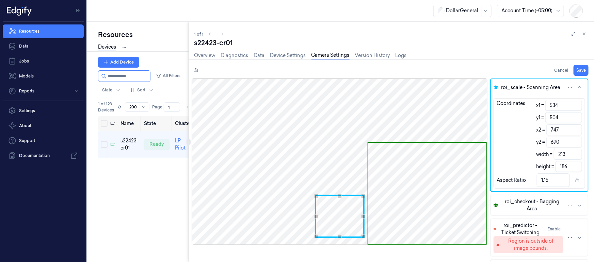
type input "1.14"
type input "745"
type input "689"
type input "211"
type input "185"
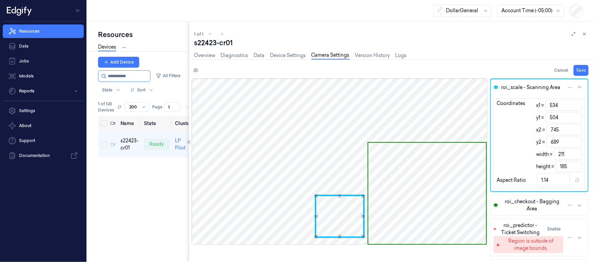
type input "744"
type input "688"
type input "210"
type input "184"
type input "743"
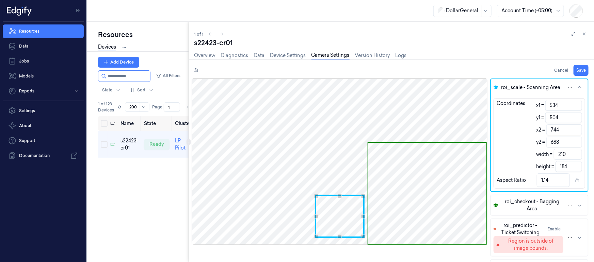
type input "209"
type input "741"
type input "687"
type input "207"
type input "183"
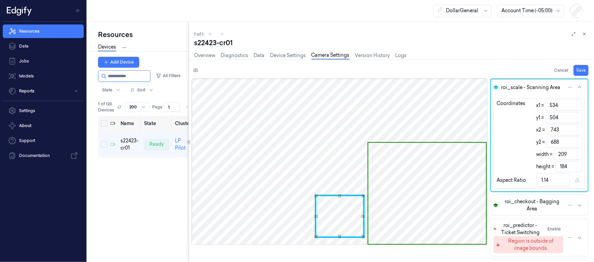
type input "1.13"
type input "740"
type input "686"
type input "206"
type input "182"
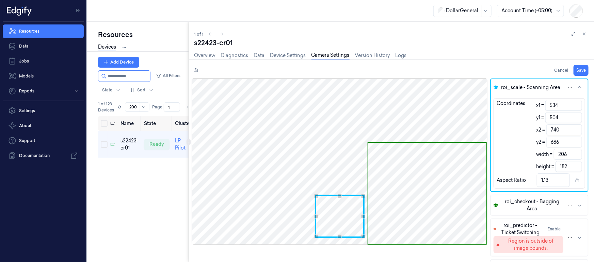
type input "739"
type input "205"
type input "738"
type input "685"
type input "204"
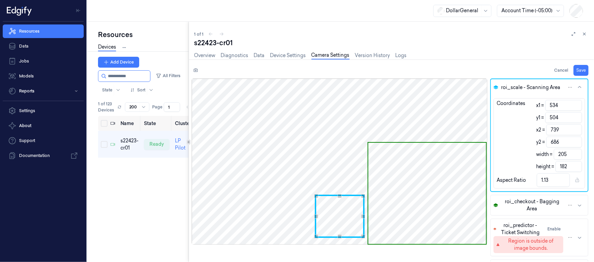
type input "181"
type input "737"
type input "203"
type input "1.12"
type input "684"
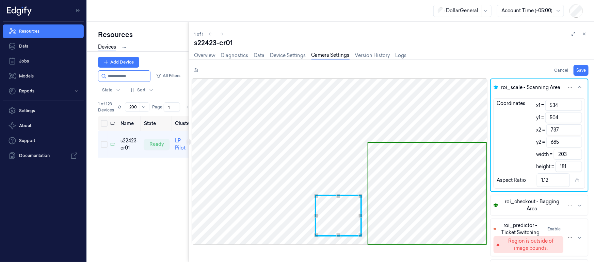
type input "180"
type input "1.13"
type input "736"
type input "202"
type input "1.12"
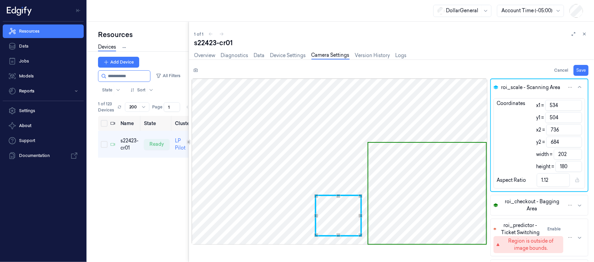
type input "683"
type input "179"
type input "1.13"
type input "735"
type input "201"
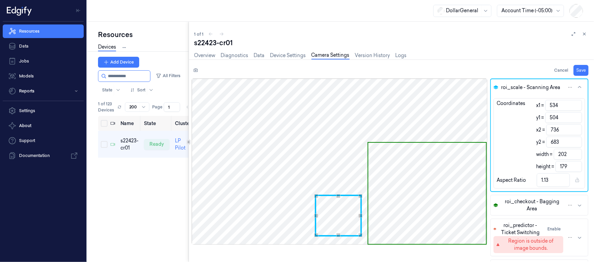
type input "1.12"
type input "734"
type input "682"
type input "200"
type input "178"
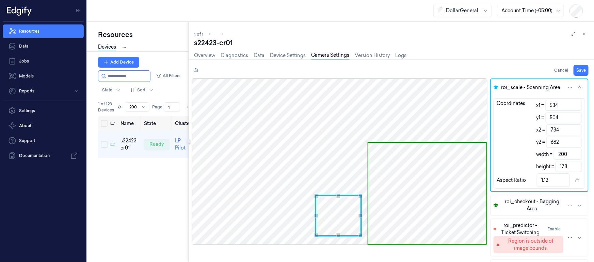
type input "681"
type input "177"
type input "1.13"
type input "733"
type input "199"
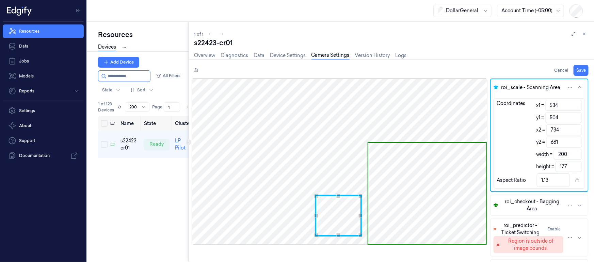
type input "1.12"
click at [359, 232] on div "Use the arrow keys to move the south east drag handle to change the crop select…" at bounding box center [359, 232] width 4 height 4
click at [424, 184] on span "Use the arrow keys to move the crop selection area" at bounding box center [426, 193] width 117 height 101
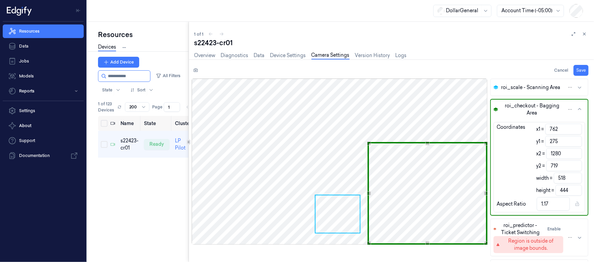
click at [490, 192] on div "roi_scale - Scanning Area roi_checkout - Bagging Area Coordinates x1 = 762 y1 =…" at bounding box center [393, 170] width 402 height 183
click at [423, 147] on div "Use the arrow keys to move the crop selection area" at bounding box center [427, 147] width 117 height 0
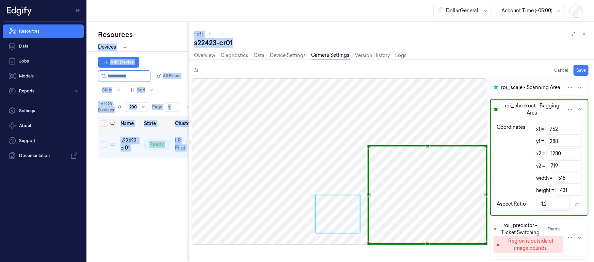
drag, startPoint x: 235, startPoint y: 45, endPoint x: 172, endPoint y: 43, distance: 63.3
click at [172, 43] on div "Resources Devices Clusters Sites Add Device All Filters State Sort 1 of 123 Dev…" at bounding box center [340, 142] width 507 height 241
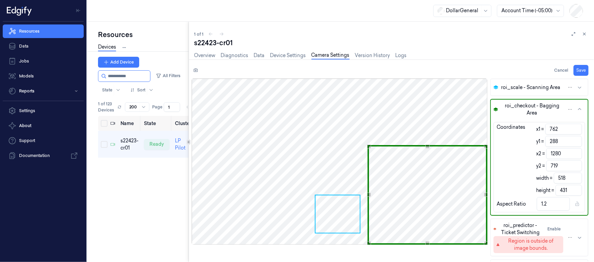
click at [233, 37] on div "1 of 1" at bounding box center [391, 34] width 394 height 8
drag, startPoint x: 234, startPoint y: 42, endPoint x: 194, endPoint y: 42, distance: 40.8
click at [194, 42] on div "1 of 1 s22423-cr01 Overview Diagnostics Data Device Settings Camera Settings Ve…" at bounding box center [391, 142] width 405 height 241
copy div "s22423-cr01"
click at [582, 70] on button "Save" at bounding box center [580, 70] width 15 height 11
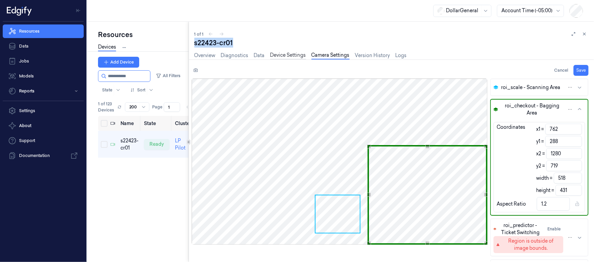
click at [283, 54] on link "Device Settings" at bounding box center [288, 56] width 36 height 8
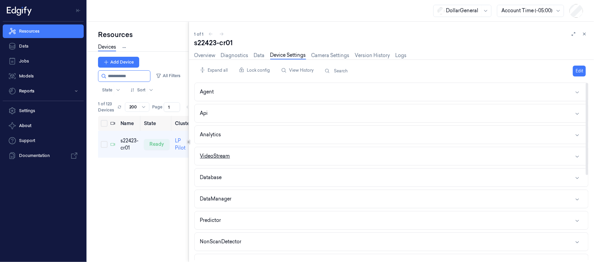
click at [214, 156] on div "VideoStream" at bounding box center [215, 156] width 30 height 7
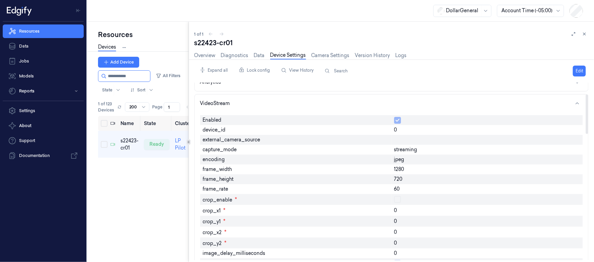
scroll to position [52, 0]
click at [319, 56] on link "Camera Settings" at bounding box center [330, 56] width 38 height 8
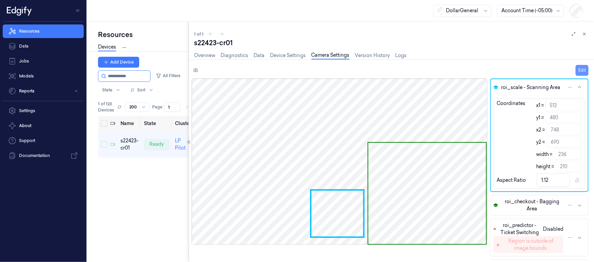
click at [584, 70] on button "Edit" at bounding box center [581, 70] width 13 height 11
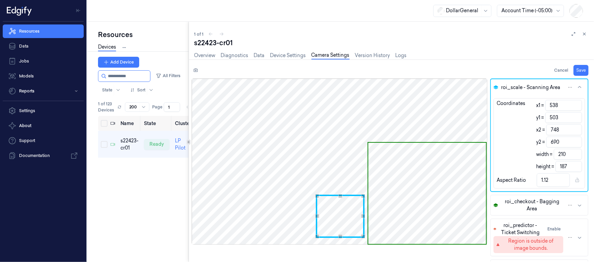
click at [317, 196] on div "Use the arrow keys to move the north west drag handle to change the crop select…" at bounding box center [317, 196] width 4 height 4
click at [359, 231] on div "Use the arrow keys to move the south east drag handle to change the crop select…" at bounding box center [359, 232] width 4 height 4
click at [426, 162] on span "Use the arrow keys to move the crop selection area" at bounding box center [426, 193] width 117 height 101
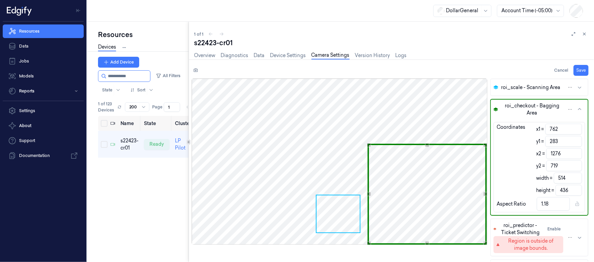
click at [426, 145] on div "Use the up and down arrow keys to move the north drag handle to change the crop…" at bounding box center [427, 145] width 4 height 4
click at [579, 71] on button "Save" at bounding box center [580, 70] width 15 height 11
click at [567, 91] on html "Resources Data Jobs Models Reports Settings About Support Documentation DollarG…" at bounding box center [297, 131] width 594 height 262
click at [518, 88] on html "Resources Data Jobs Models Reports Settings About Support Documentation DollarG…" at bounding box center [297, 131] width 594 height 262
click at [504, 86] on span "roi_scale - Scanning Area" at bounding box center [530, 87] width 59 height 7
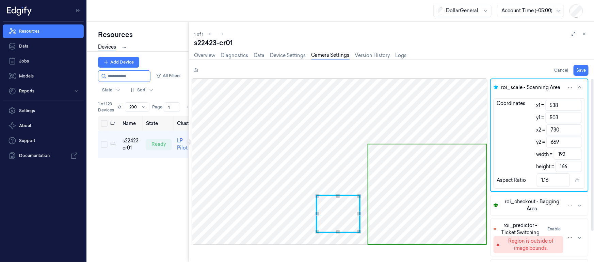
click at [537, 206] on span "roi_checkout - Bagging Area" at bounding box center [532, 205] width 62 height 14
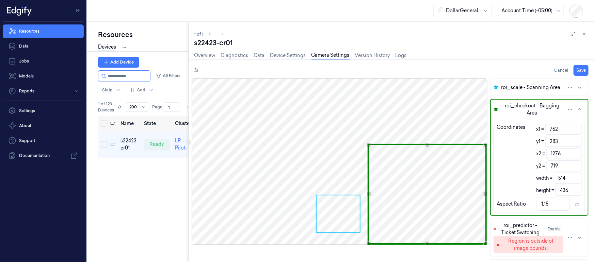
click at [0, 62] on div "Resources Data Jobs Models Reports Settings About Support Documentation DollarG…" at bounding box center [297, 131] width 594 height 262
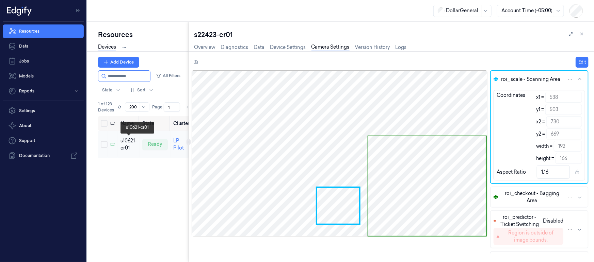
click at [127, 146] on div "s10621-cr01" at bounding box center [128, 144] width 16 height 14
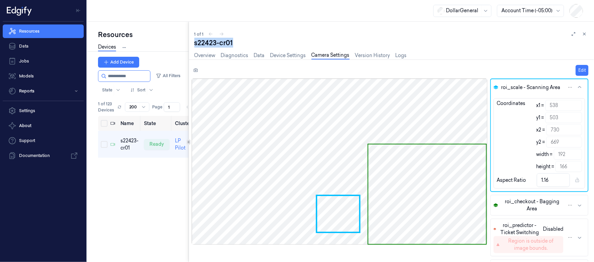
drag, startPoint x: 234, startPoint y: 42, endPoint x: 192, endPoint y: 43, distance: 41.5
click at [192, 43] on div "1 of 1 s22423-cr01 Overview Diagnostics Data Device Settings Camera Settings Ve…" at bounding box center [391, 142] width 405 height 241
copy div "s22423-cr01"
drag, startPoint x: 0, startPoint y: 71, endPoint x: 7, endPoint y: 57, distance: 15.2
click at [0, 61] on div "Resources Data Jobs Models Reports Settings About Support Documentation DollarG…" at bounding box center [297, 131] width 594 height 262
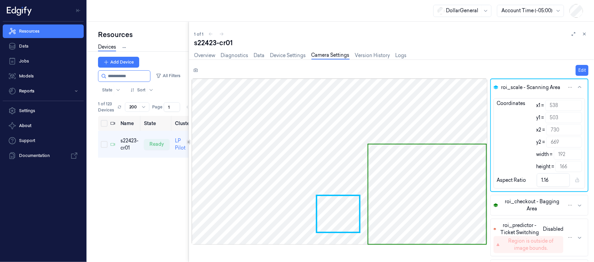
paste input "**********"
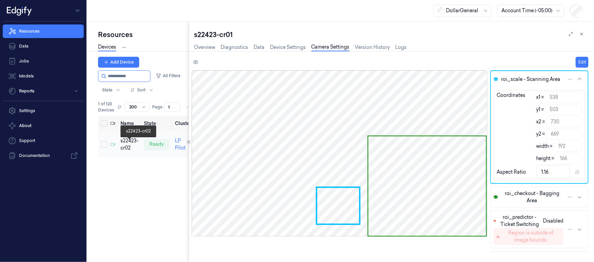
click at [128, 145] on div "s22423-cr02" at bounding box center [129, 144] width 18 height 14
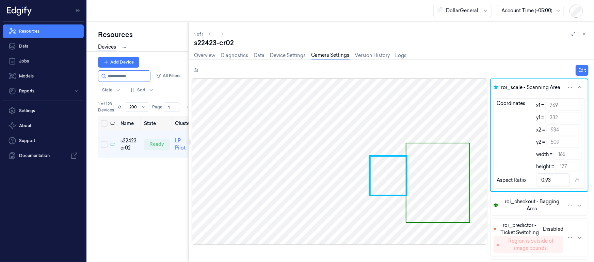
click at [384, 176] on div at bounding box center [340, 162] width 296 height 166
click at [580, 67] on button "Edit" at bounding box center [581, 70] width 13 height 11
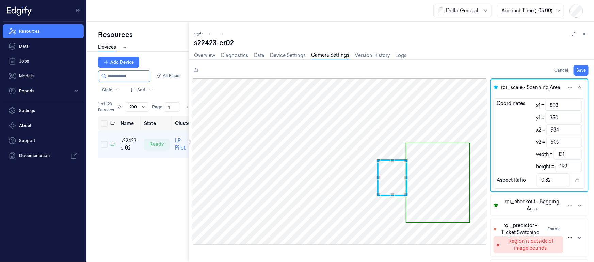
click at [378, 160] on div "Use the arrow keys to move the north west drag handle to change the crop select…" at bounding box center [378, 161] width 4 height 4
click at [375, 177] on div "Use the up and down arrow keys to move the west drag handle to change the crop …" at bounding box center [376, 178] width 4 height 4
click at [391, 192] on div "Use the up and down arrow keys to move the south drag handle to change the crop…" at bounding box center [391, 192] width 4 height 4
click at [375, 177] on div "Use the up and down arrow keys to move the west drag handle to change the crop …" at bounding box center [375, 177] width 4 height 4
click at [440, 168] on span "Use the arrow keys to move the crop selection area" at bounding box center [437, 183] width 63 height 79
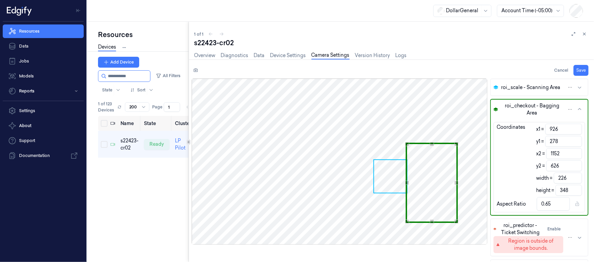
click at [458, 182] on div "Use the up and down arrow keys to move the east drag handle to change the crop …" at bounding box center [456, 183] width 4 height 4
click at [429, 144] on div "Use the arrow keys to move the crop selection area" at bounding box center [432, 144] width 50 height 0
click at [432, 214] on div "Use the up and down arrow keys to move the south drag handle to change the crop…" at bounding box center [432, 215] width 4 height 4
click at [577, 68] on button "Save" at bounding box center [580, 70] width 15 height 11
click at [285, 57] on link "Device Settings" at bounding box center [288, 56] width 36 height 8
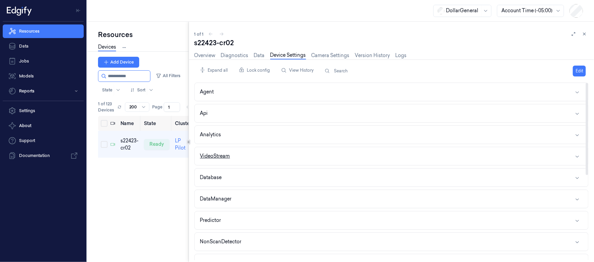
click at [218, 156] on div "VideoStream" at bounding box center [215, 156] width 30 height 7
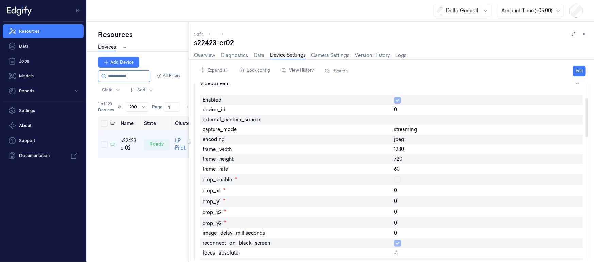
scroll to position [44, 0]
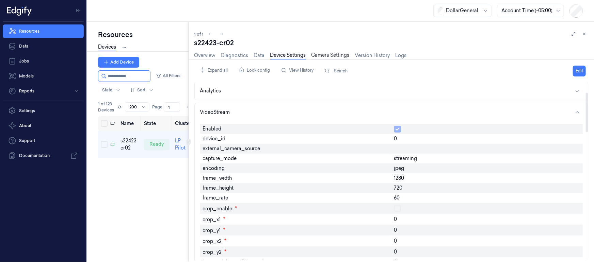
click at [330, 56] on link "Camera Settings" at bounding box center [330, 56] width 38 height 8
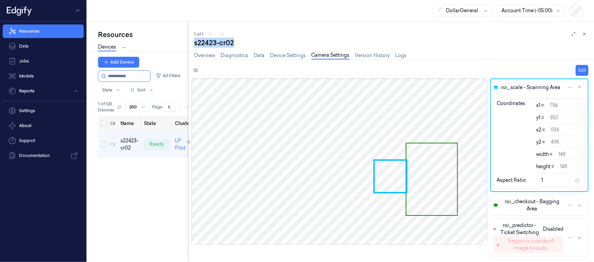
drag, startPoint x: 208, startPoint y: 45, endPoint x: 193, endPoint y: 45, distance: 14.6
click at [193, 45] on div "1 of 1 s22423-cr02 Overview Diagnostics Data Device Settings Camera Settings Ve…" at bounding box center [391, 142] width 405 height 241
click at [242, 39] on div "s22423-cr02" at bounding box center [391, 43] width 394 height 10
drag, startPoint x: 237, startPoint y: 42, endPoint x: 192, endPoint y: 42, distance: 45.3
click at [192, 42] on div "1 of 1 s22423-cr02 Overview Diagnostics Data Device Settings Camera Settings Ve…" at bounding box center [391, 142] width 405 height 241
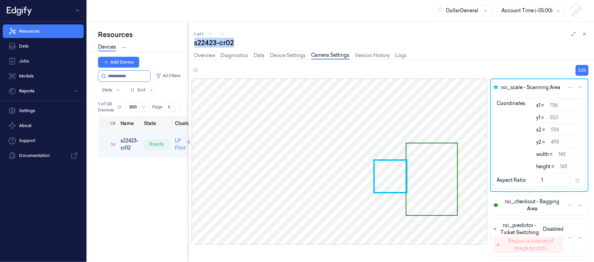
copy div "s22423-cr02"
click at [524, 208] on span "roi_checkout - Bagging Area" at bounding box center [532, 205] width 62 height 14
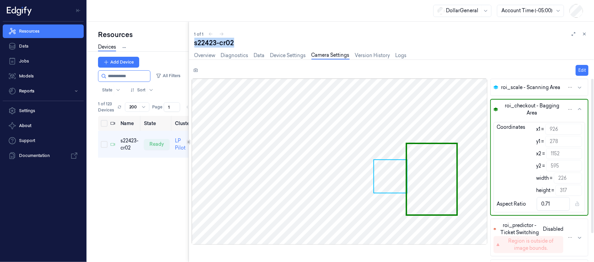
drag, startPoint x: 517, startPoint y: 87, endPoint x: 508, endPoint y: 89, distance: 9.1
click at [517, 87] on span "roi_scale - Scanning Area" at bounding box center [530, 87] width 59 height 7
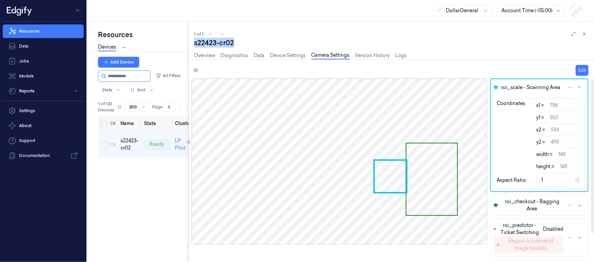
click at [546, 208] on span "roi_checkout - Bagging Area" at bounding box center [532, 205] width 62 height 14
